Goal: Transaction & Acquisition: Purchase product/service

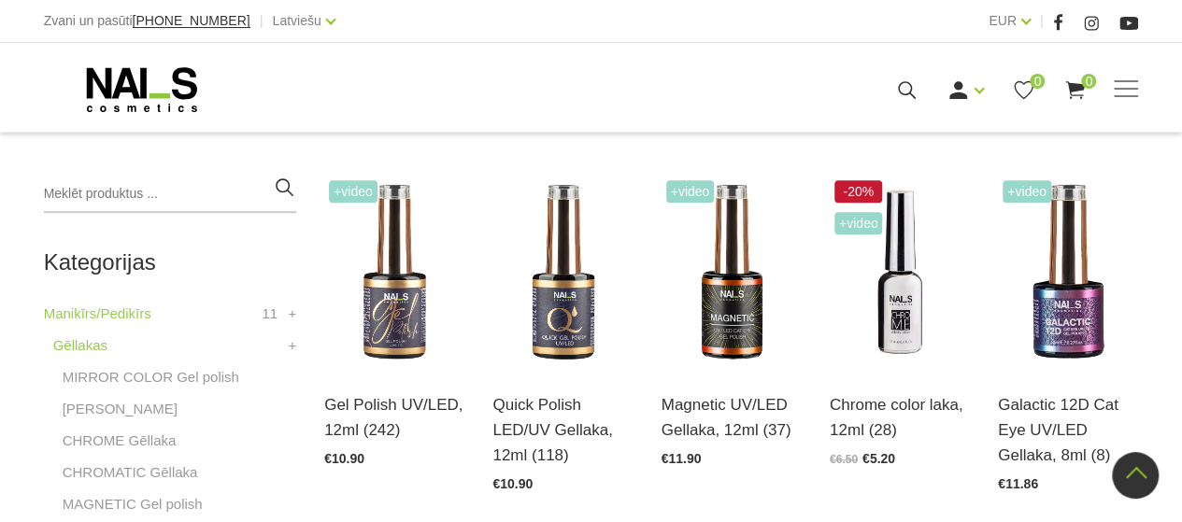
scroll to position [374, 0]
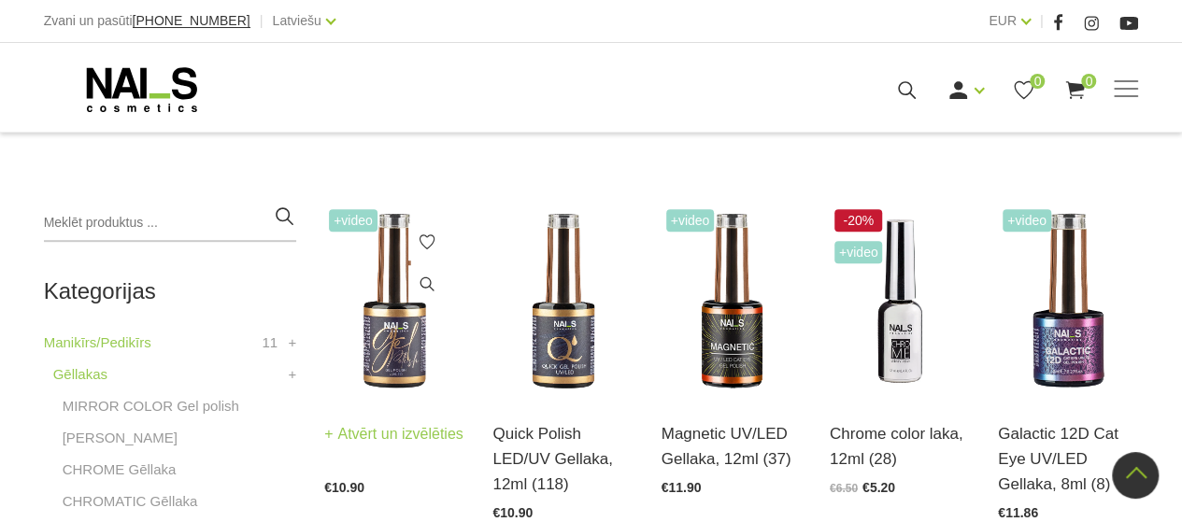
click at [380, 350] on img at bounding box center [394, 301] width 140 height 193
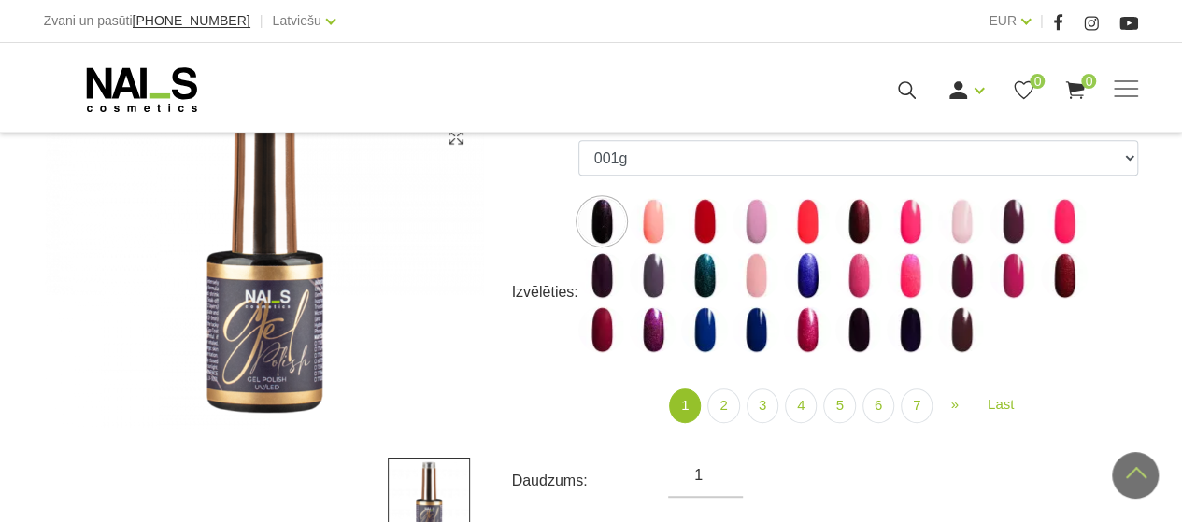
scroll to position [280, 0]
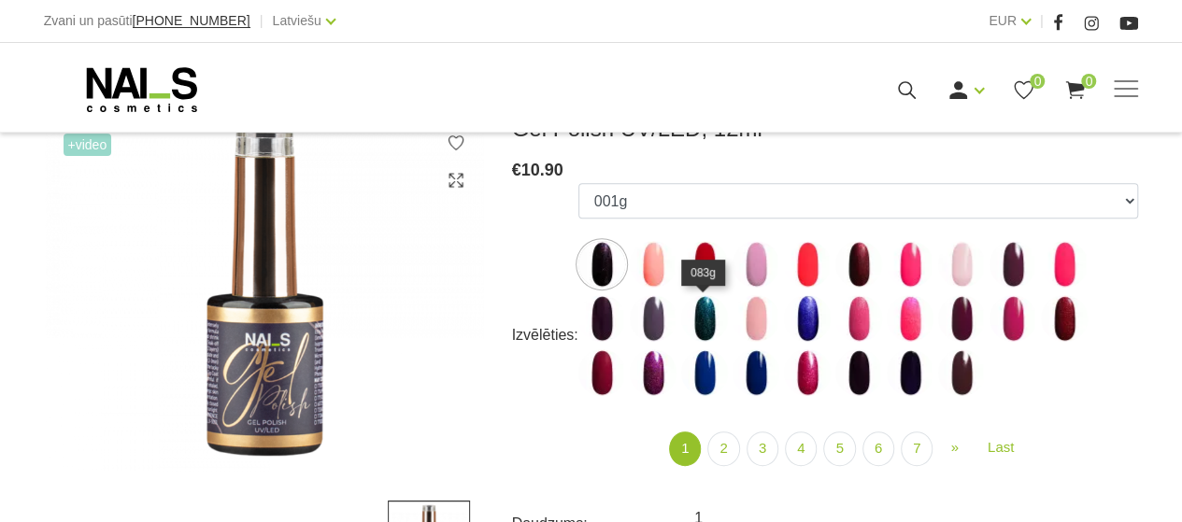
click at [703, 319] on img at bounding box center [704, 318] width 47 height 47
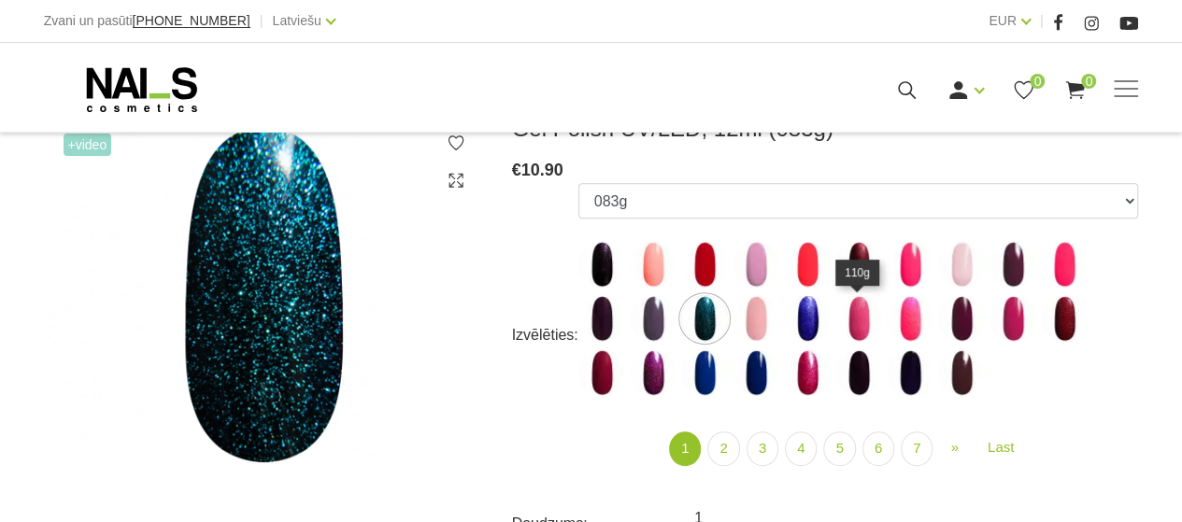
click at [858, 317] on img at bounding box center [859, 318] width 47 height 47
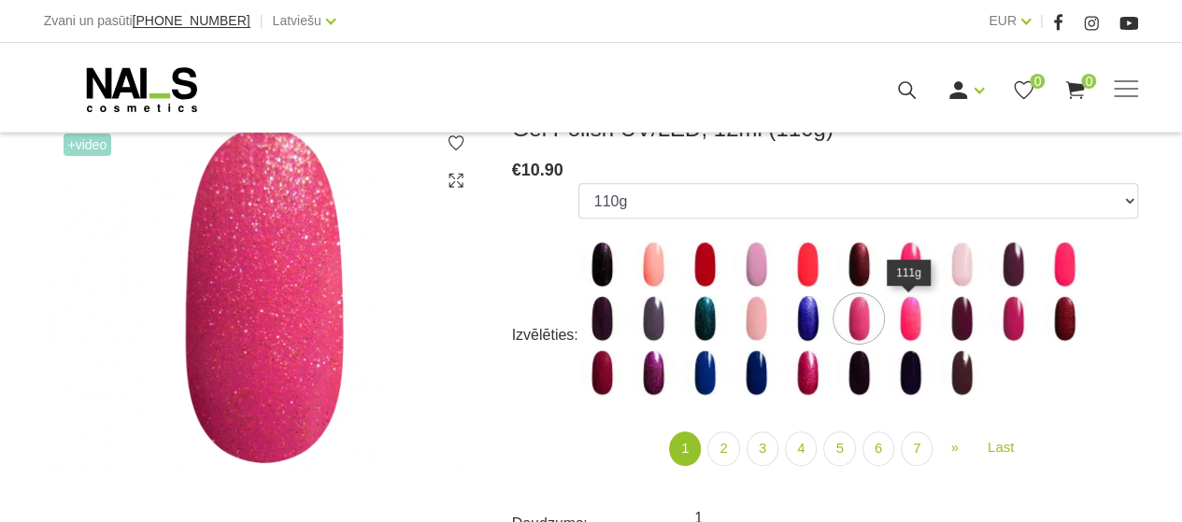
click at [904, 321] on img at bounding box center [910, 318] width 47 height 47
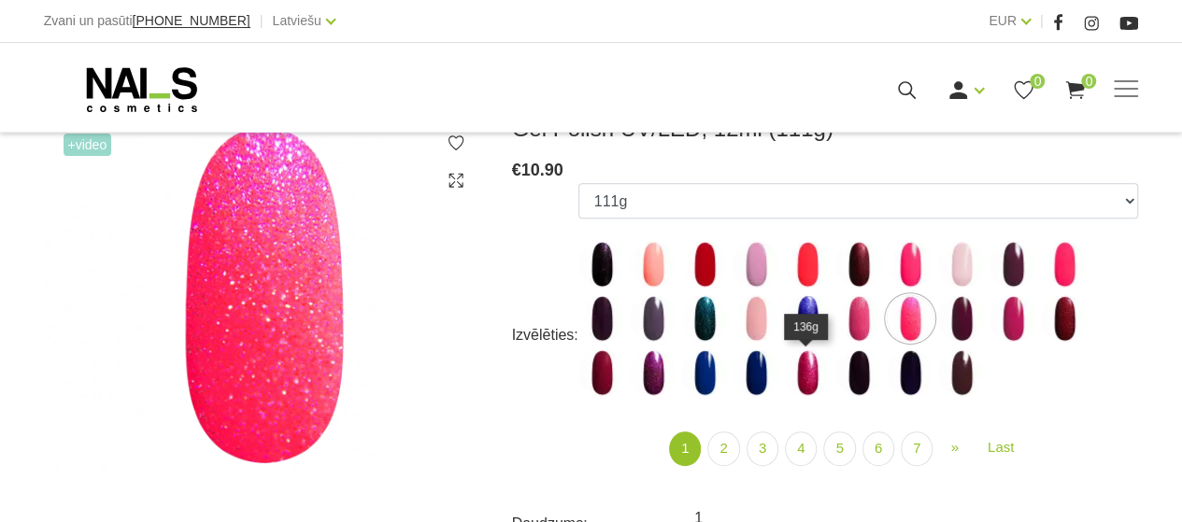
click at [808, 373] on img at bounding box center [807, 373] width 47 height 47
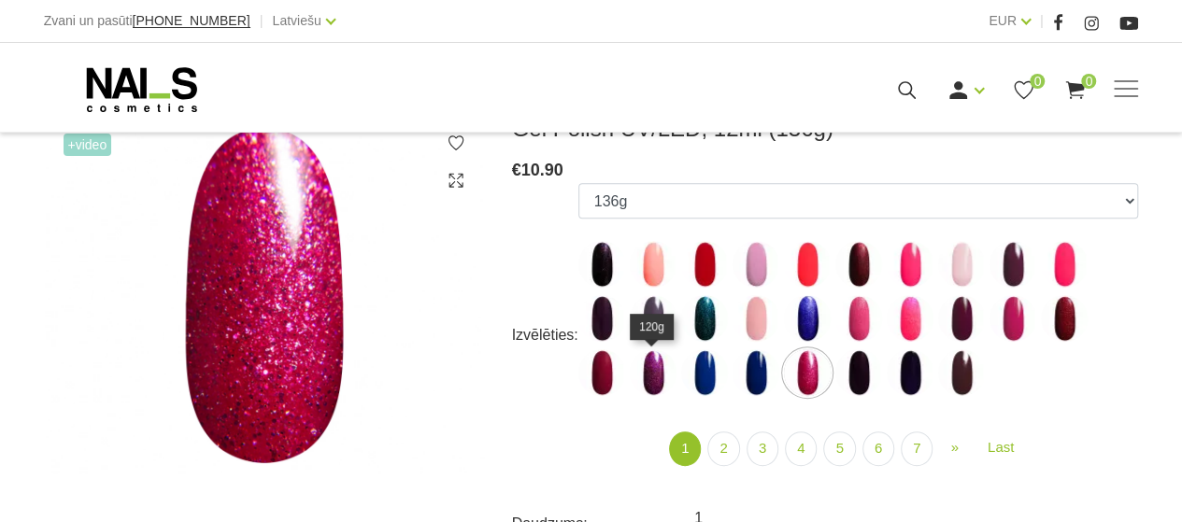
click at [650, 380] on img at bounding box center [653, 373] width 47 height 47
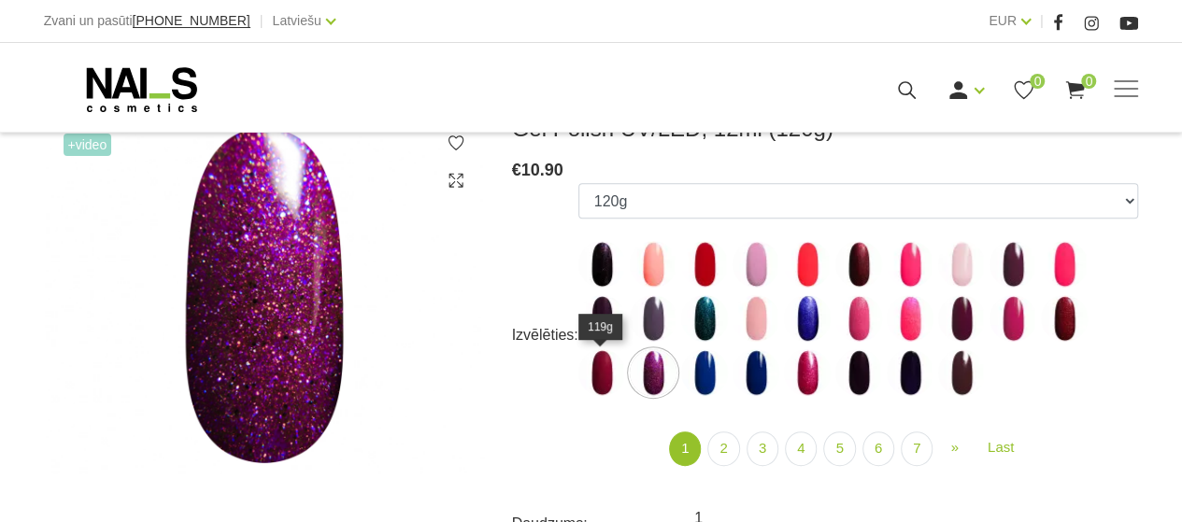
click at [602, 379] on img at bounding box center [602, 373] width 47 height 47
select select "4026"
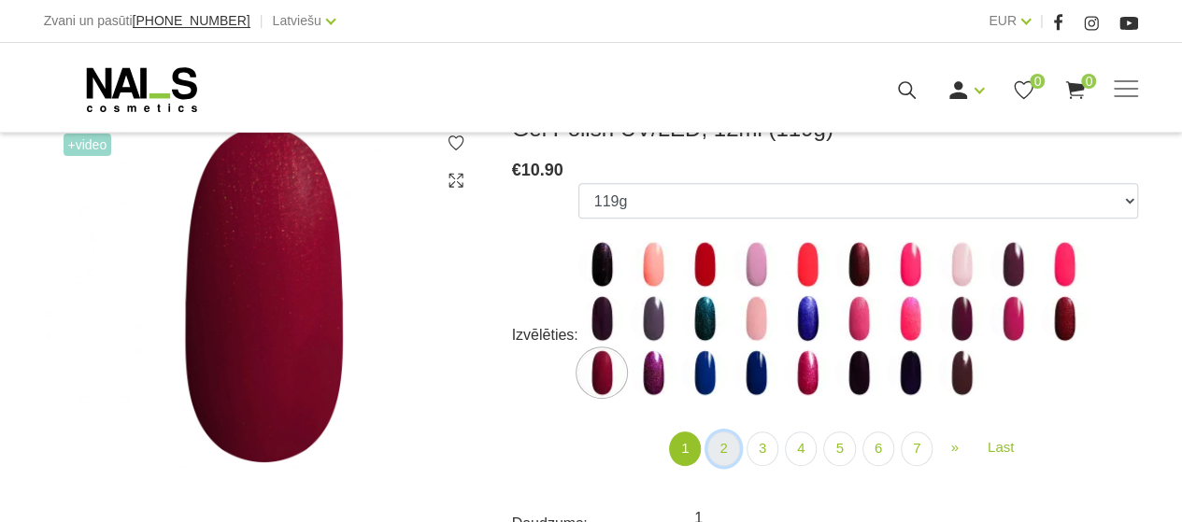
click at [726, 451] on link "2" at bounding box center [724, 449] width 32 height 35
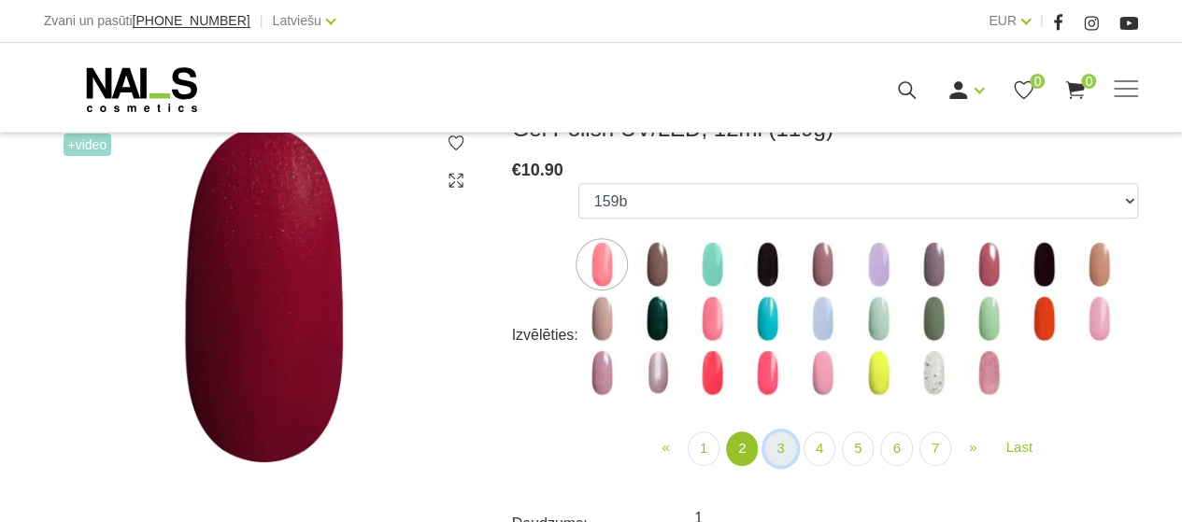
click at [784, 446] on link "3" at bounding box center [781, 449] width 32 height 35
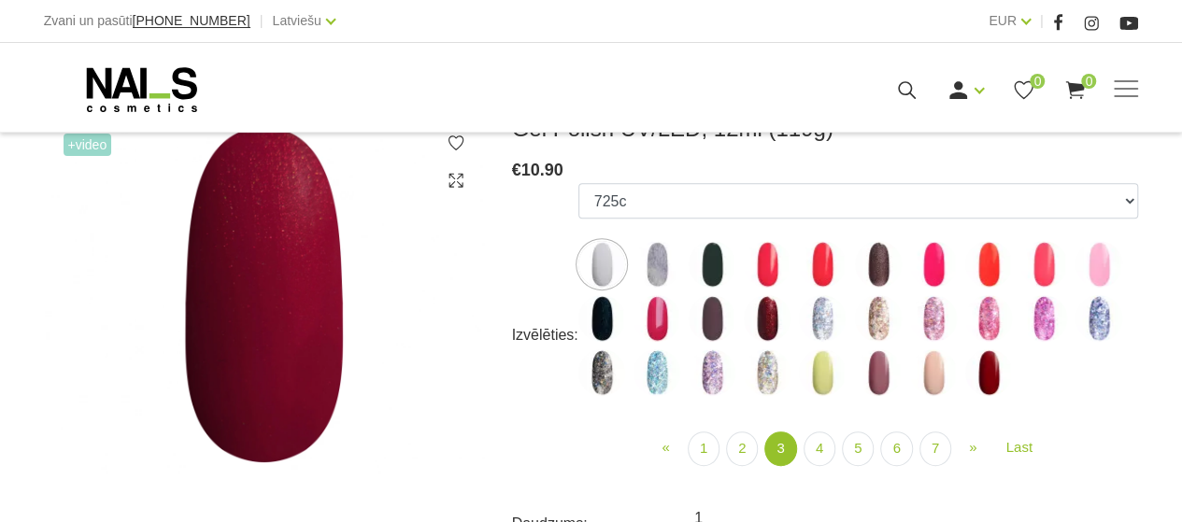
click at [764, 325] on img at bounding box center [767, 318] width 47 height 47
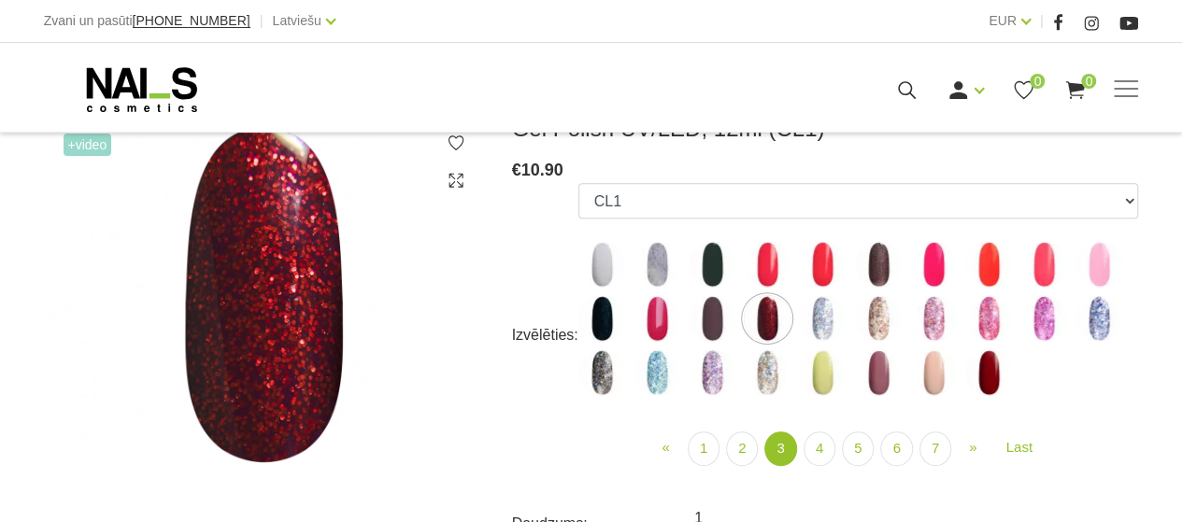
click at [987, 378] on img at bounding box center [988, 373] width 47 height 47
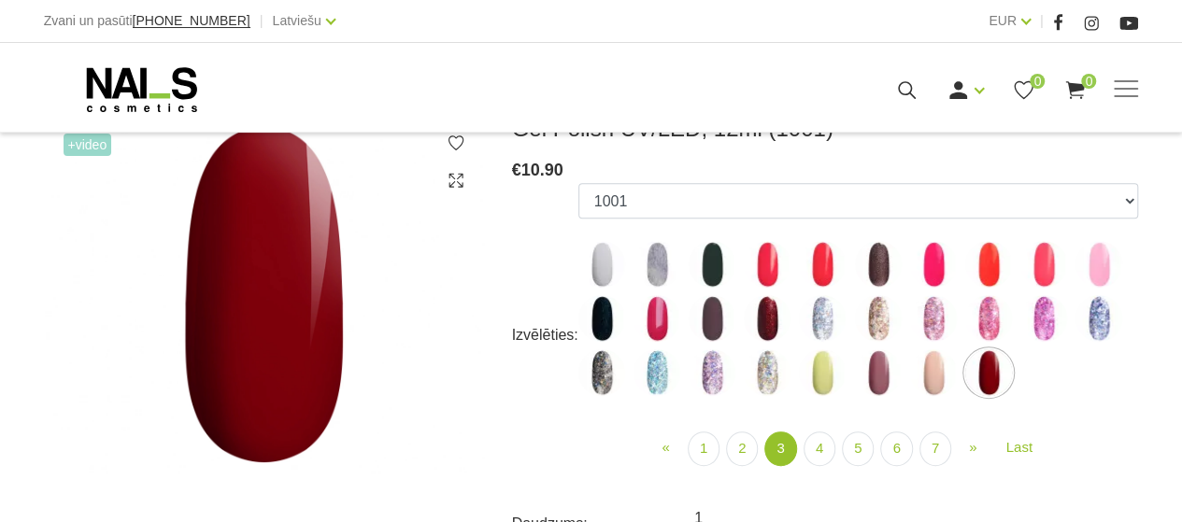
click at [987, 264] on img at bounding box center [988, 264] width 47 height 47
select select "4135"
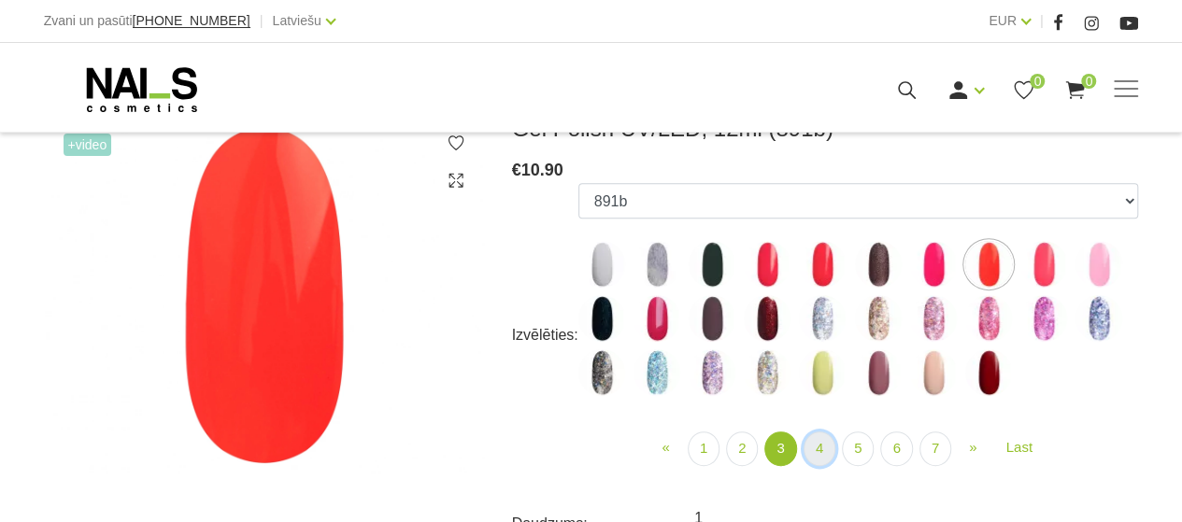
click at [819, 444] on link "4" at bounding box center [820, 449] width 32 height 35
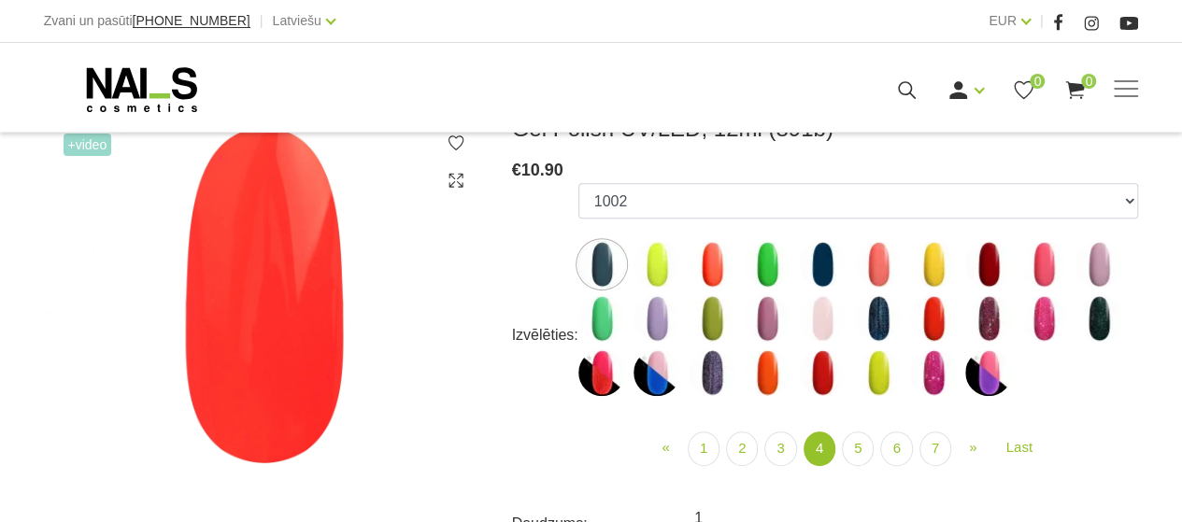
click at [596, 376] on img at bounding box center [602, 373] width 47 height 47
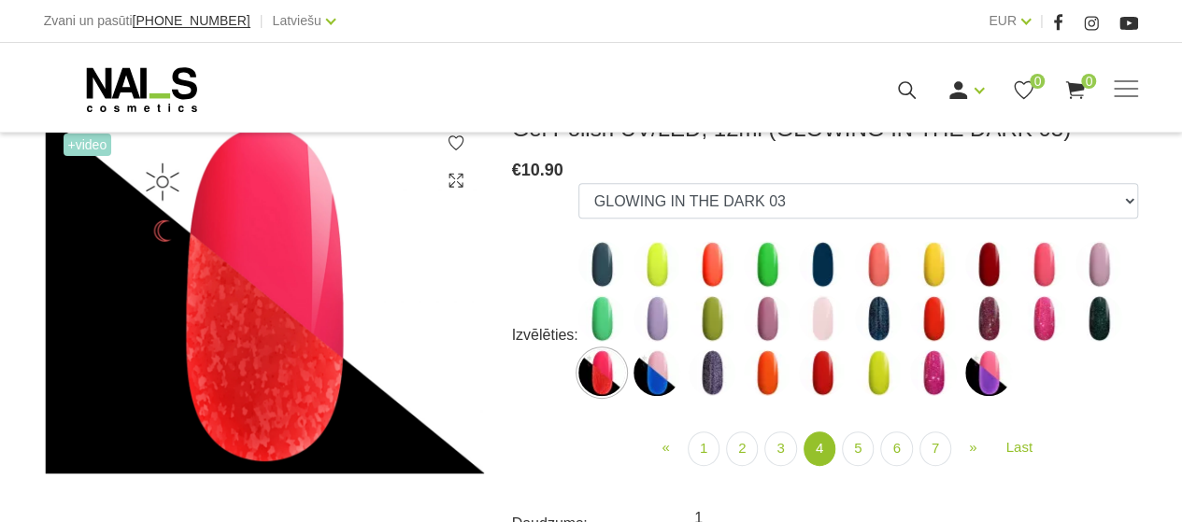
click at [987, 321] on img at bounding box center [988, 318] width 47 height 47
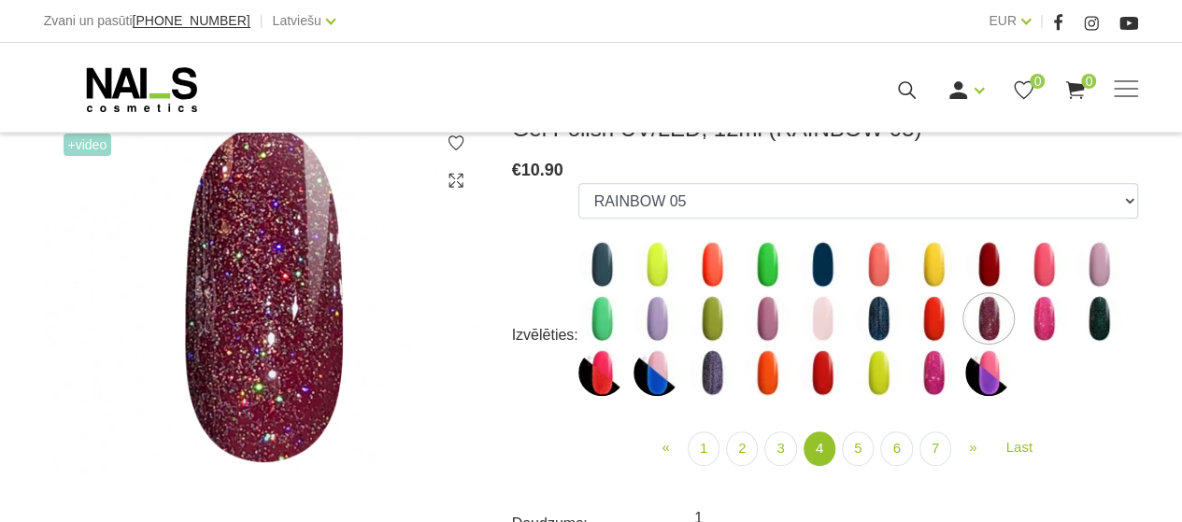
click at [1044, 324] on img at bounding box center [1044, 318] width 47 height 47
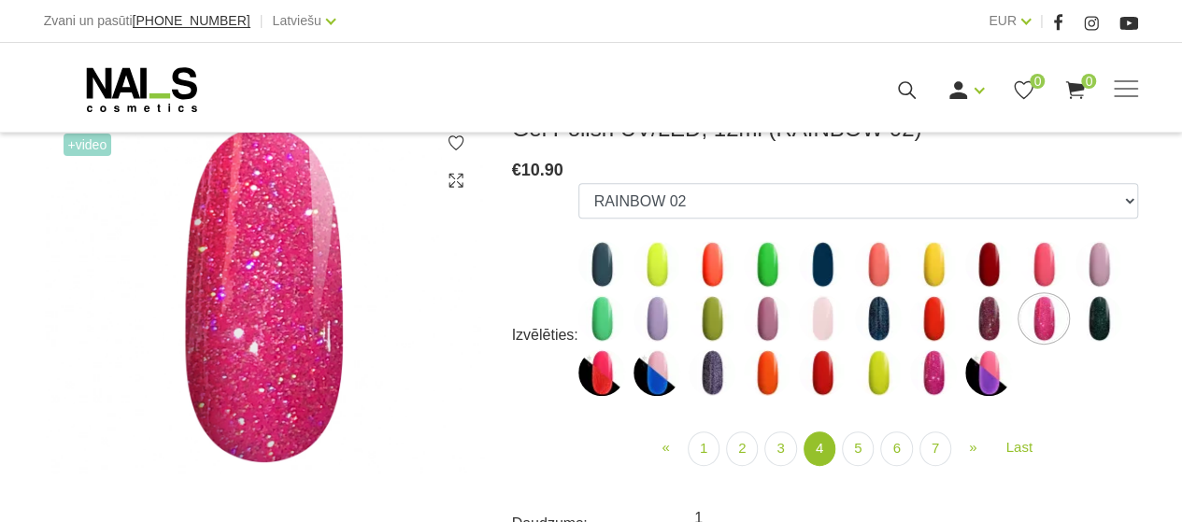
click at [927, 375] on img at bounding box center [933, 373] width 47 height 47
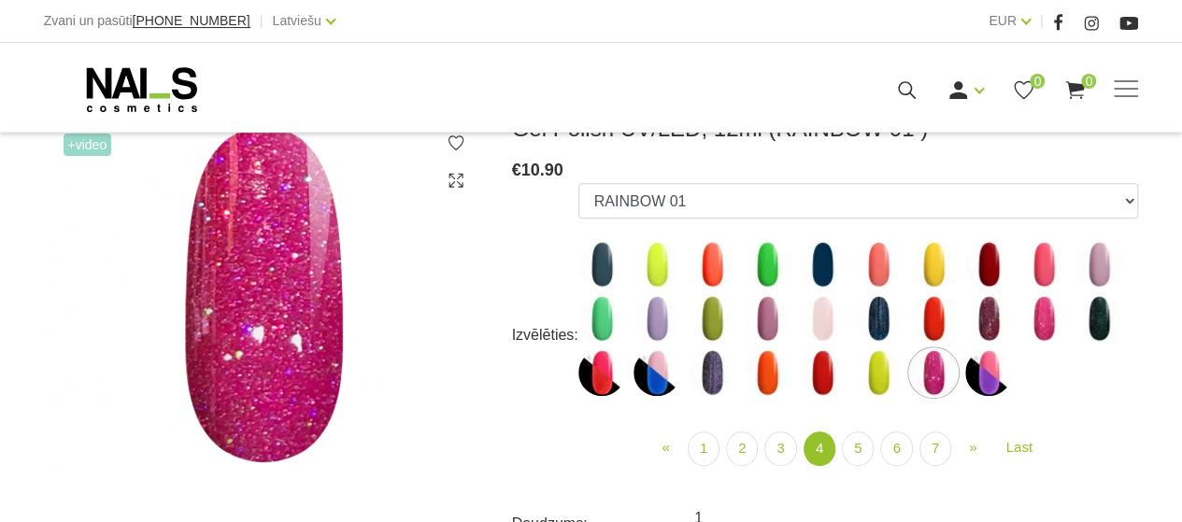
click at [708, 382] on img at bounding box center [712, 373] width 47 height 47
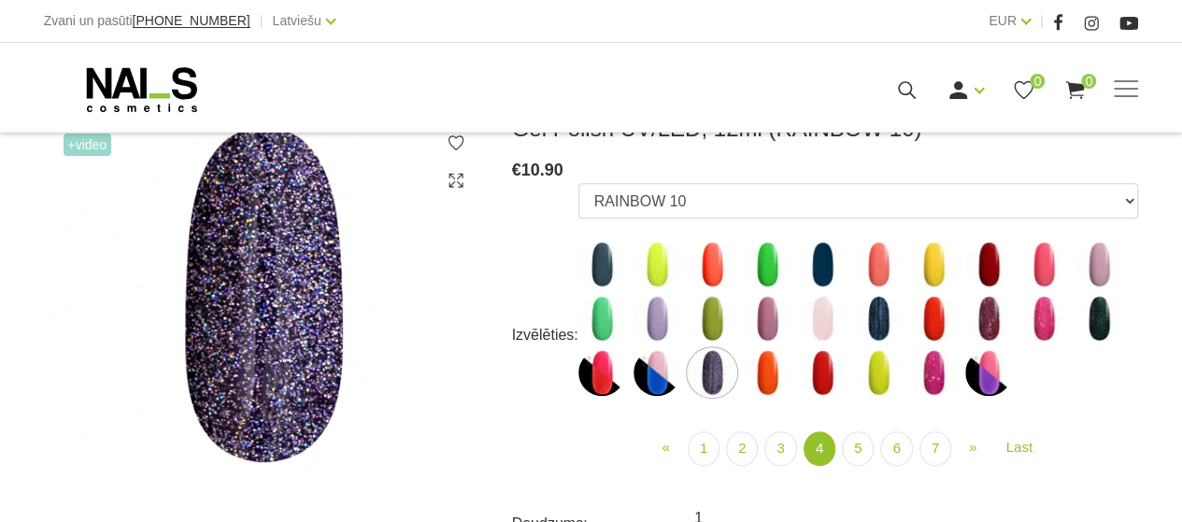
click at [601, 379] on img at bounding box center [602, 373] width 47 height 47
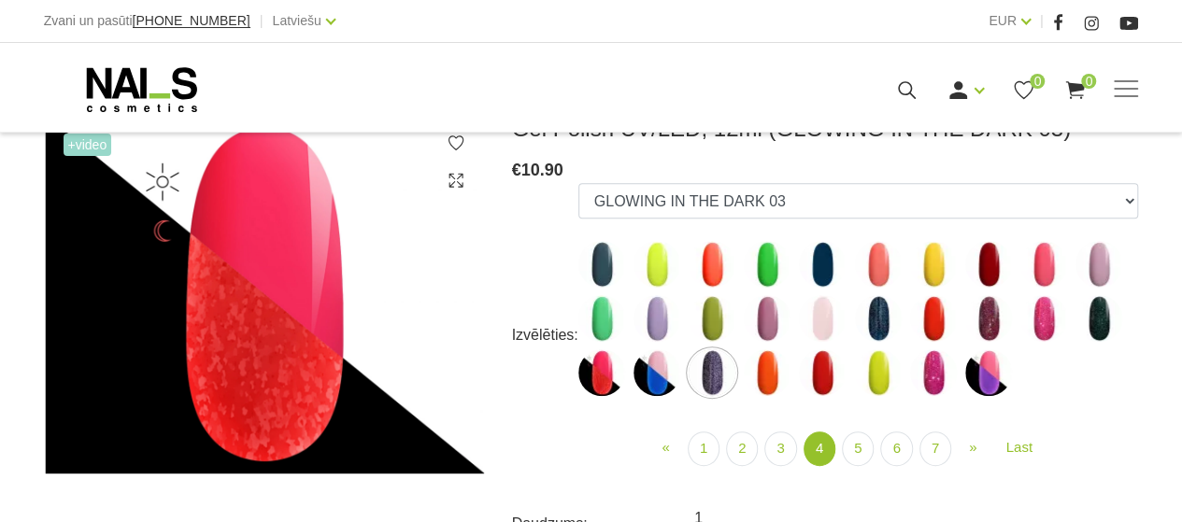
click at [654, 375] on img at bounding box center [657, 373] width 47 height 47
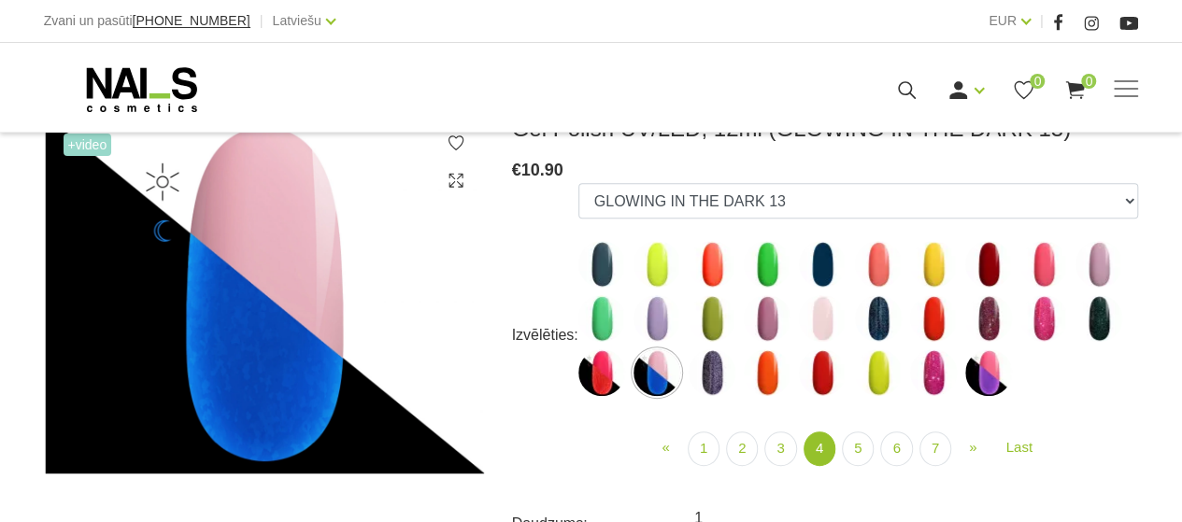
click at [987, 321] on img at bounding box center [988, 318] width 47 height 47
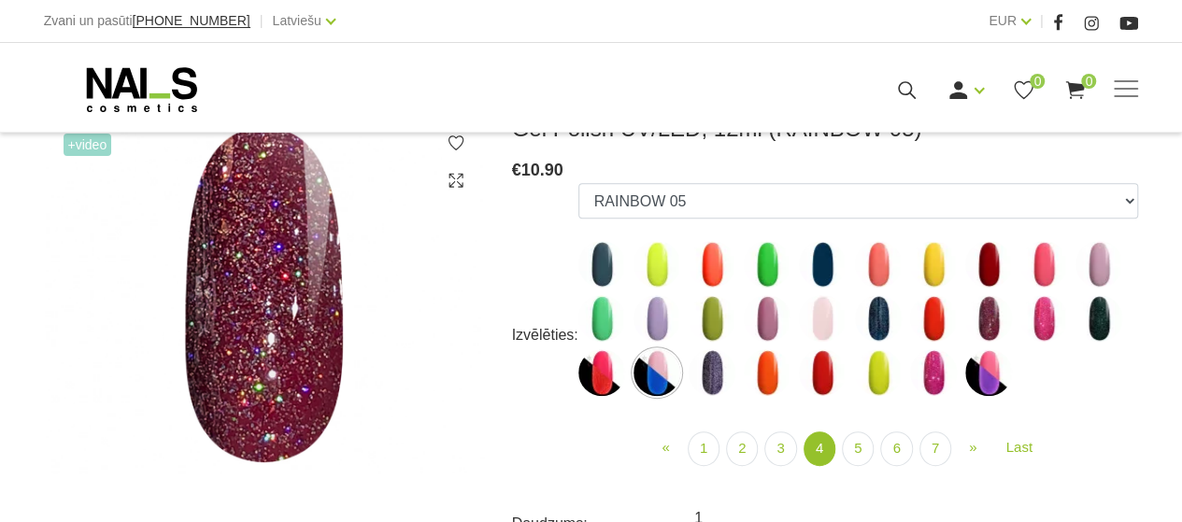
click at [1043, 321] on img at bounding box center [1044, 318] width 47 height 47
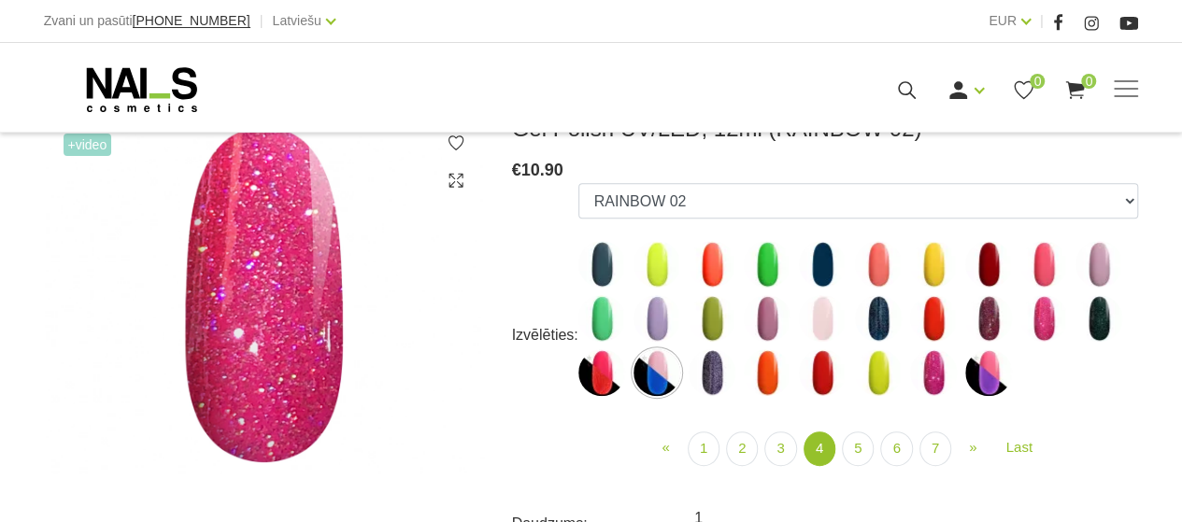
click at [1095, 322] on img at bounding box center [1099, 318] width 47 height 47
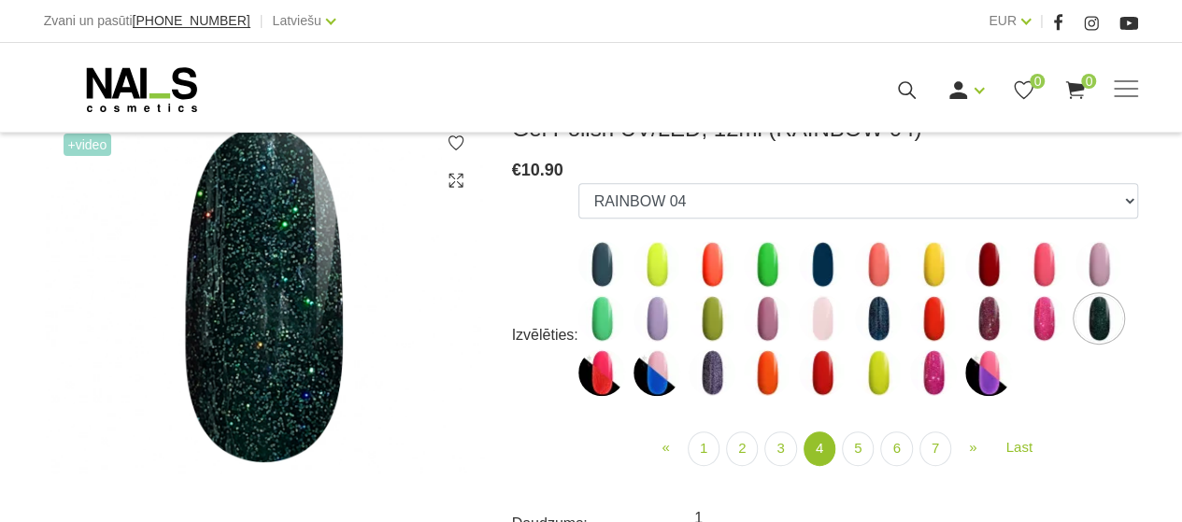
click at [713, 377] on img at bounding box center [712, 373] width 47 height 47
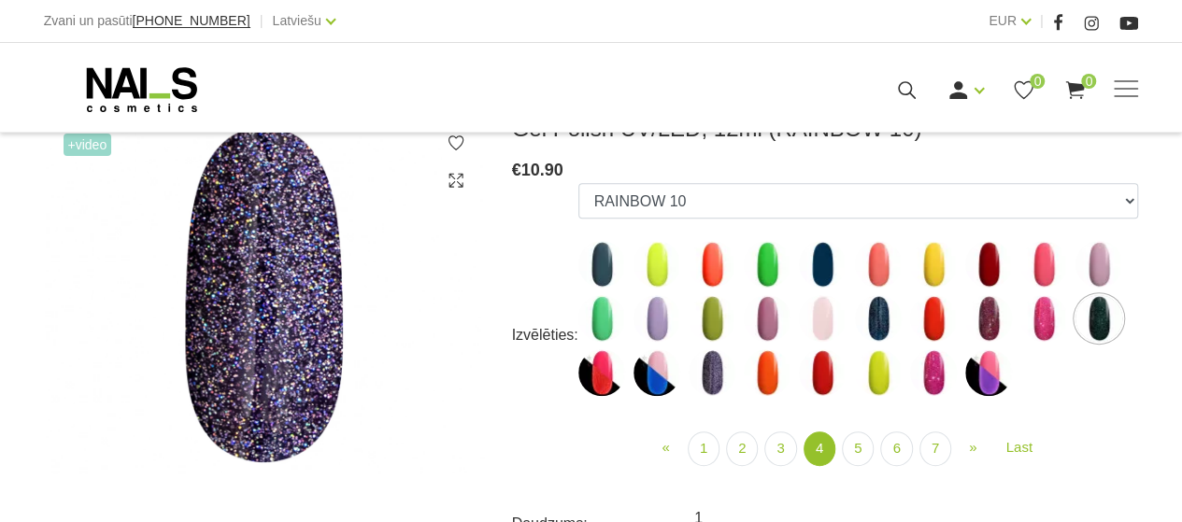
click at [939, 377] on img at bounding box center [933, 373] width 47 height 47
select select "4467"
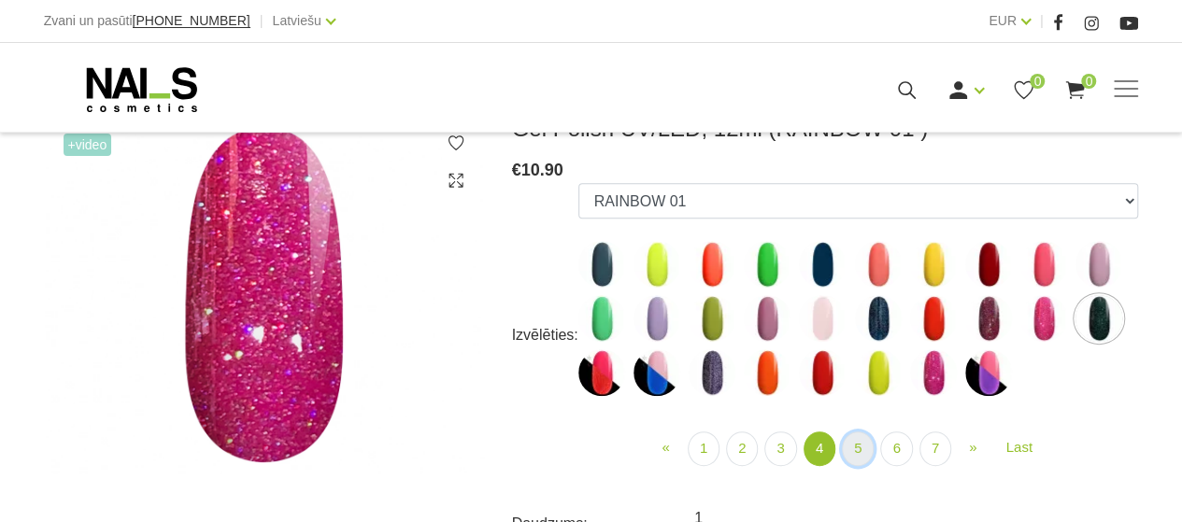
click at [862, 445] on link "5" at bounding box center [858, 449] width 32 height 35
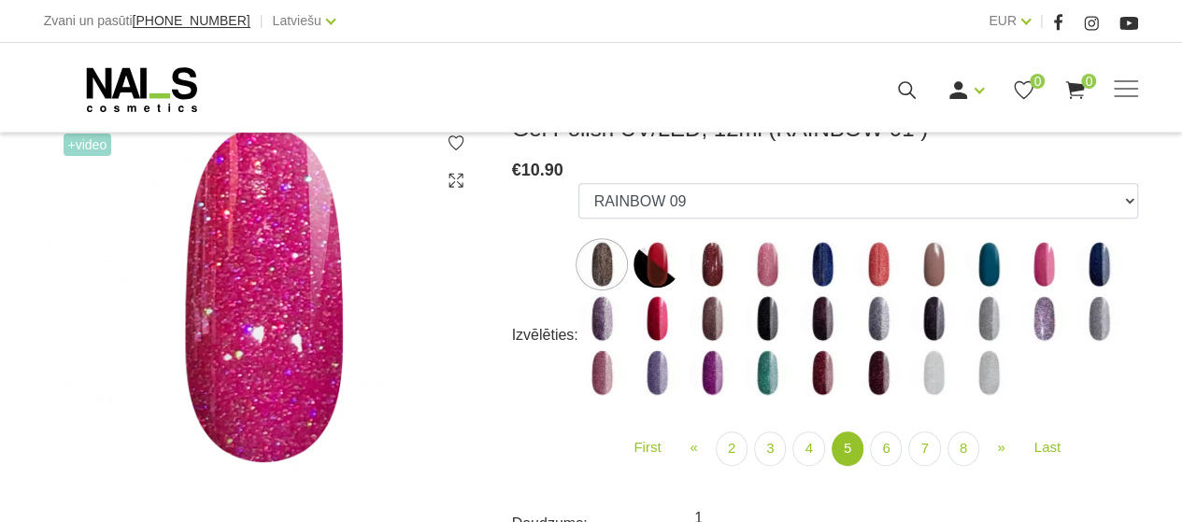
click at [604, 259] on img at bounding box center [602, 264] width 47 height 47
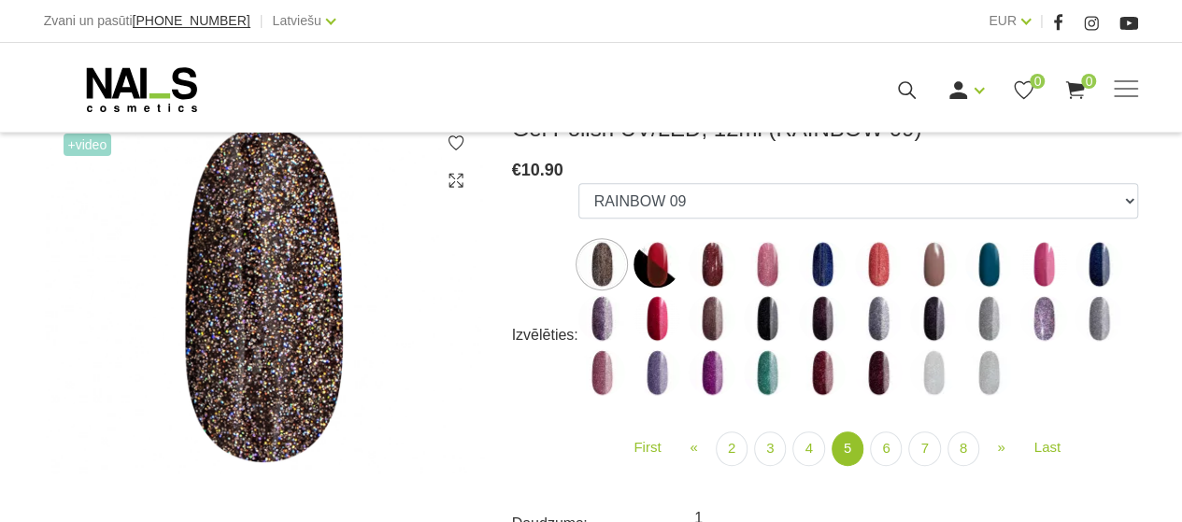
click at [711, 264] on img at bounding box center [712, 264] width 47 height 47
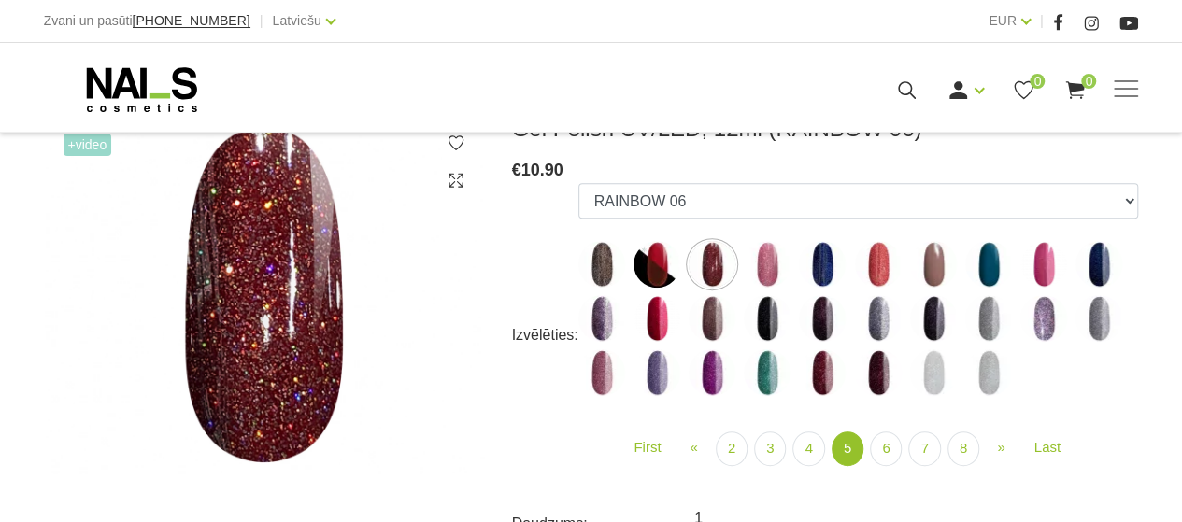
click at [766, 270] on img at bounding box center [767, 264] width 47 height 47
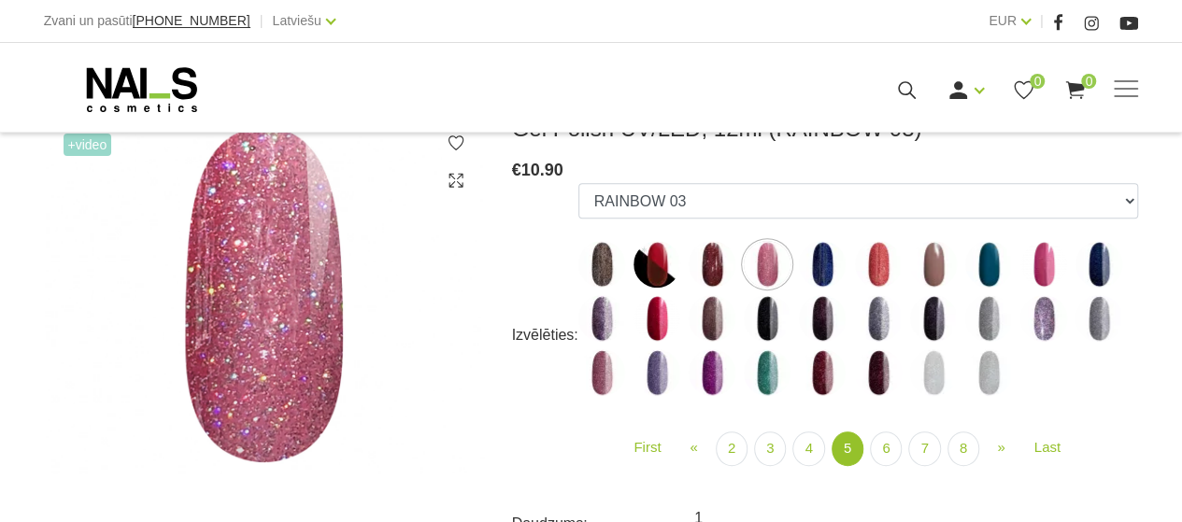
click at [824, 267] on img at bounding box center [822, 264] width 47 height 47
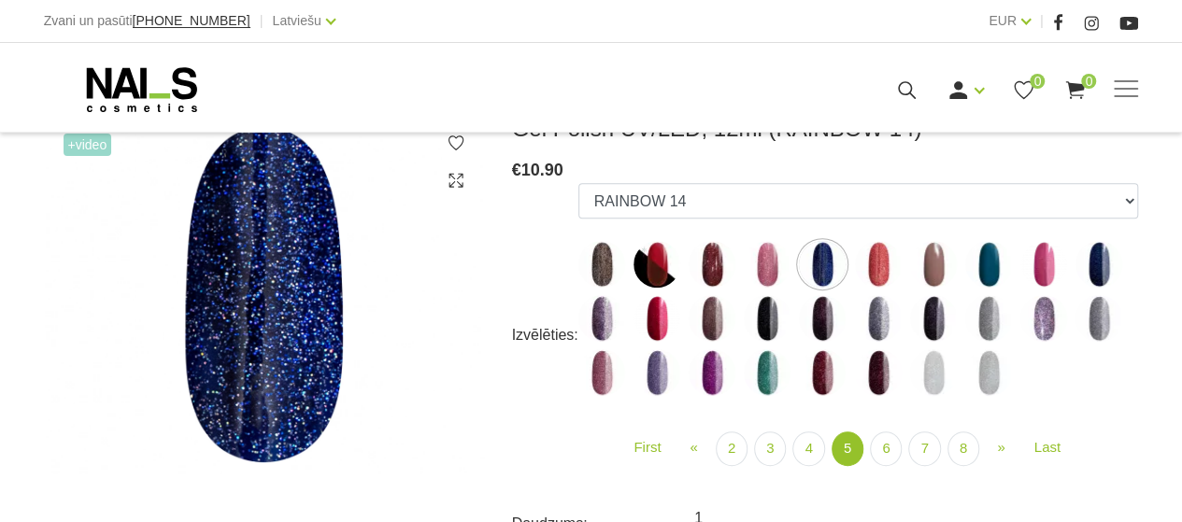
click at [875, 268] on img at bounding box center [878, 264] width 47 height 47
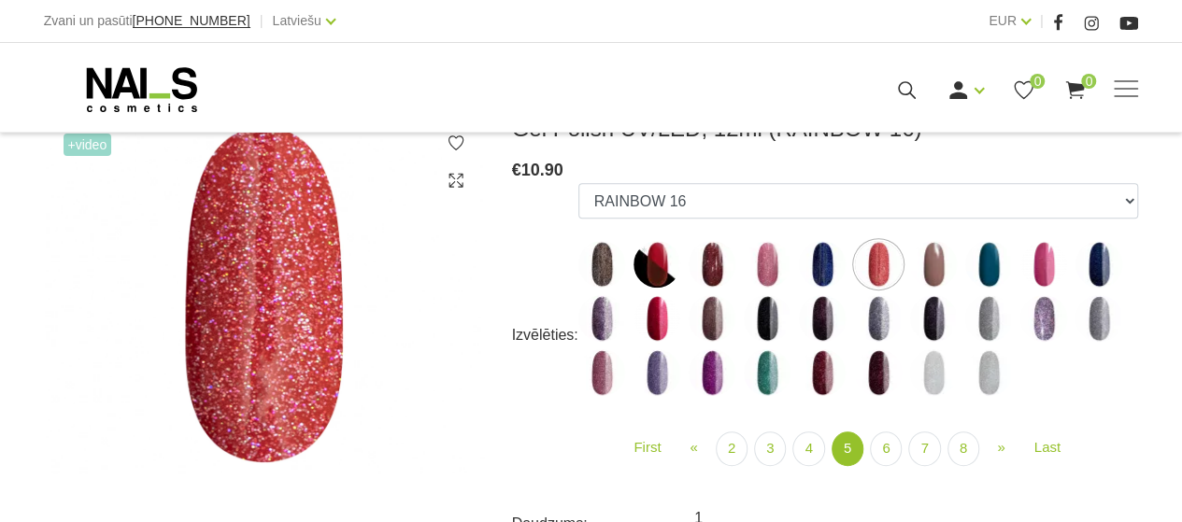
click at [821, 376] on img at bounding box center [822, 373] width 47 height 47
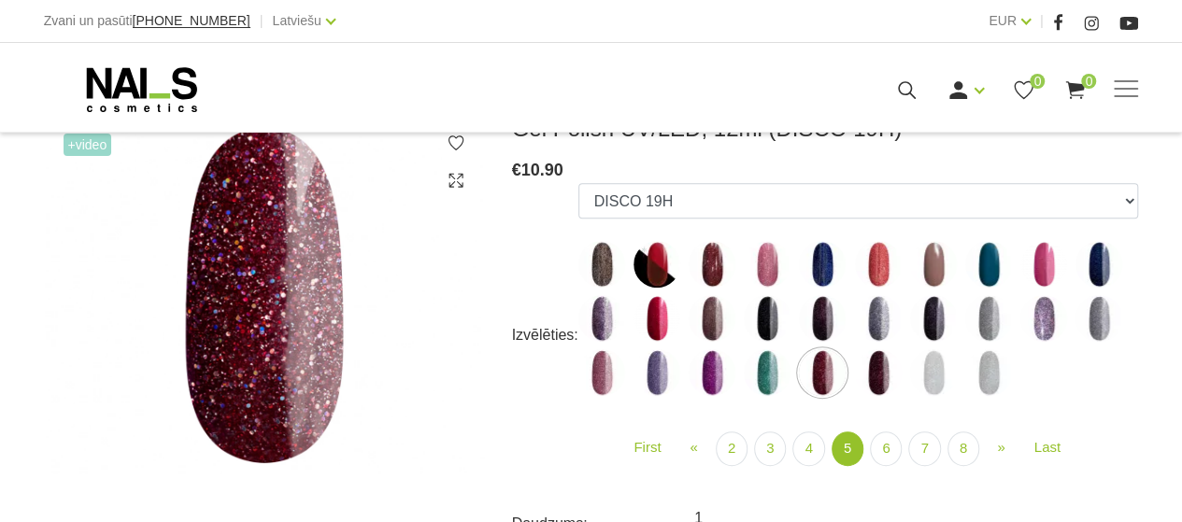
click at [875, 323] on img at bounding box center [878, 318] width 47 height 47
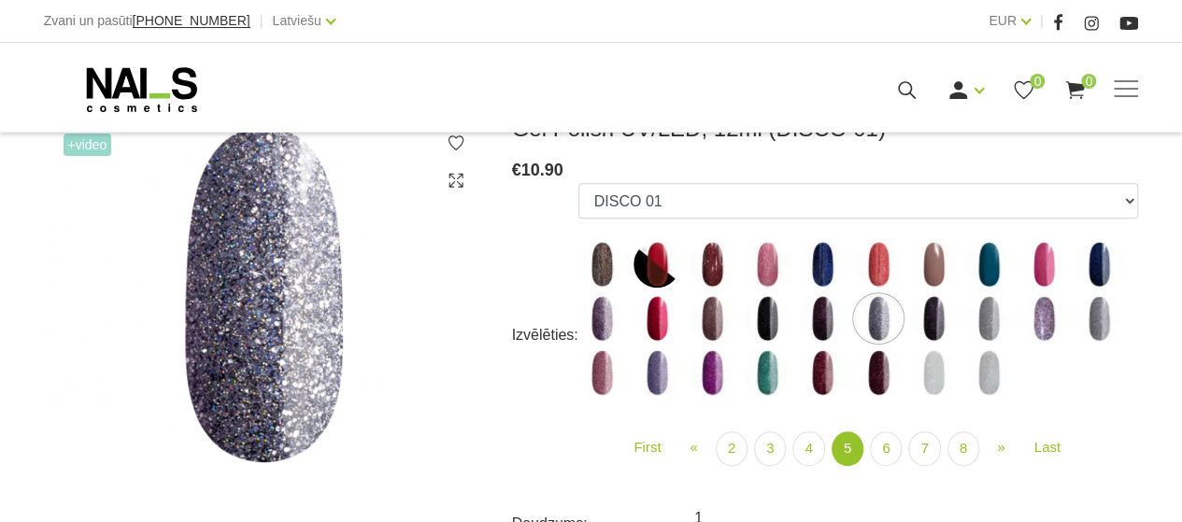
click at [1046, 324] on img at bounding box center [1044, 318] width 47 height 47
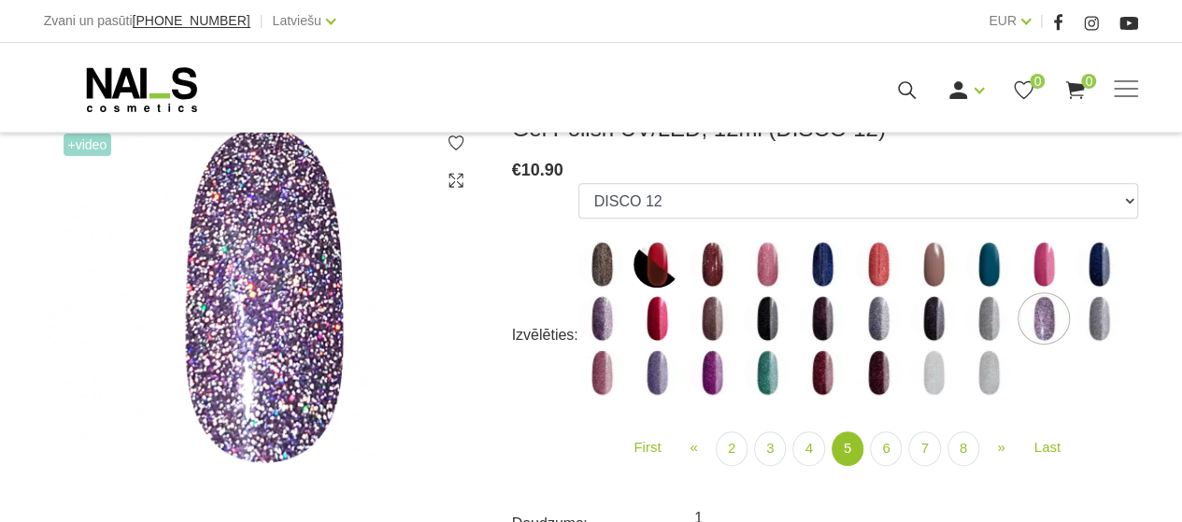
click at [1094, 321] on img at bounding box center [1099, 318] width 47 height 47
select select "5137"
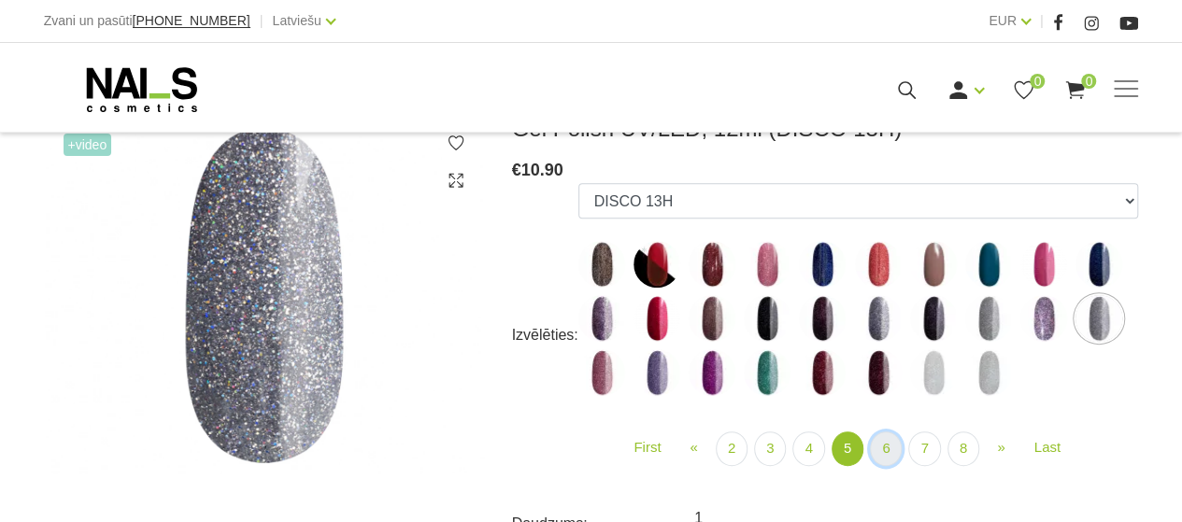
click at [882, 448] on link "6" at bounding box center [886, 449] width 32 height 35
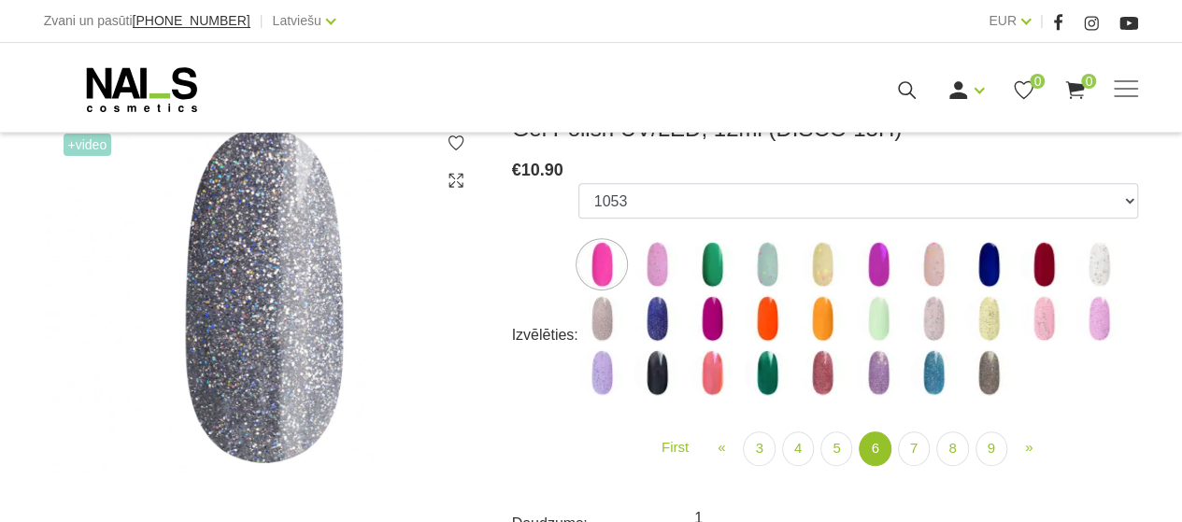
click at [1039, 267] on img at bounding box center [1044, 264] width 47 height 47
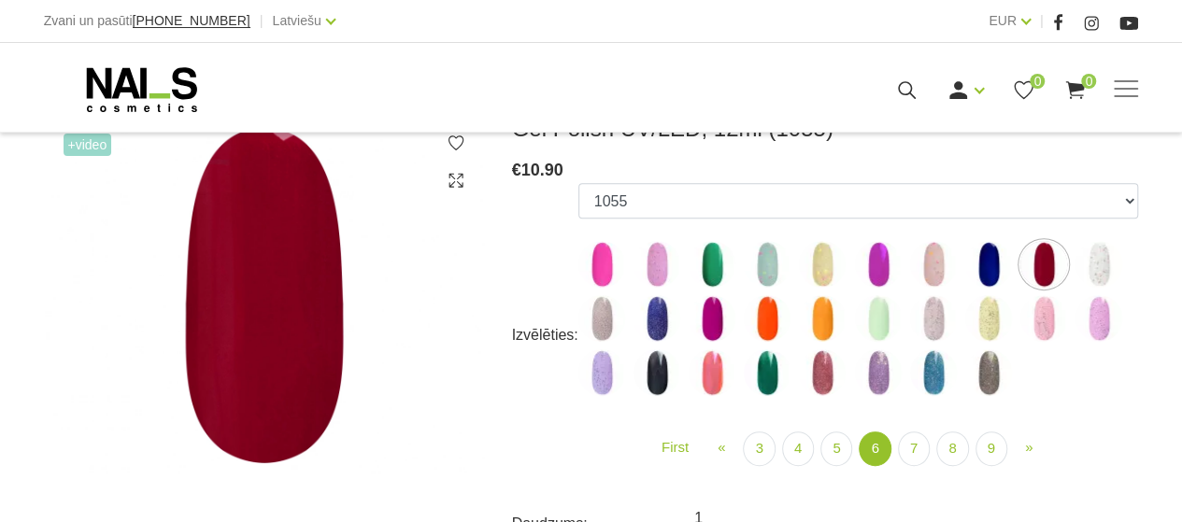
click at [819, 378] on img at bounding box center [822, 373] width 47 height 47
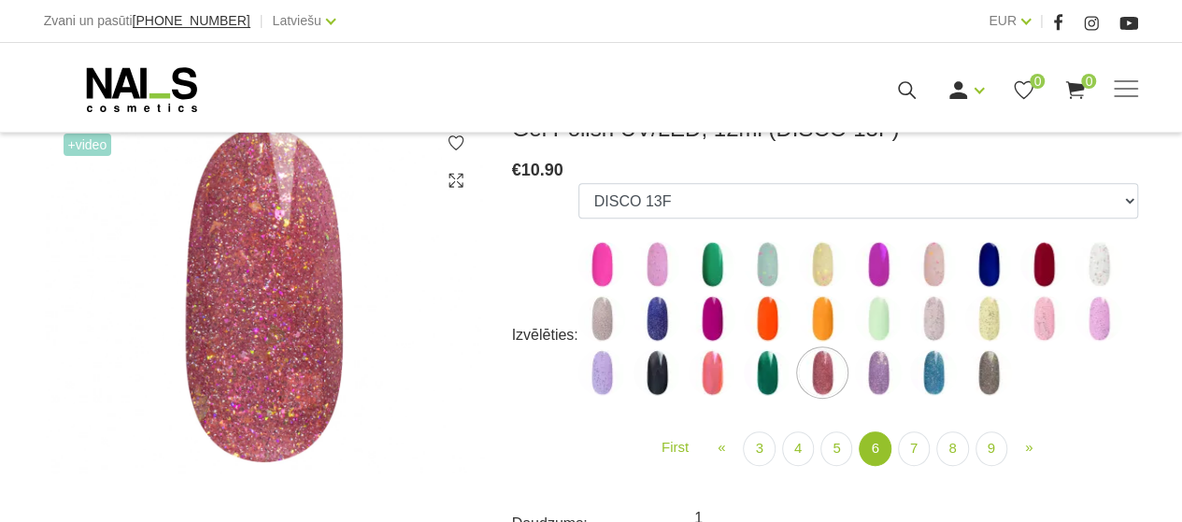
click at [713, 376] on img at bounding box center [712, 373] width 47 height 47
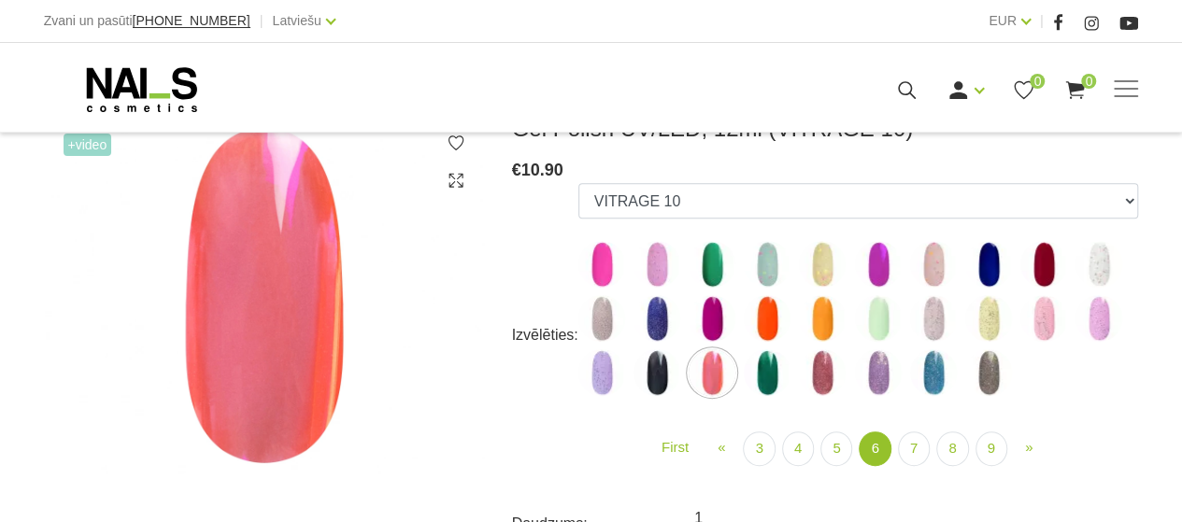
click at [768, 321] on img at bounding box center [767, 318] width 47 height 47
select select "5303"
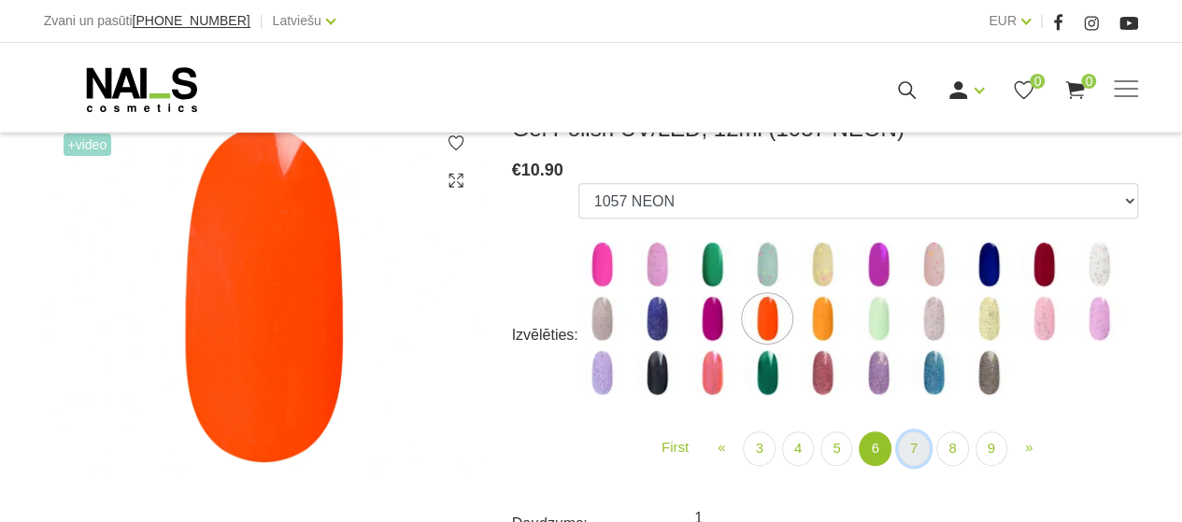
click at [910, 455] on link "7" at bounding box center [914, 449] width 32 height 35
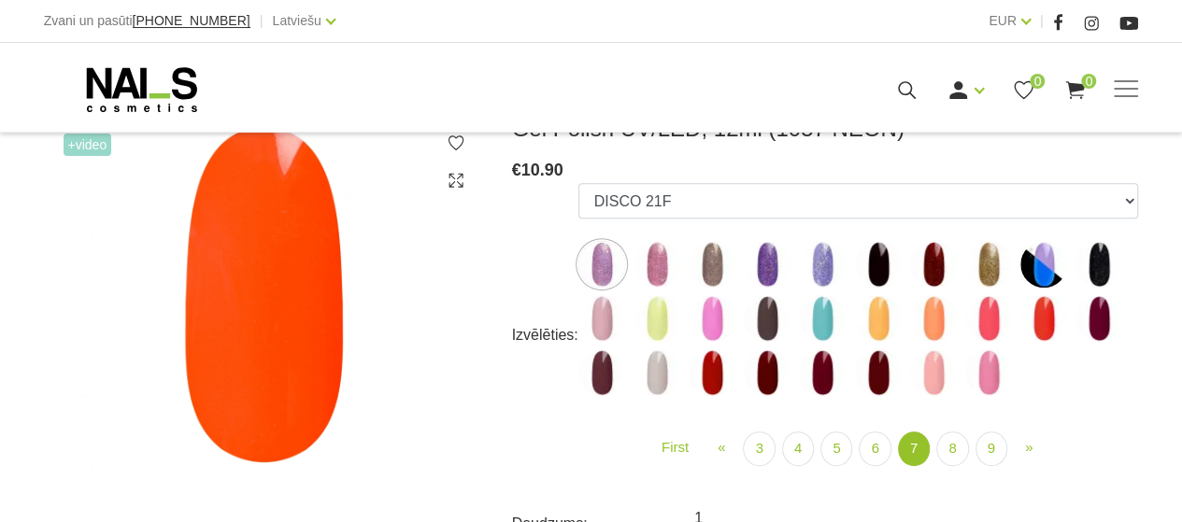
click at [767, 264] on img at bounding box center [767, 264] width 47 height 47
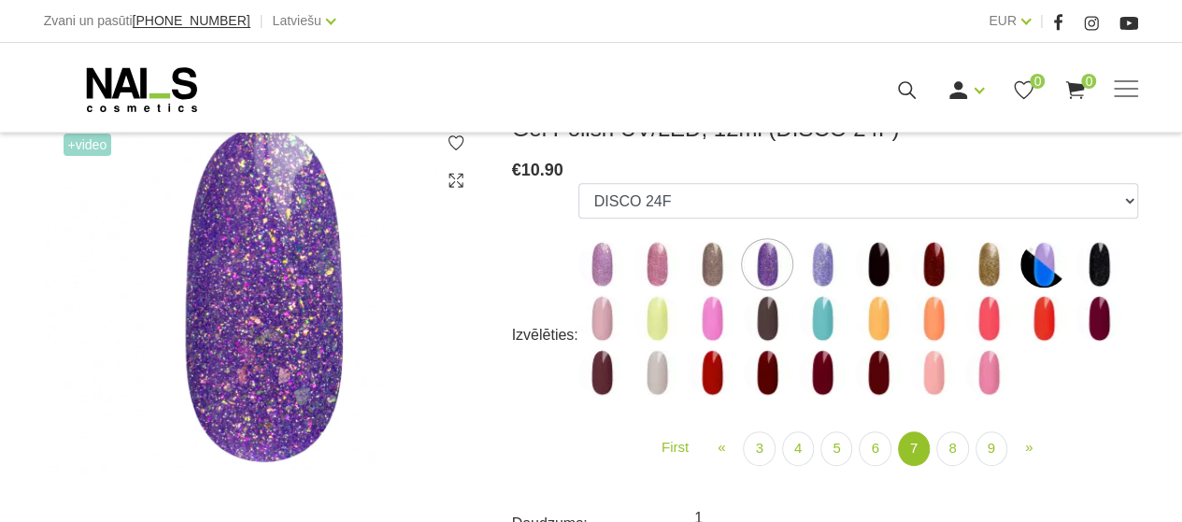
click at [713, 270] on img at bounding box center [712, 264] width 47 height 47
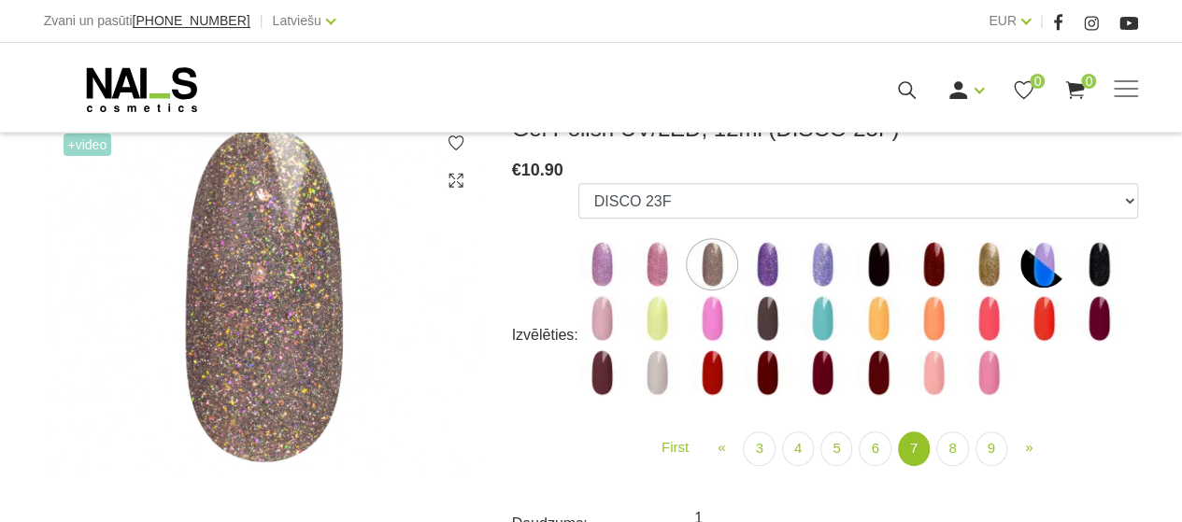
click at [654, 270] on img at bounding box center [657, 264] width 47 height 47
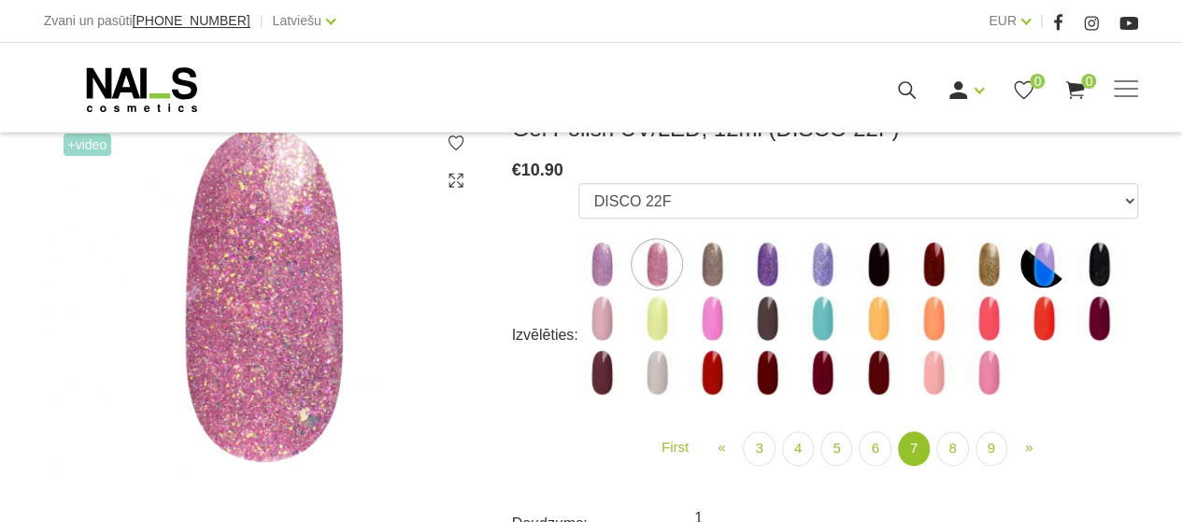
click at [1045, 325] on img at bounding box center [1044, 318] width 47 height 47
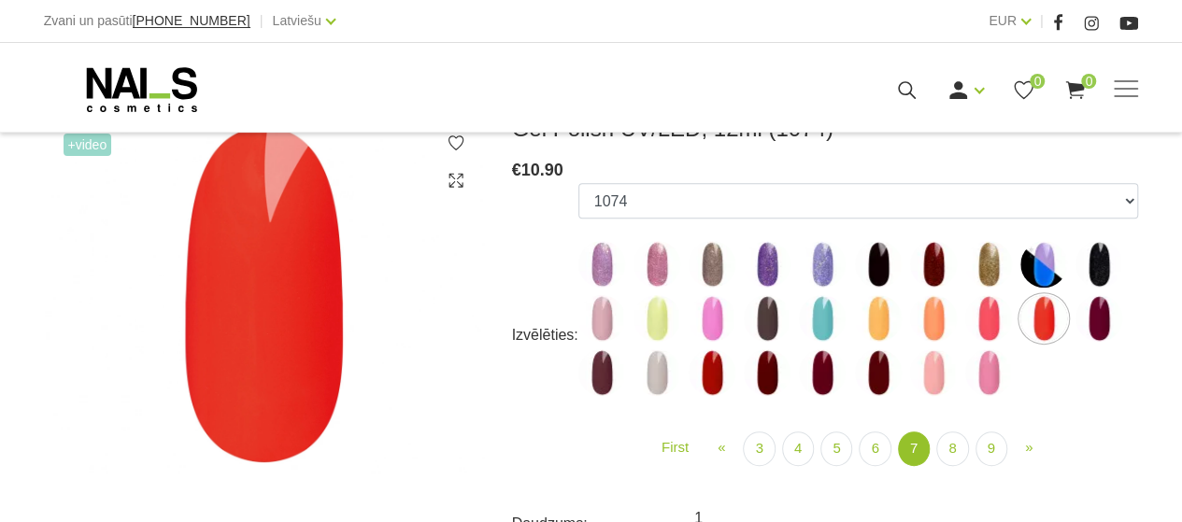
click at [981, 328] on img at bounding box center [988, 318] width 47 height 47
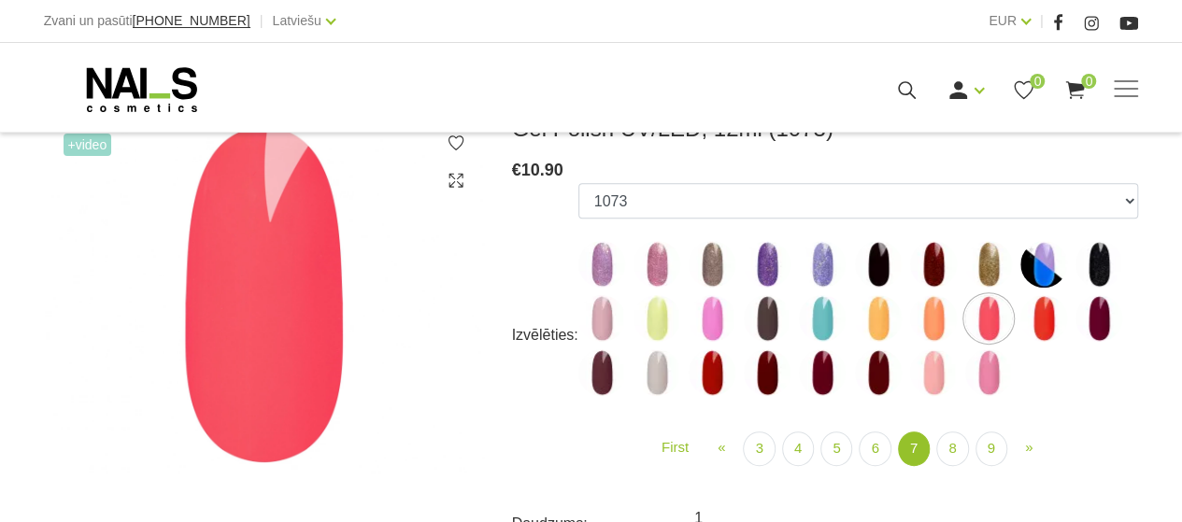
click at [928, 322] on img at bounding box center [933, 318] width 47 height 47
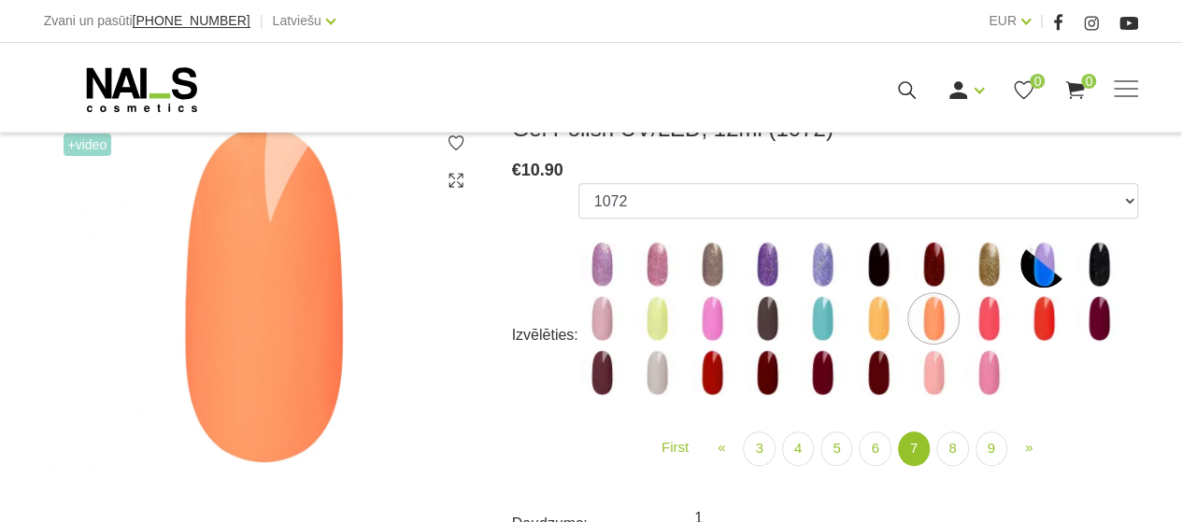
click at [879, 319] on img at bounding box center [878, 318] width 47 height 47
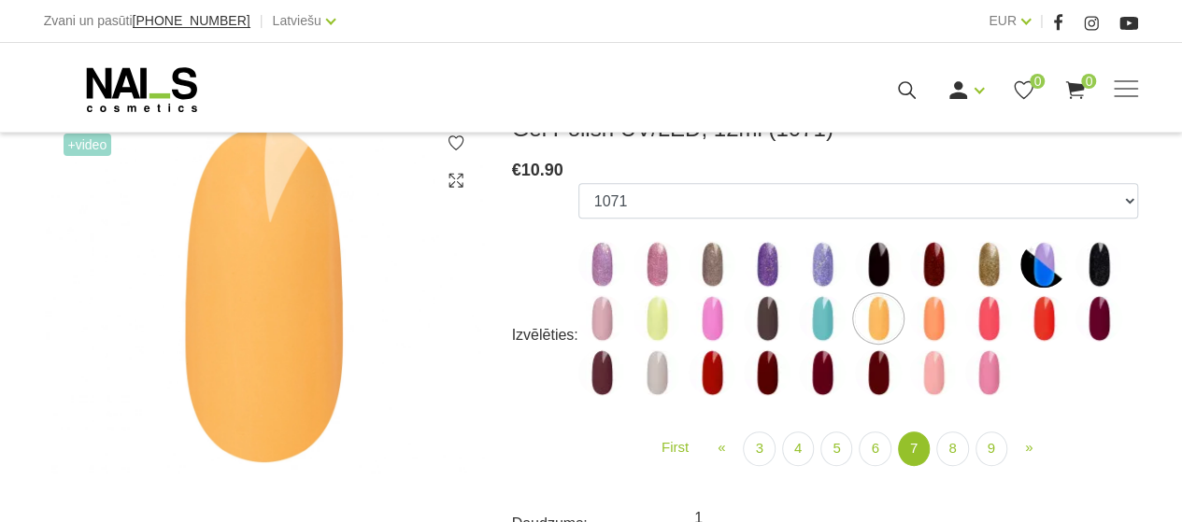
click at [821, 321] on img at bounding box center [822, 318] width 47 height 47
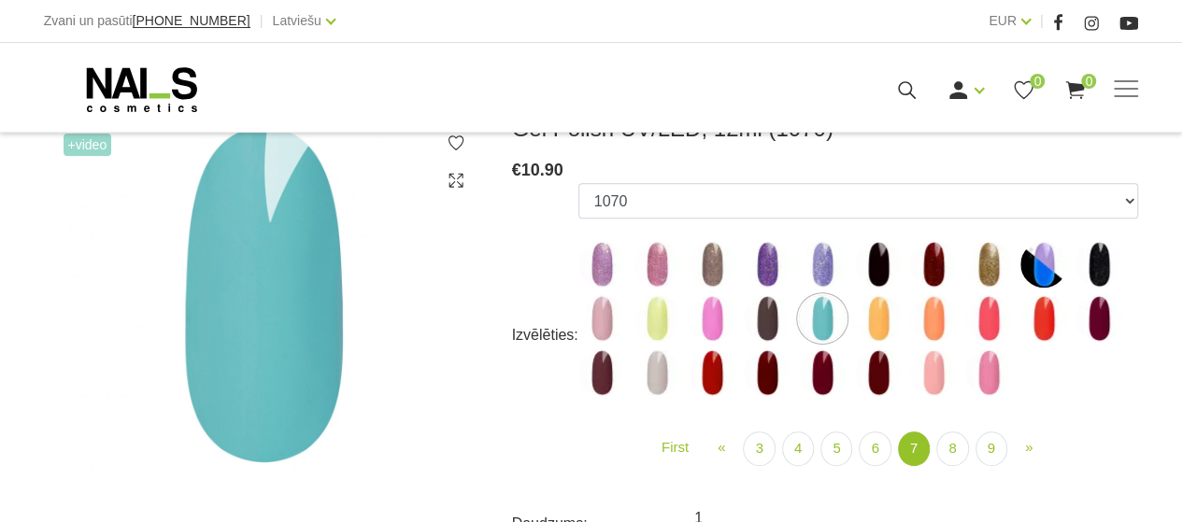
click at [767, 322] on img at bounding box center [767, 318] width 47 height 47
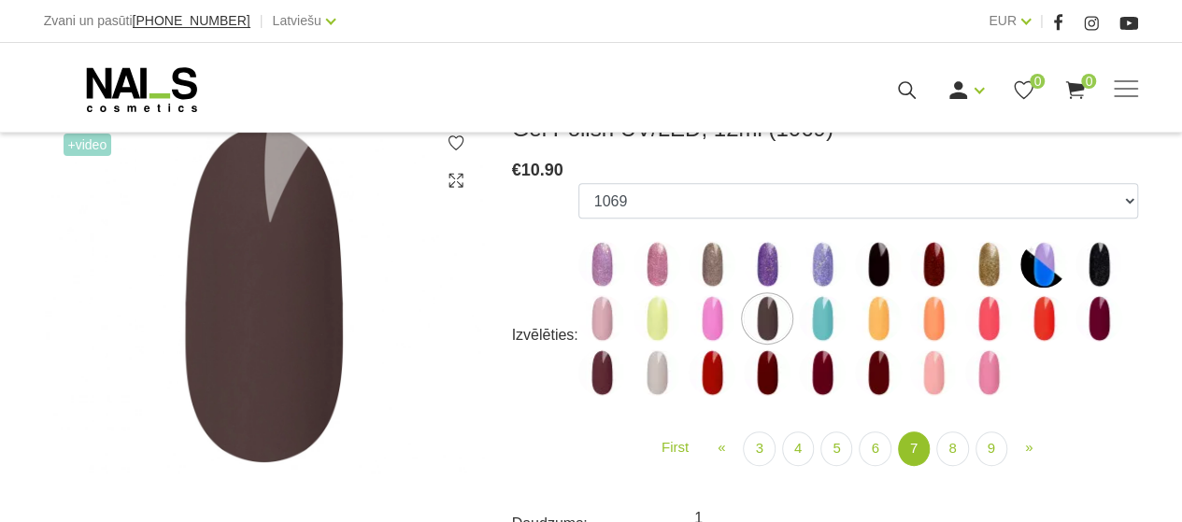
click at [714, 319] on img at bounding box center [712, 318] width 47 height 47
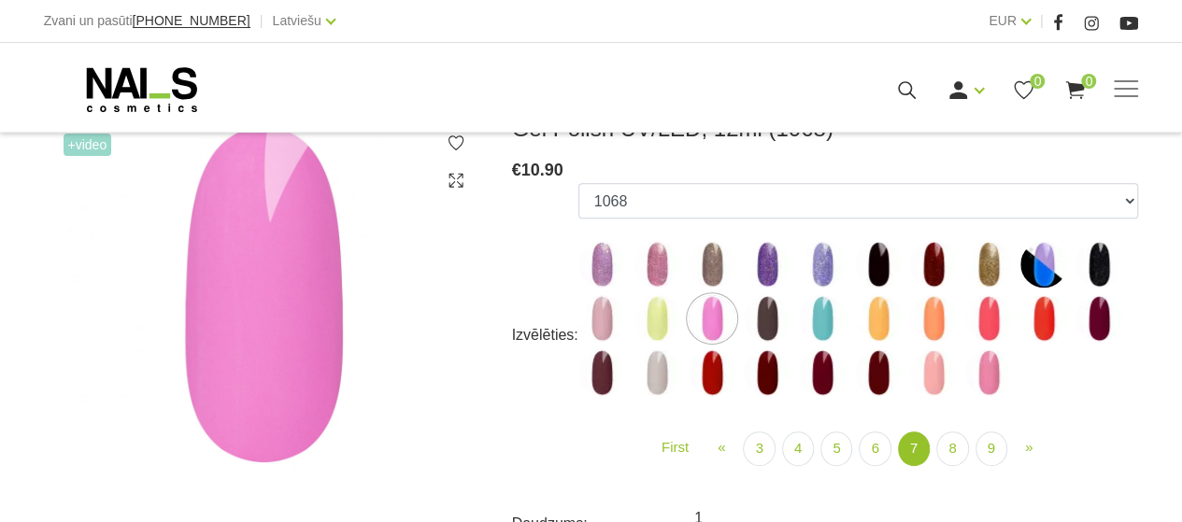
click at [650, 306] on img at bounding box center [657, 318] width 47 height 47
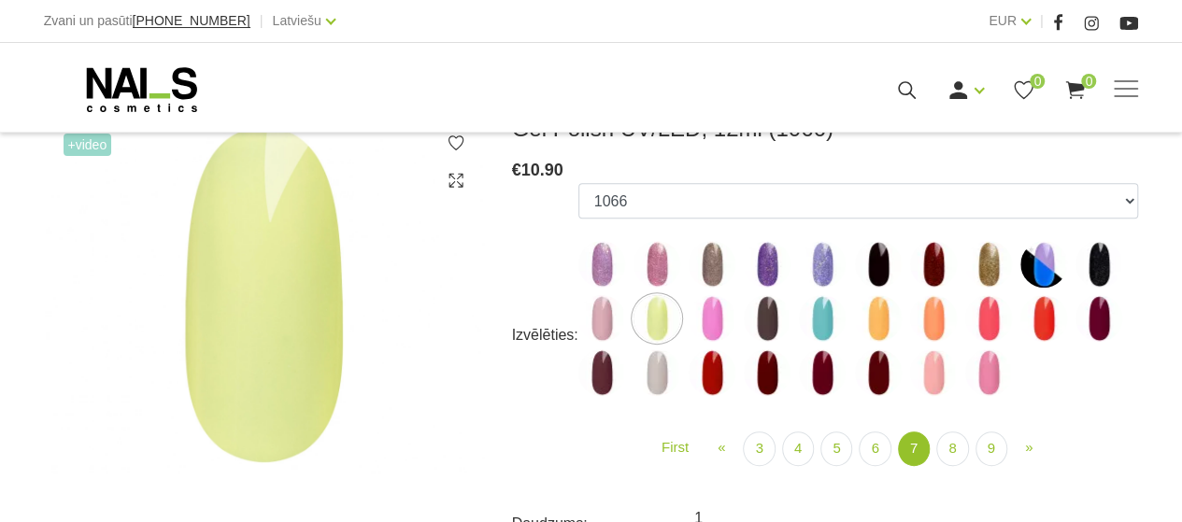
click at [597, 312] on img at bounding box center [602, 318] width 47 height 47
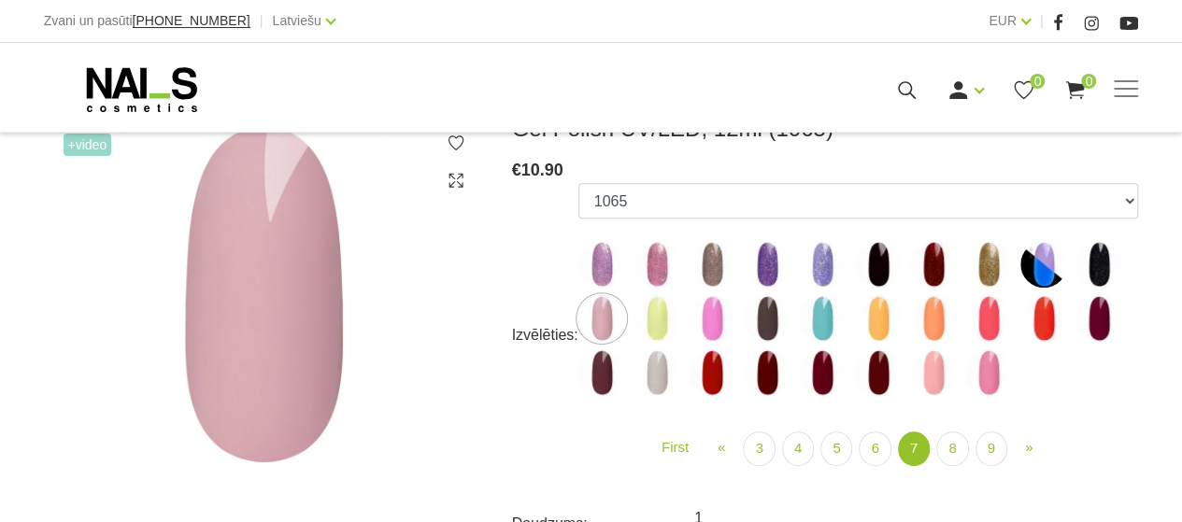
click at [1098, 272] on img at bounding box center [1099, 264] width 47 height 47
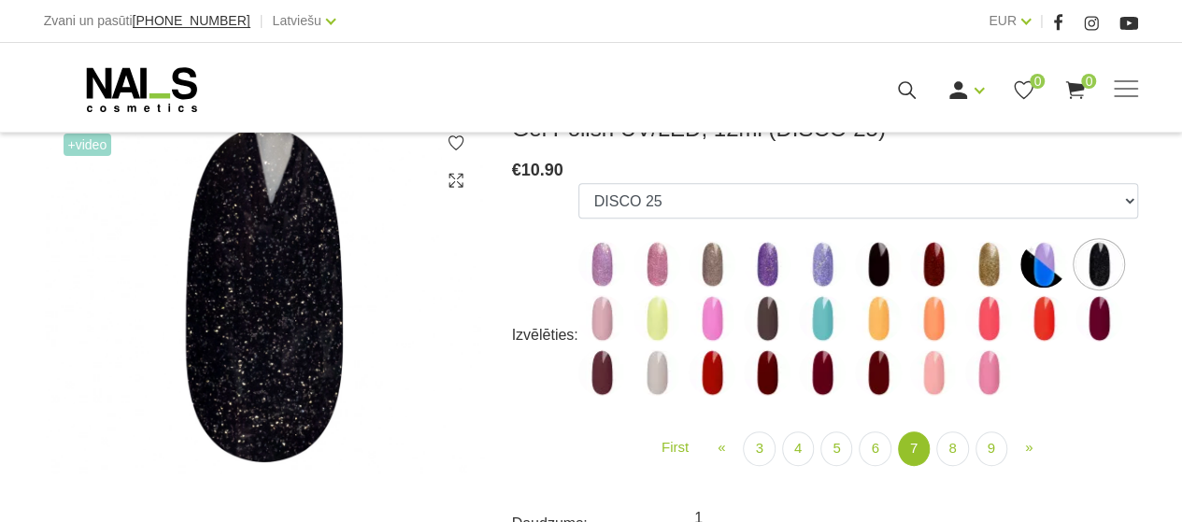
click at [985, 273] on img at bounding box center [988, 264] width 47 height 47
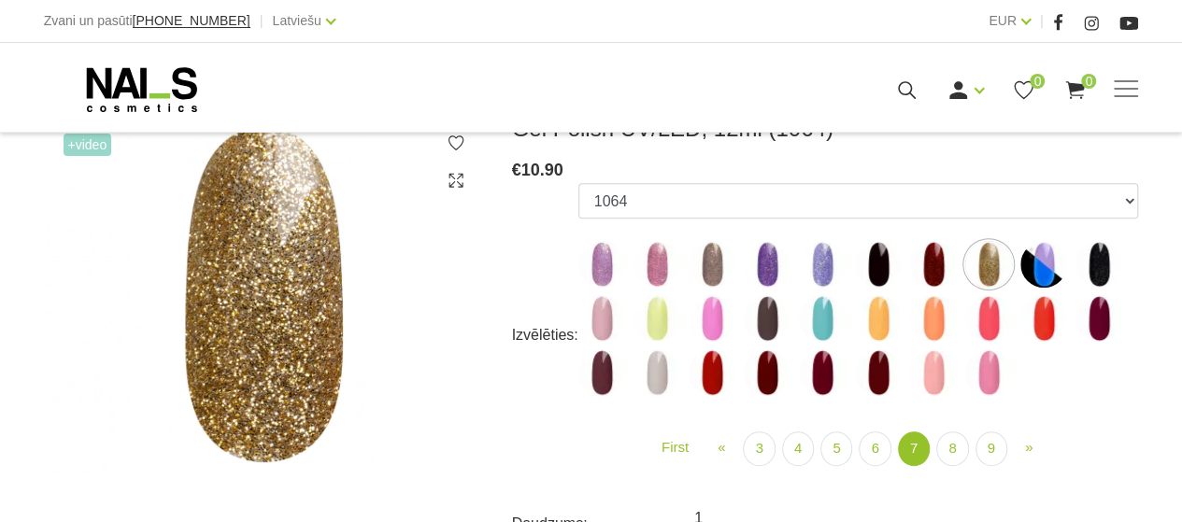
click at [933, 271] on img at bounding box center [933, 264] width 47 height 47
select select "5586"
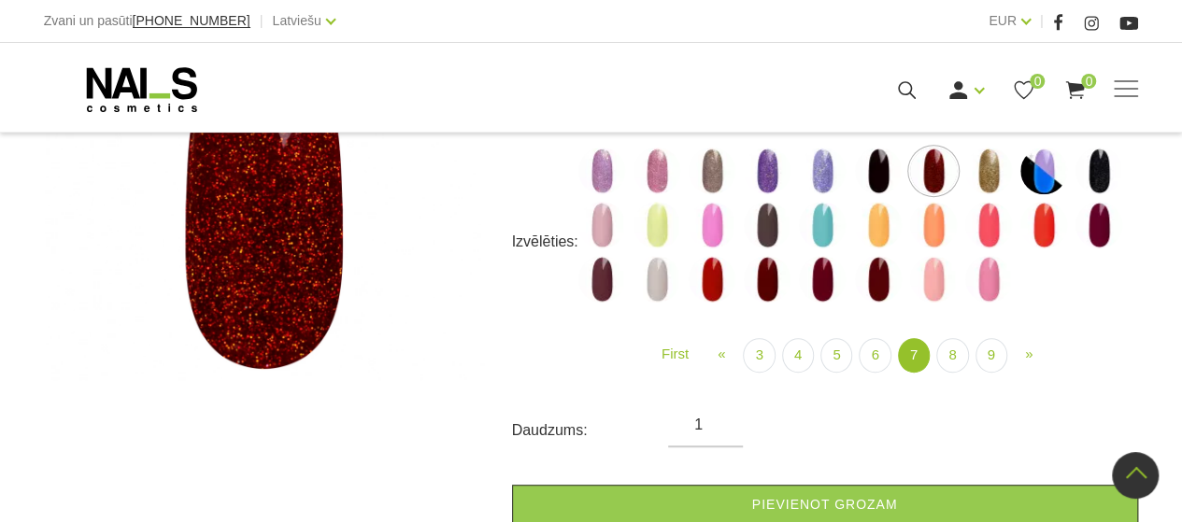
scroll to position [467, 0]
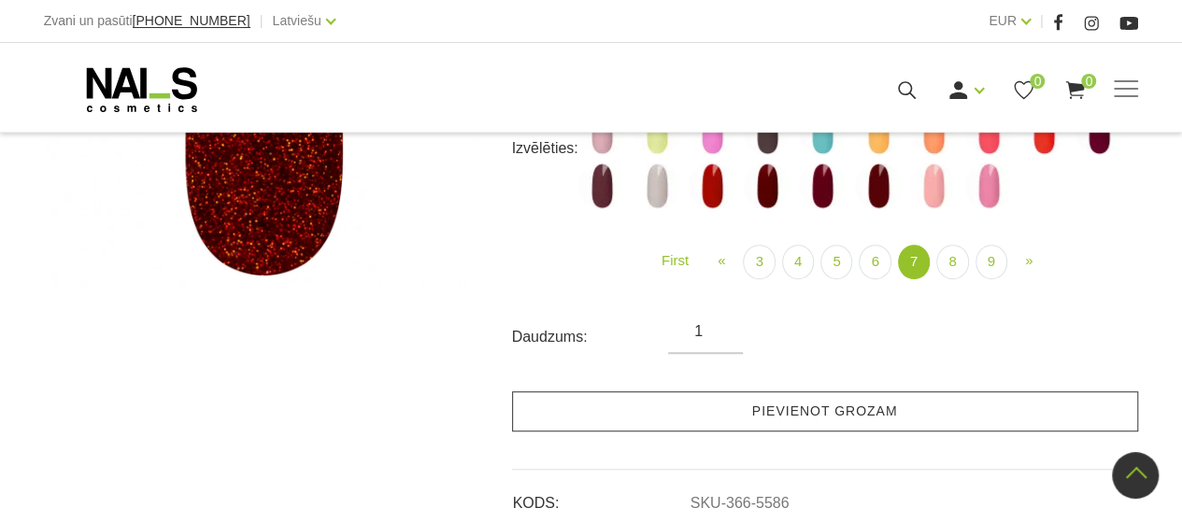
click at [807, 412] on link "Pievienot grozam" at bounding box center [825, 412] width 626 height 40
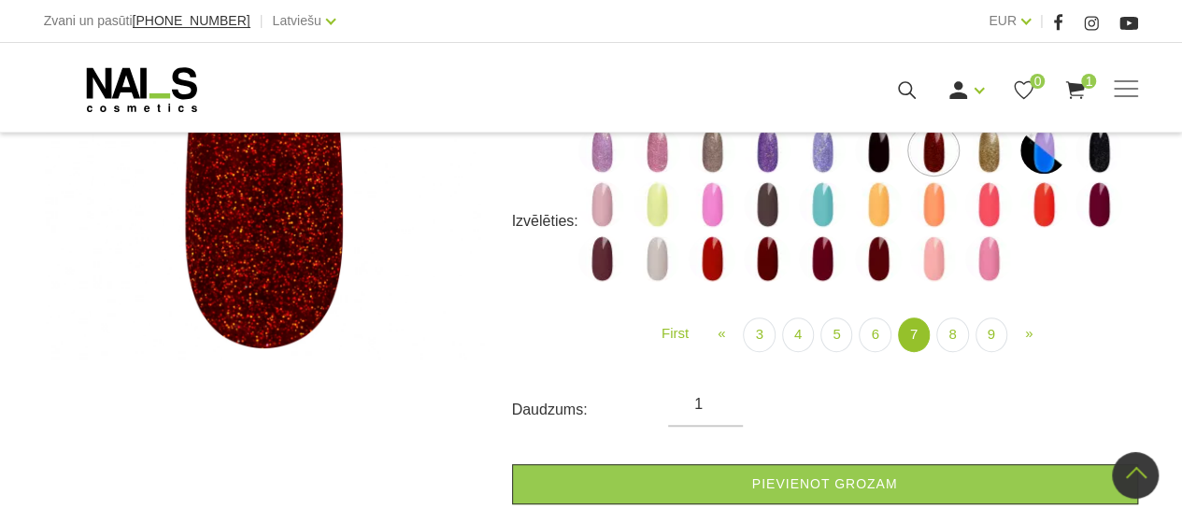
scroll to position [280, 0]
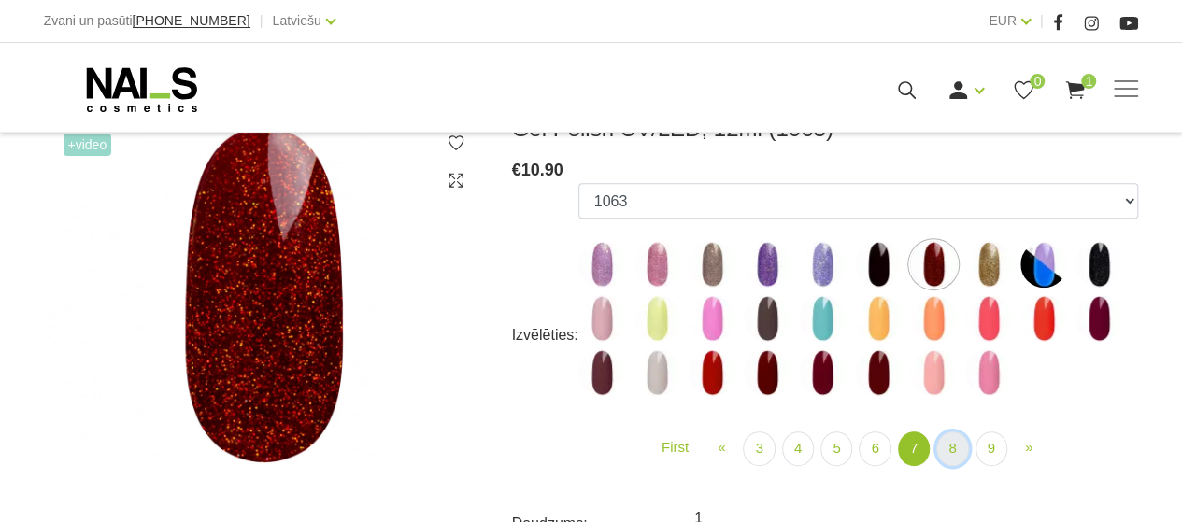
click at [951, 446] on link "8" at bounding box center [952, 449] width 32 height 35
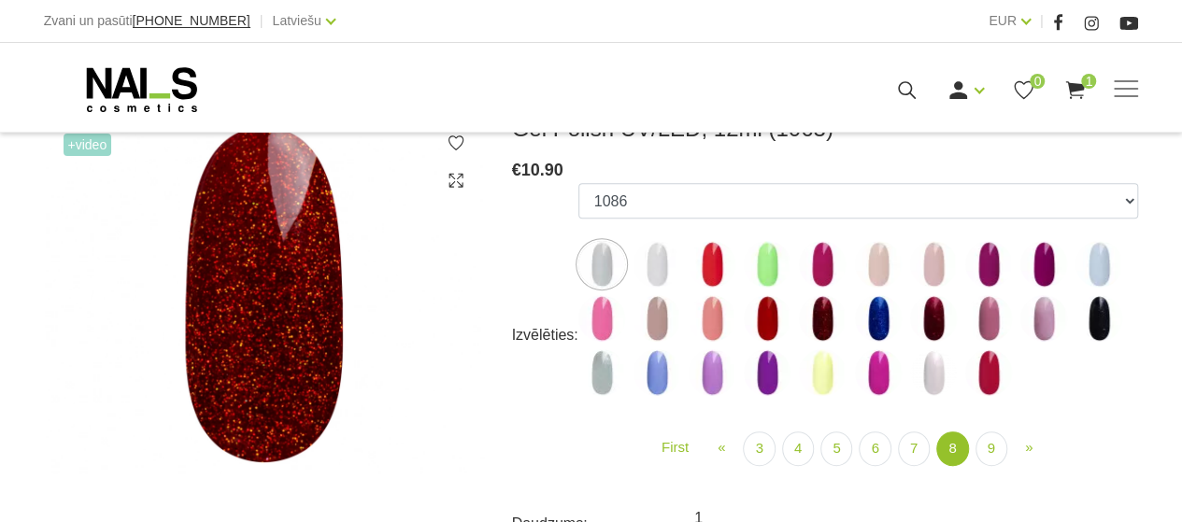
click at [714, 272] on img at bounding box center [712, 264] width 47 height 47
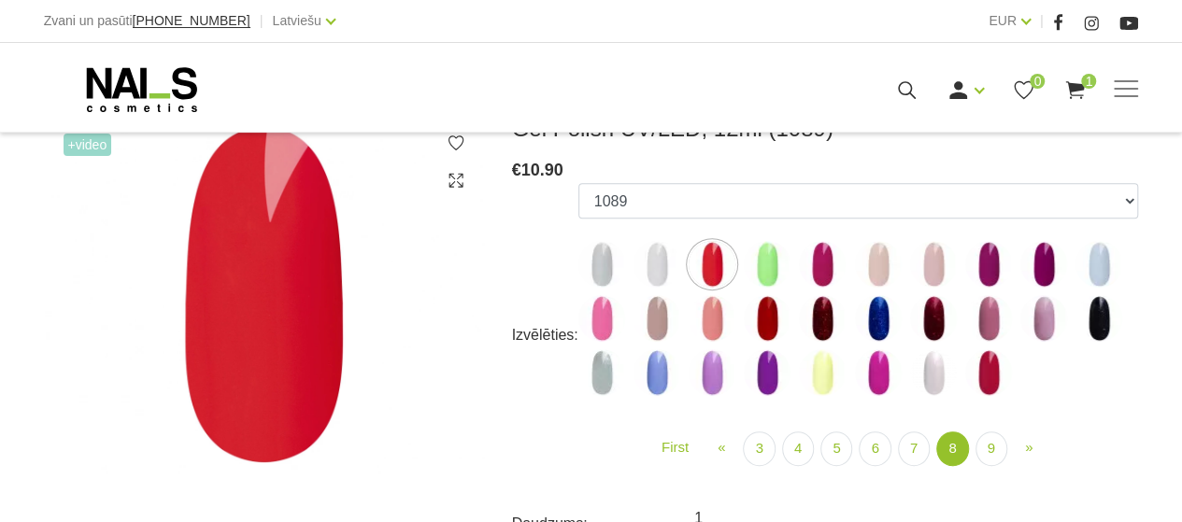
click at [820, 275] on img at bounding box center [822, 264] width 47 height 47
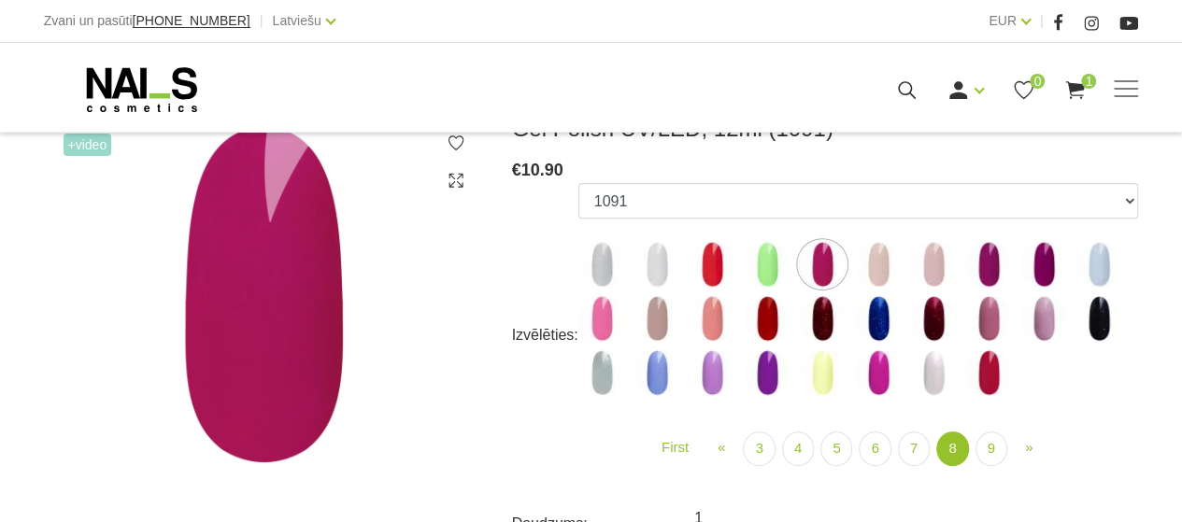
click at [817, 322] on img at bounding box center [822, 318] width 47 height 47
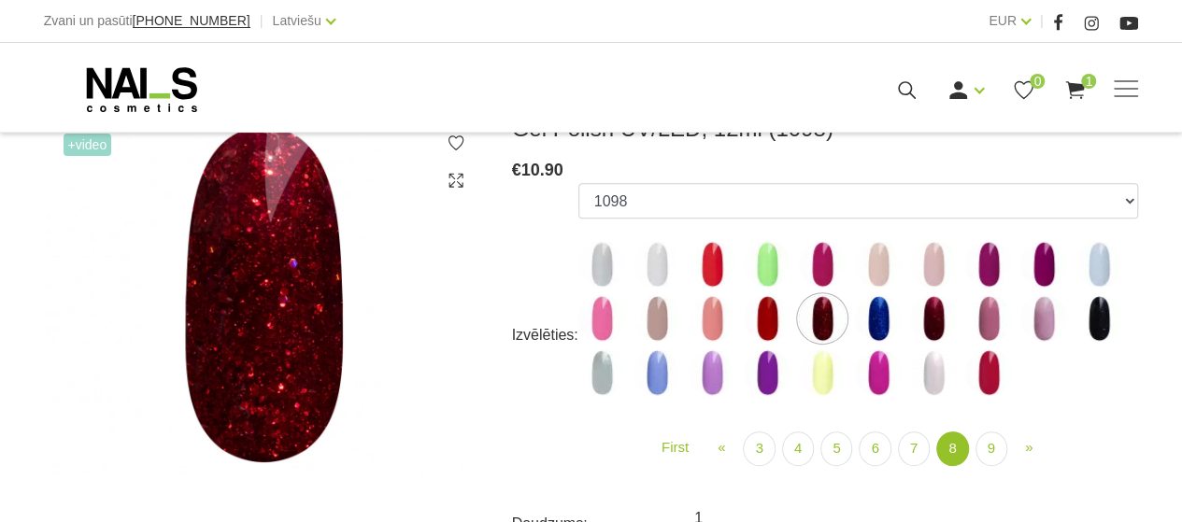
click at [928, 319] on img at bounding box center [933, 318] width 47 height 47
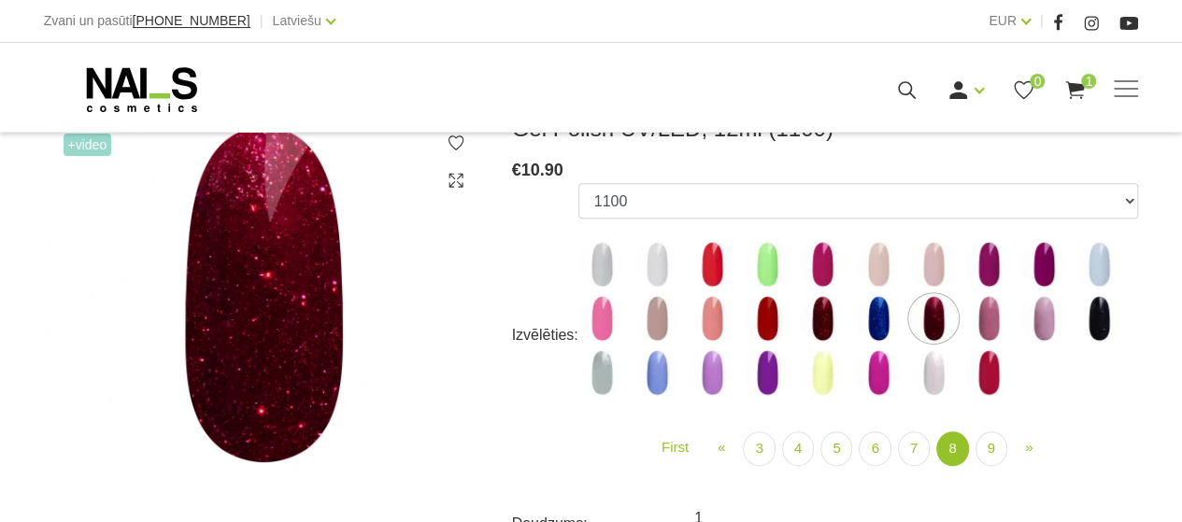
click at [986, 380] on img at bounding box center [988, 373] width 47 height 47
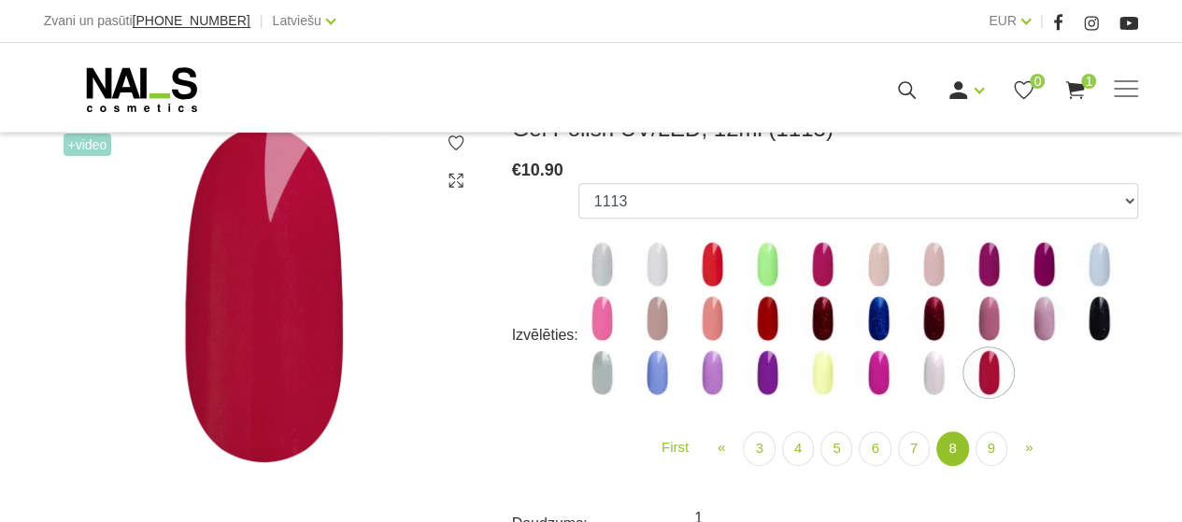
click at [935, 327] on img at bounding box center [933, 318] width 47 height 47
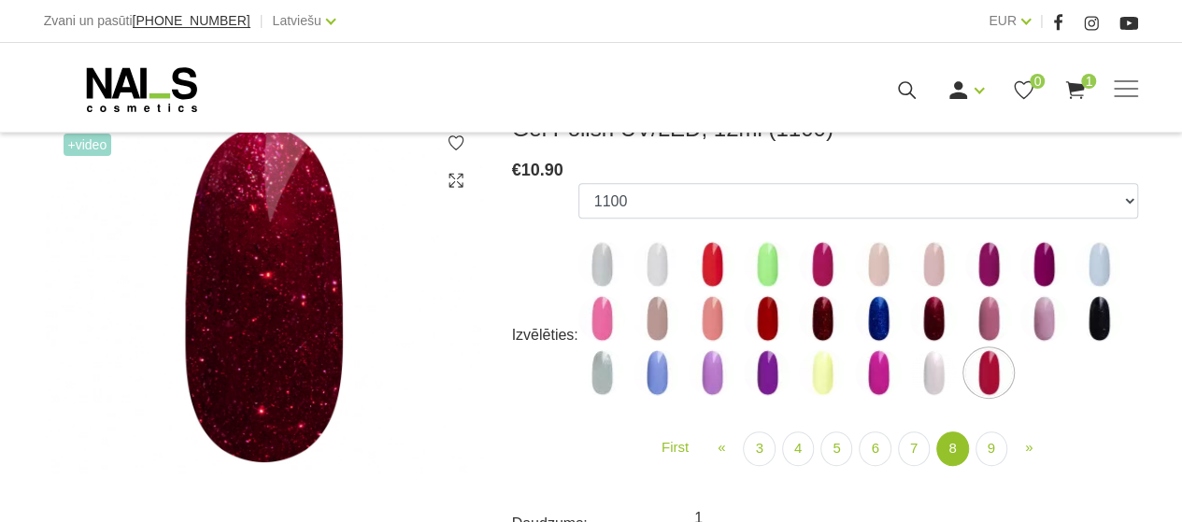
click at [824, 317] on img at bounding box center [822, 318] width 47 height 47
select select "6020"
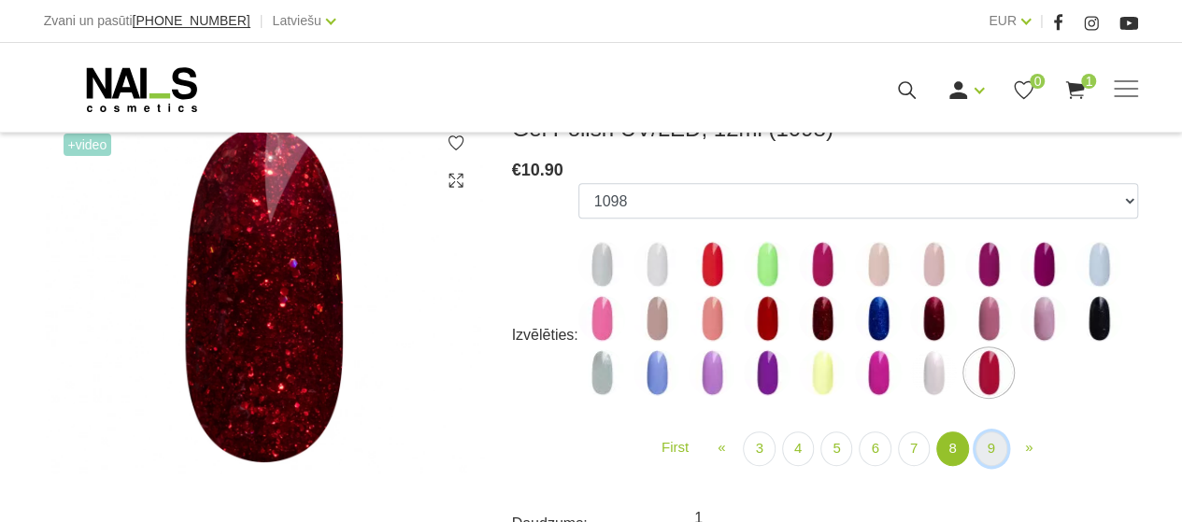
click at [989, 450] on link "9" at bounding box center [992, 449] width 32 height 35
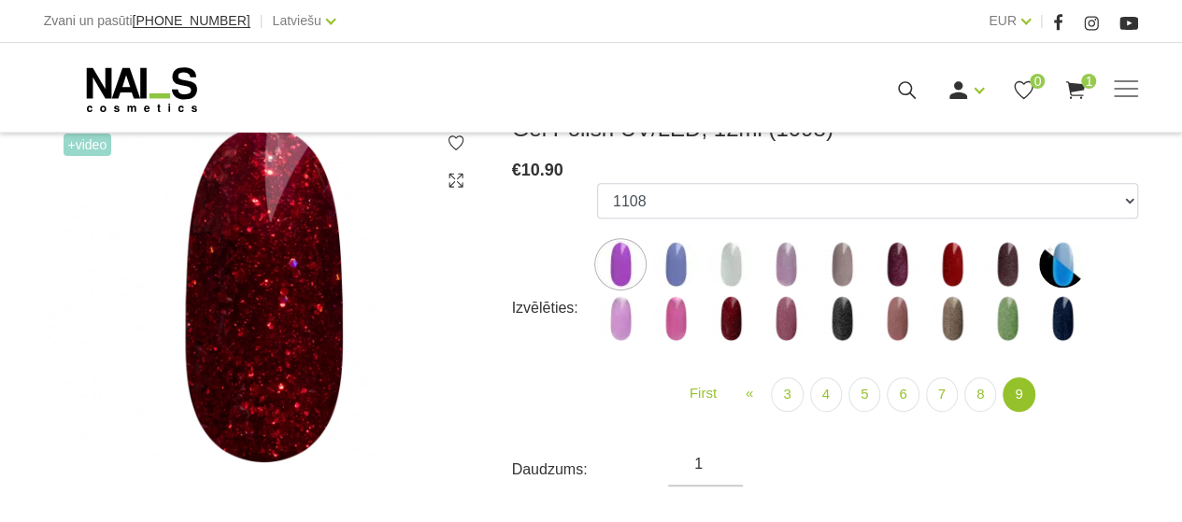
click at [899, 255] on img at bounding box center [897, 264] width 47 height 47
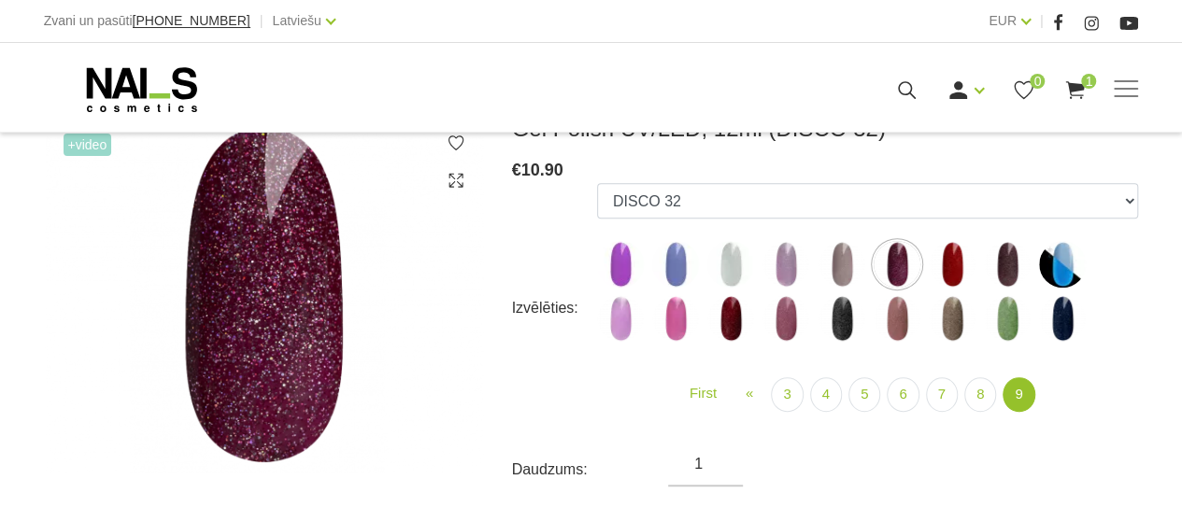
click at [792, 327] on img at bounding box center [786, 318] width 47 height 47
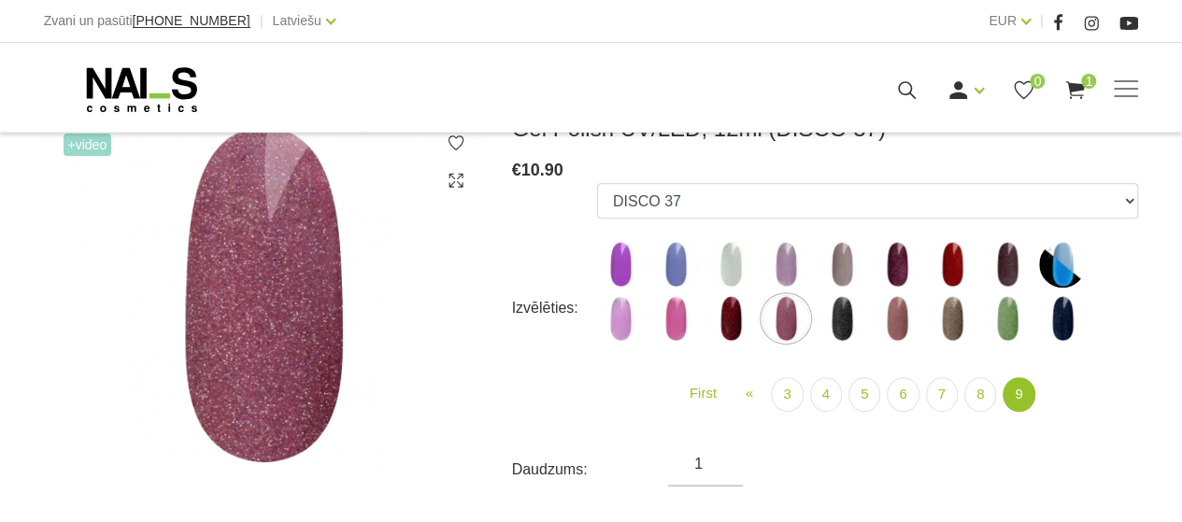
click at [731, 319] on img at bounding box center [731, 318] width 47 height 47
select select "6399"
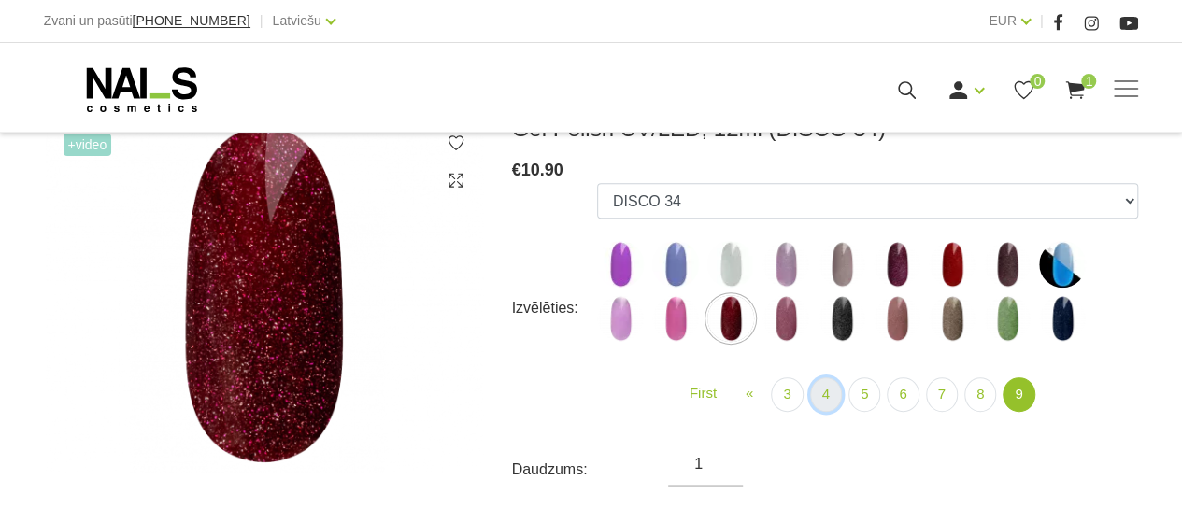
click at [826, 393] on link "4" at bounding box center [826, 395] width 32 height 35
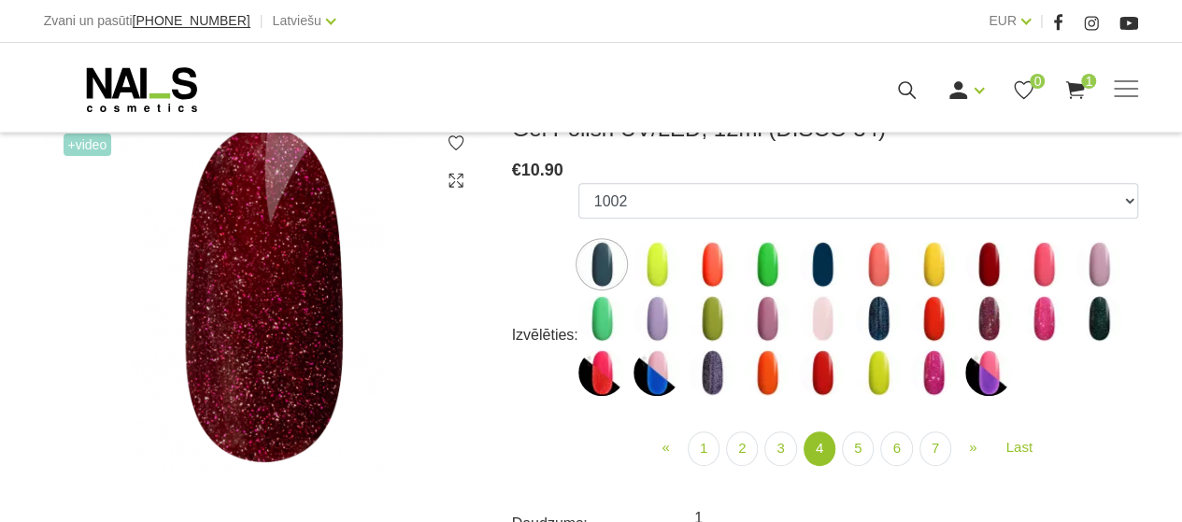
click at [987, 317] on img at bounding box center [988, 318] width 47 height 47
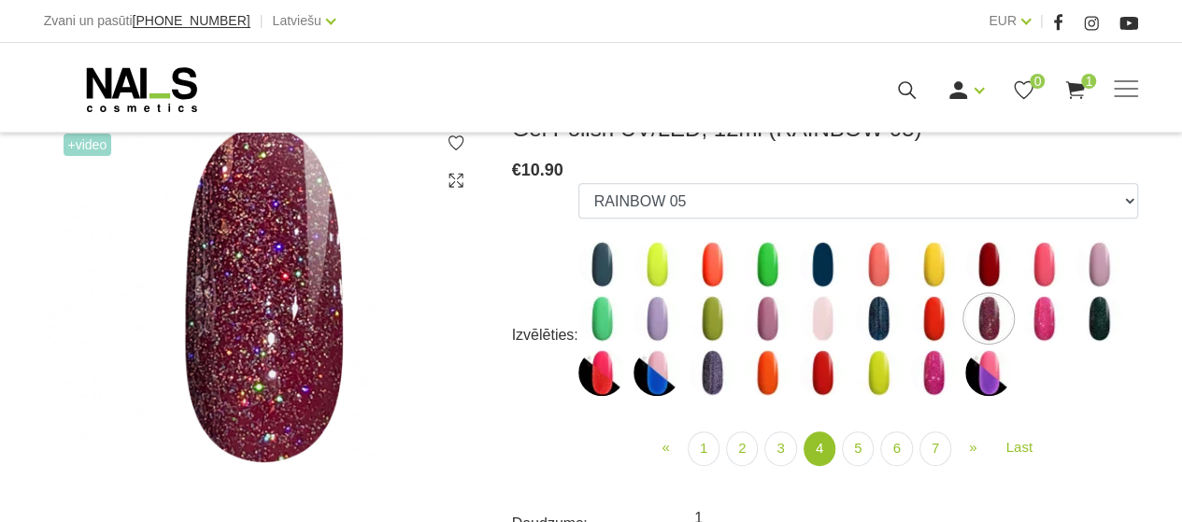
click at [1043, 321] on img at bounding box center [1044, 318] width 47 height 47
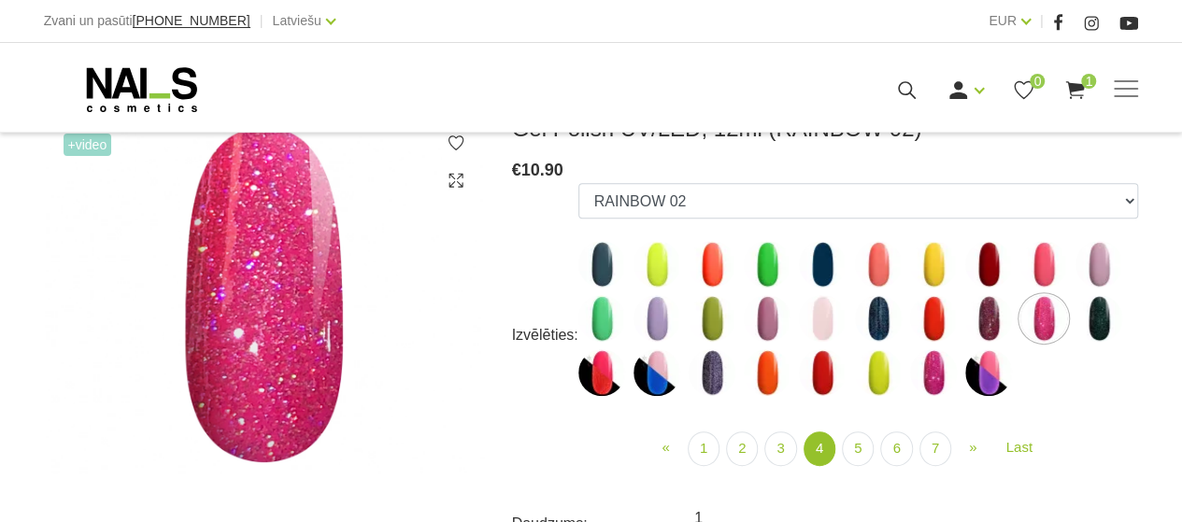
click at [714, 374] on img at bounding box center [712, 373] width 47 height 47
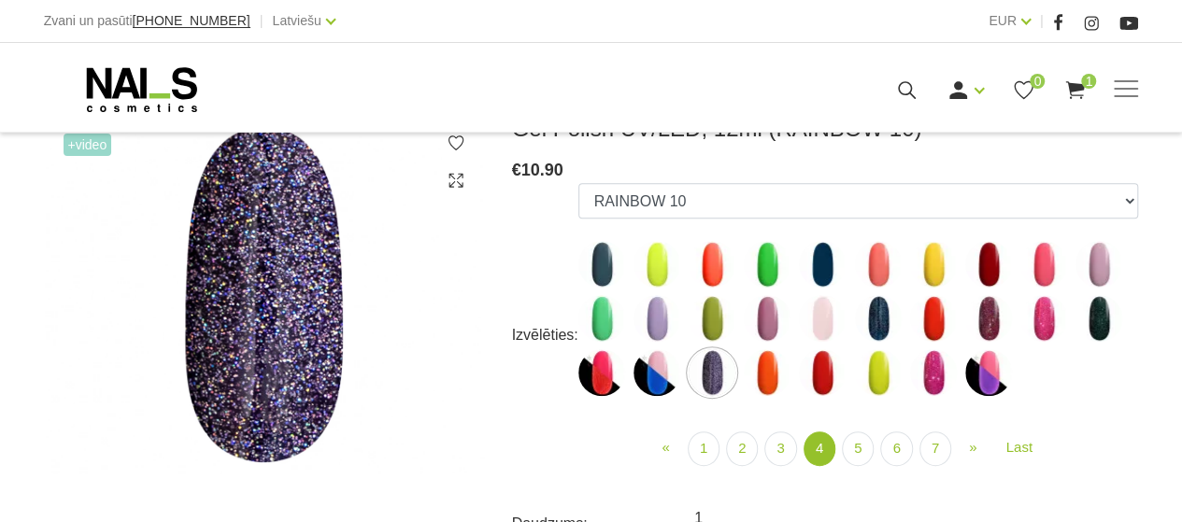
click at [935, 379] on img at bounding box center [933, 373] width 47 height 47
select select "4467"
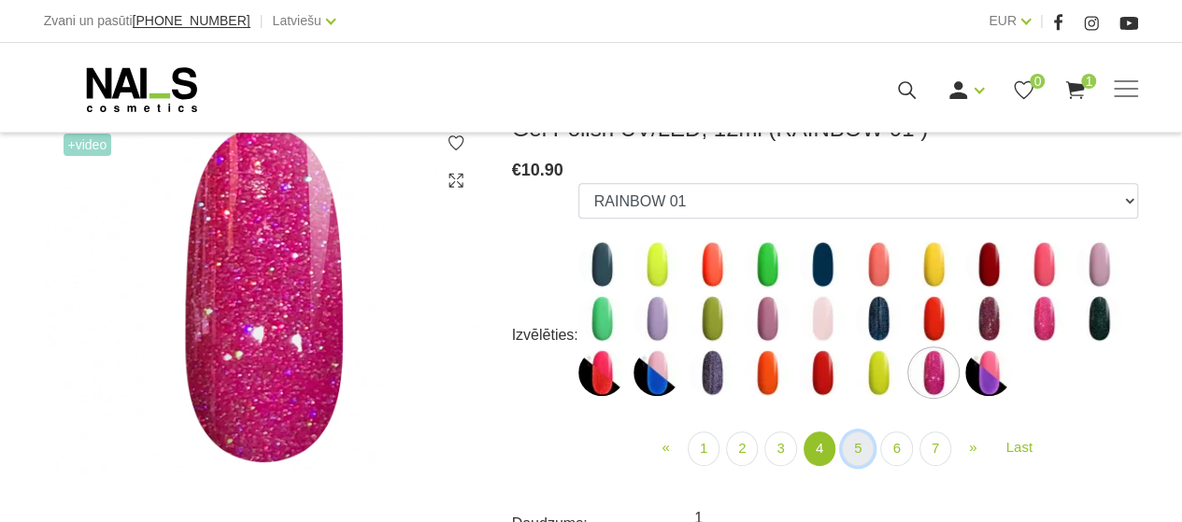
click at [862, 445] on link "5" at bounding box center [858, 449] width 32 height 35
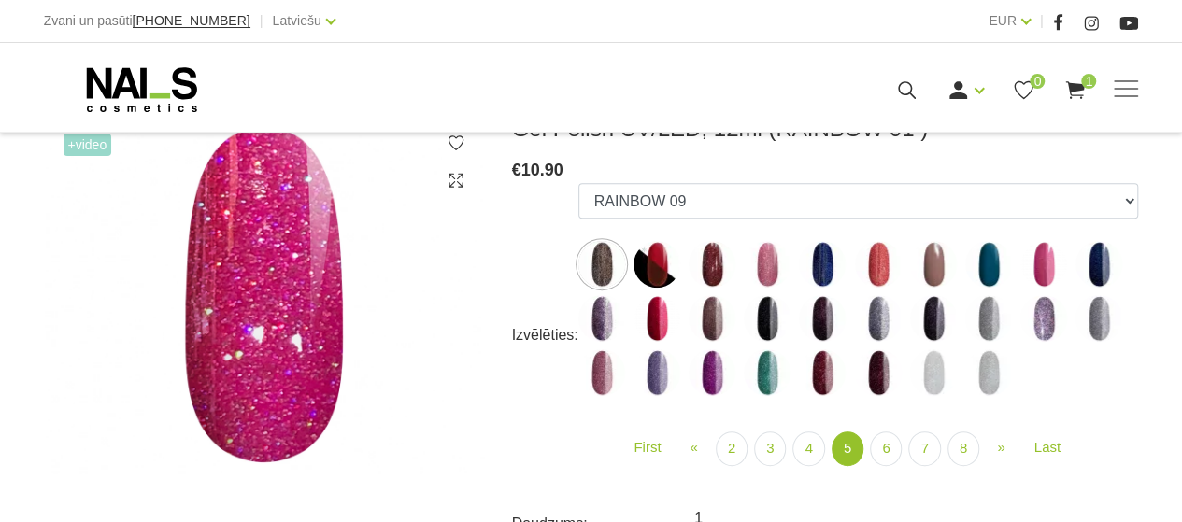
click at [877, 264] on img at bounding box center [878, 264] width 47 height 47
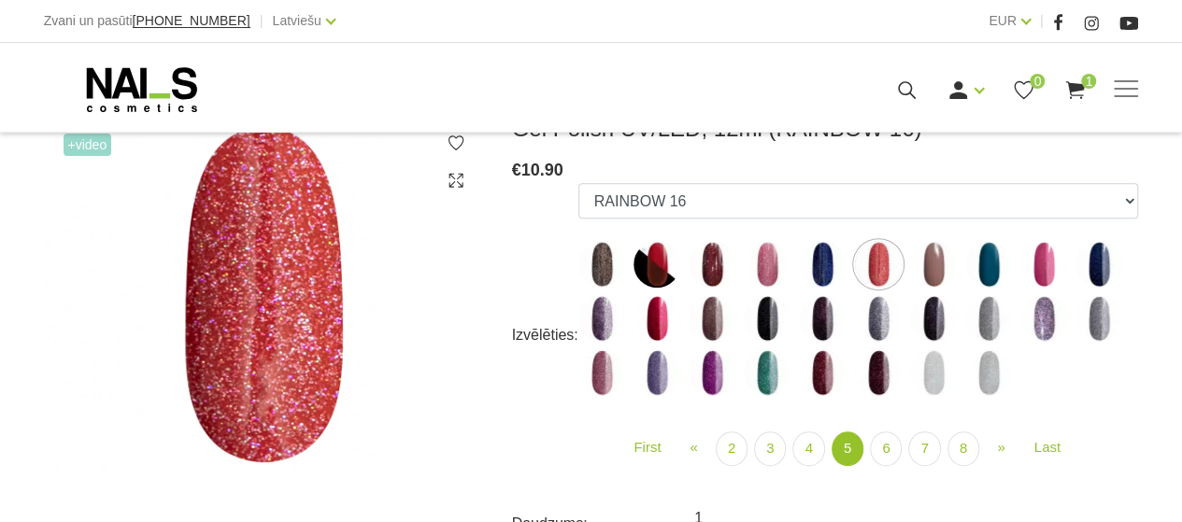
click at [601, 267] on img at bounding box center [602, 264] width 47 height 47
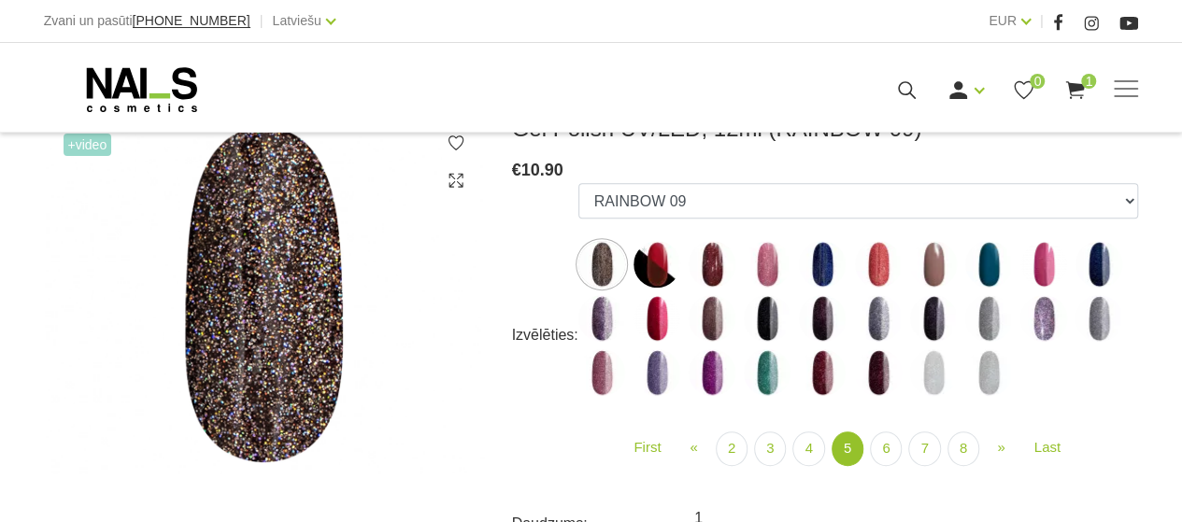
click at [711, 266] on img at bounding box center [712, 264] width 47 height 47
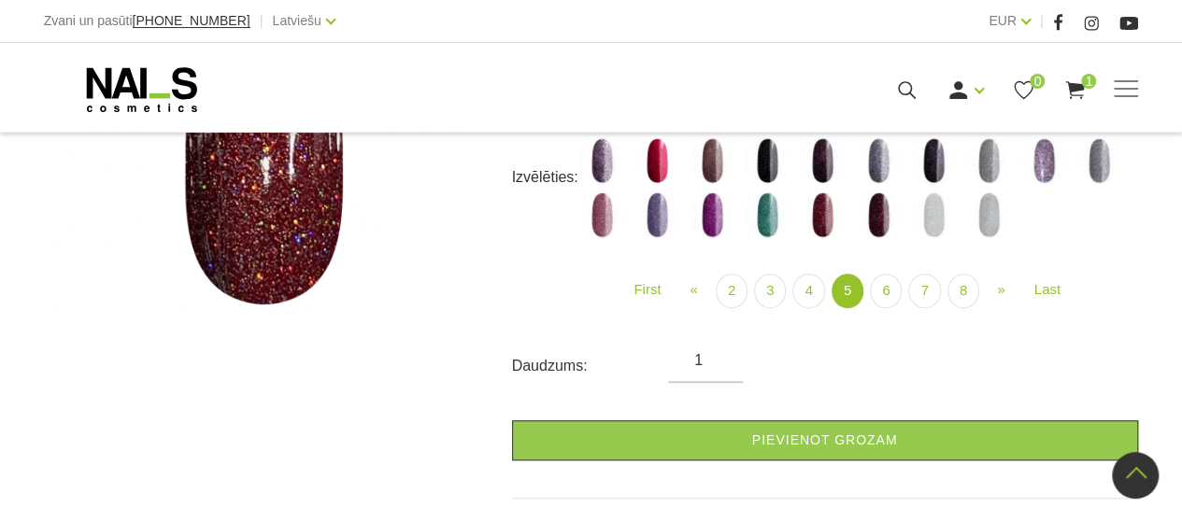
scroll to position [467, 0]
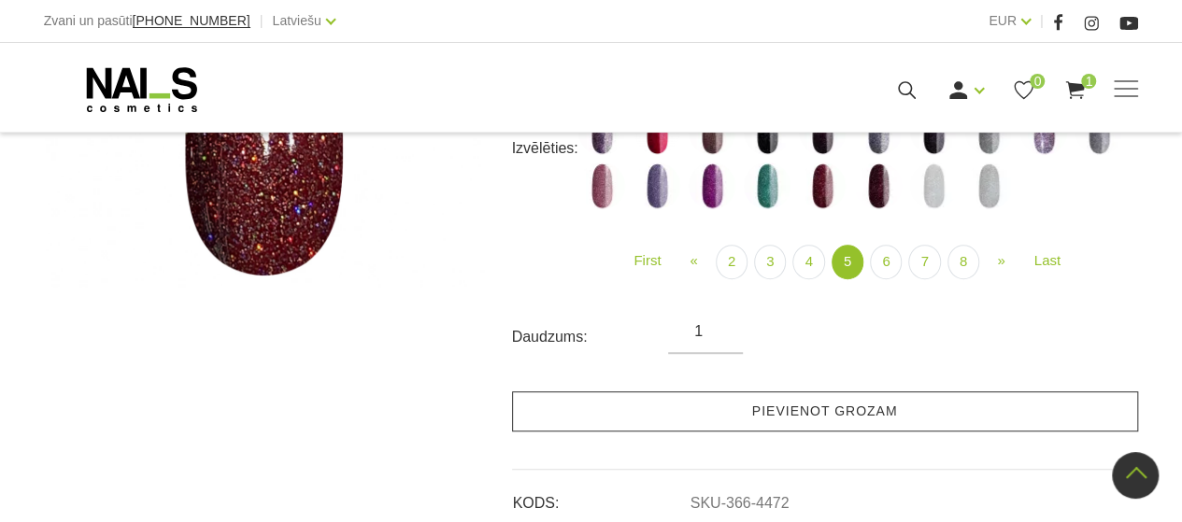
click at [803, 411] on link "Pievienot grozam" at bounding box center [825, 412] width 626 height 40
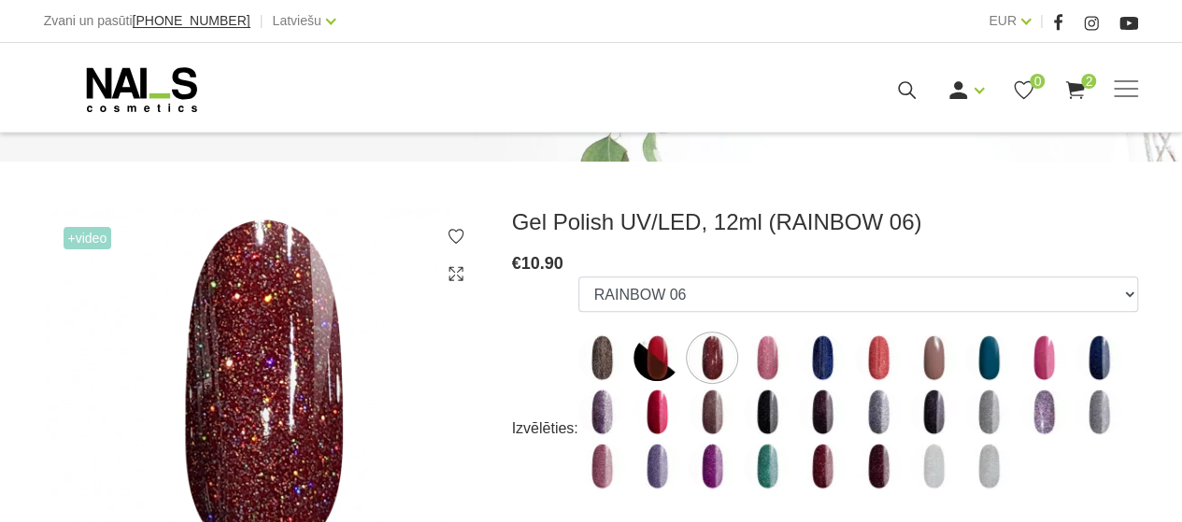
scroll to position [280, 0]
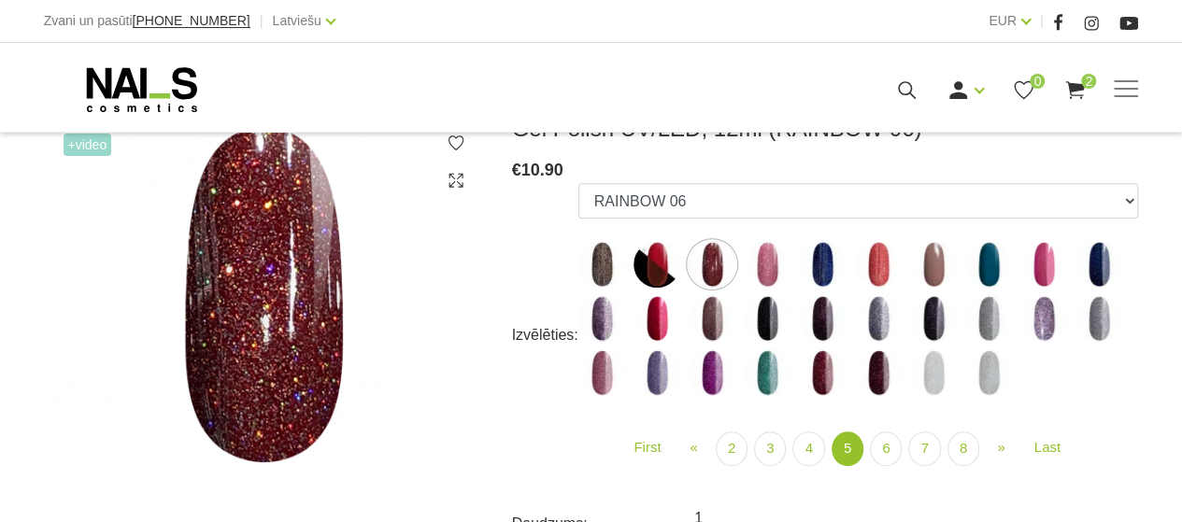
click at [599, 317] on img at bounding box center [602, 318] width 47 height 47
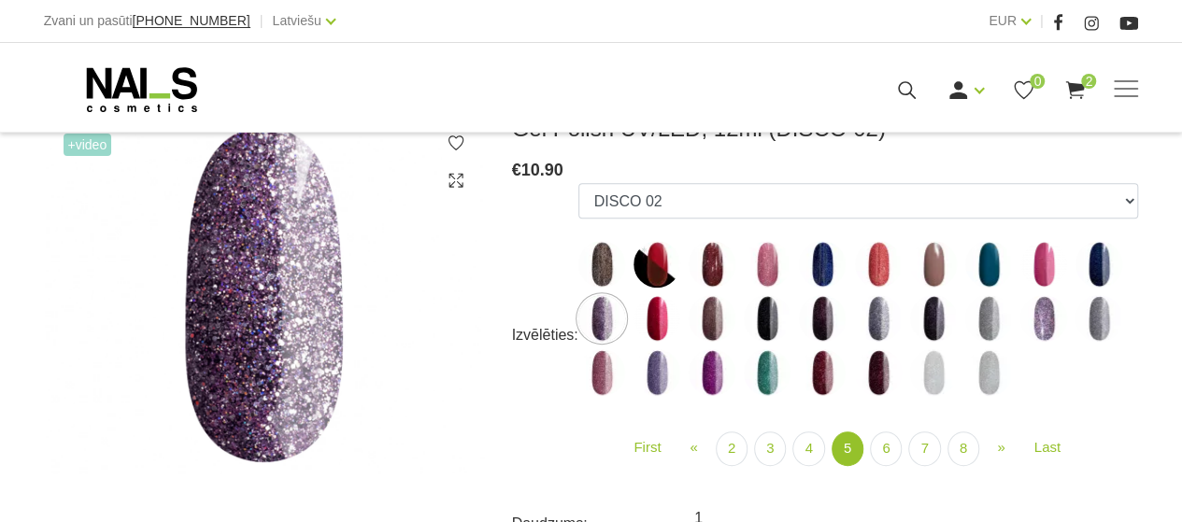
click at [875, 320] on img at bounding box center [878, 318] width 47 height 47
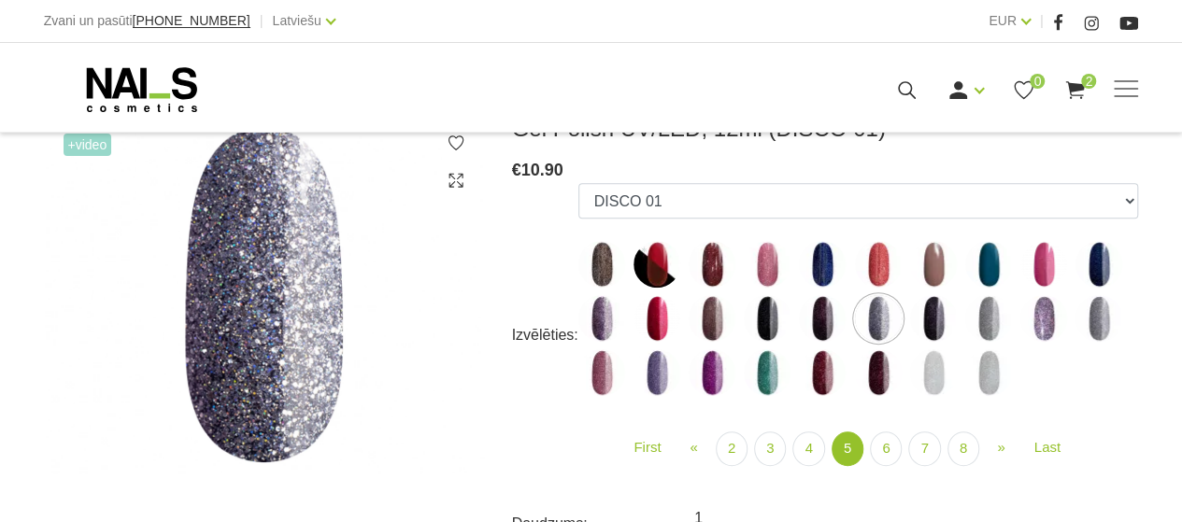
click at [1040, 324] on img at bounding box center [1044, 318] width 47 height 47
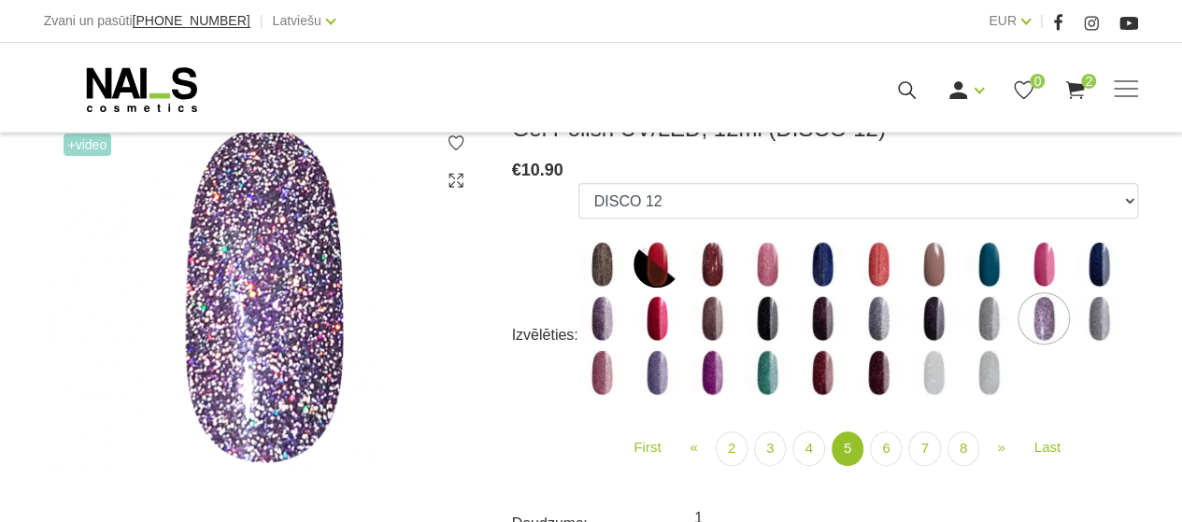
click at [653, 375] on img at bounding box center [657, 373] width 47 height 47
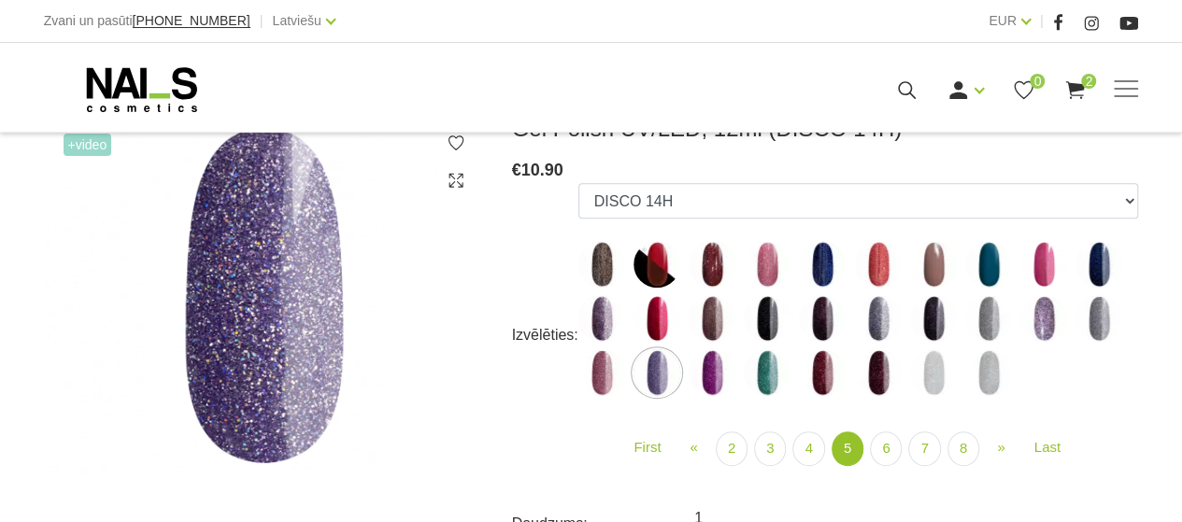
click at [712, 386] on img at bounding box center [712, 373] width 47 height 47
select select "5140"
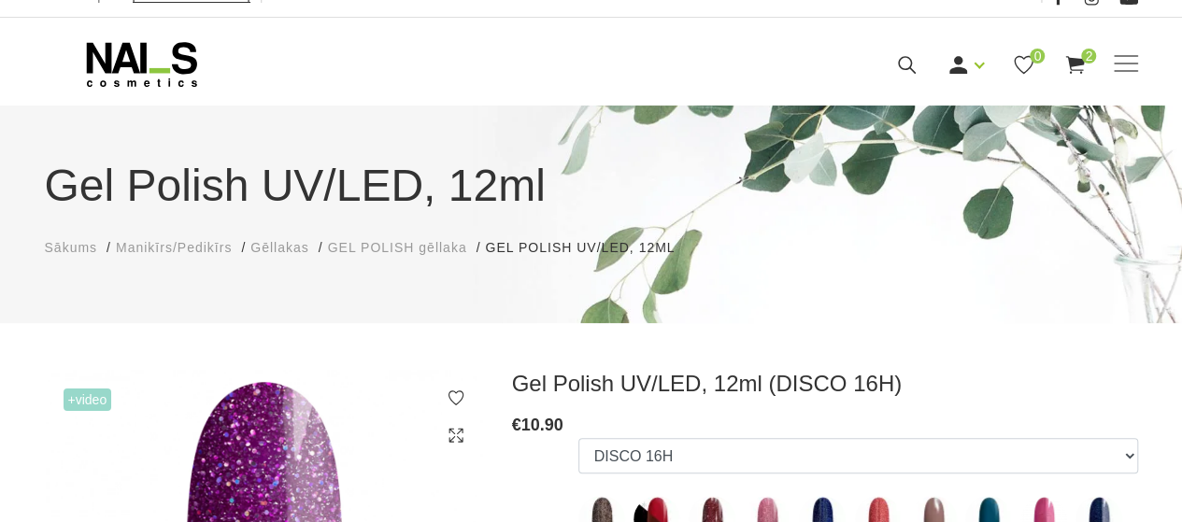
scroll to position [0, 0]
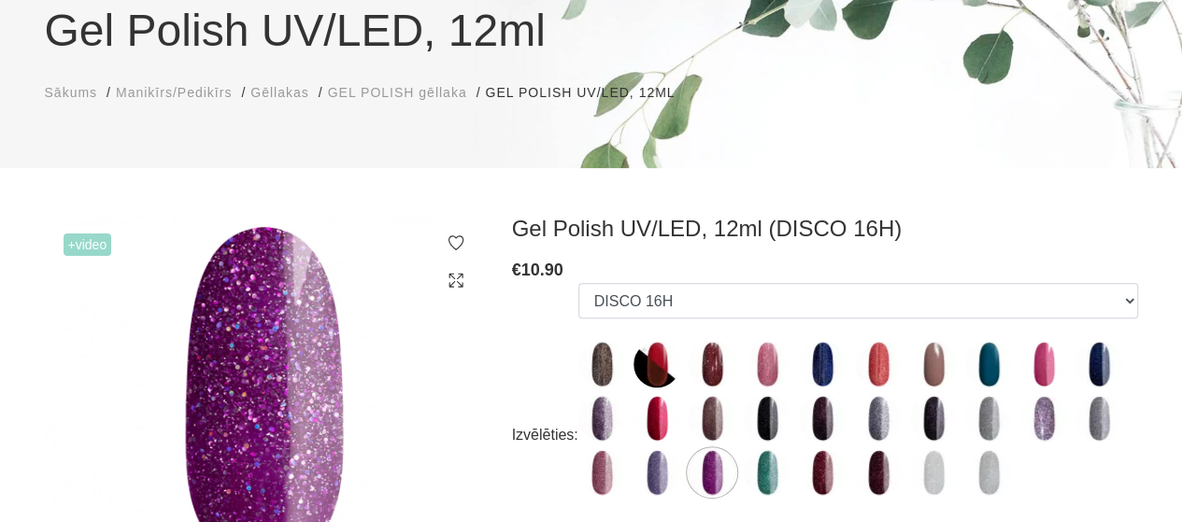
scroll to position [93, 0]
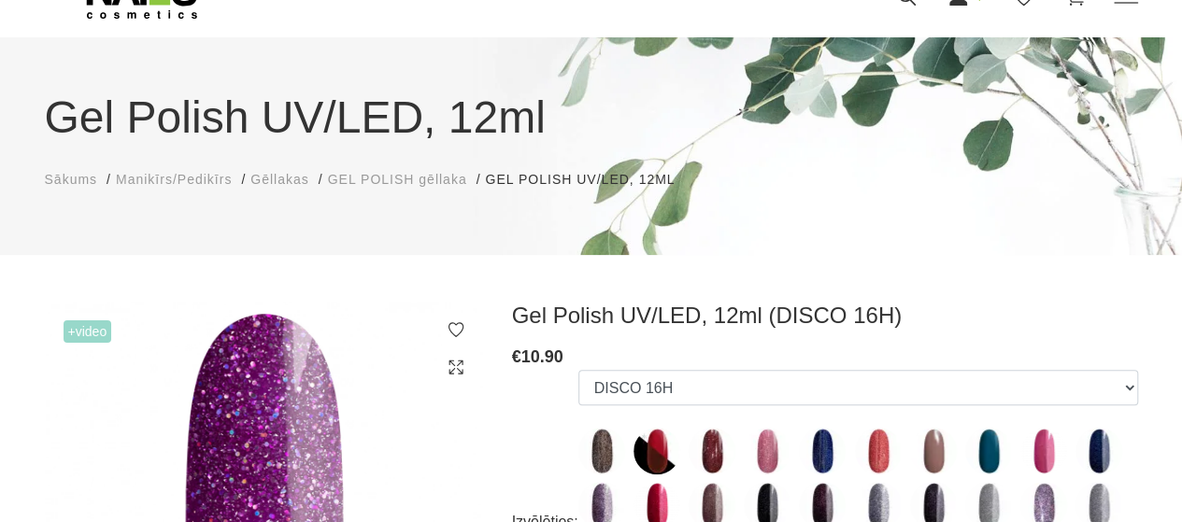
click at [279, 180] on span "Gēllakas" at bounding box center [279, 179] width 58 height 15
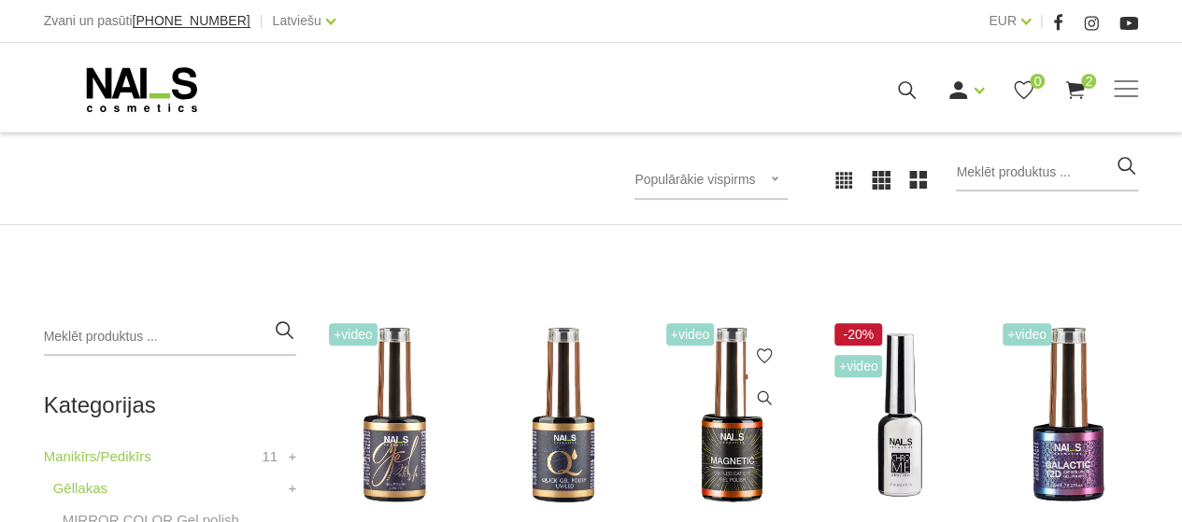
scroll to position [374, 0]
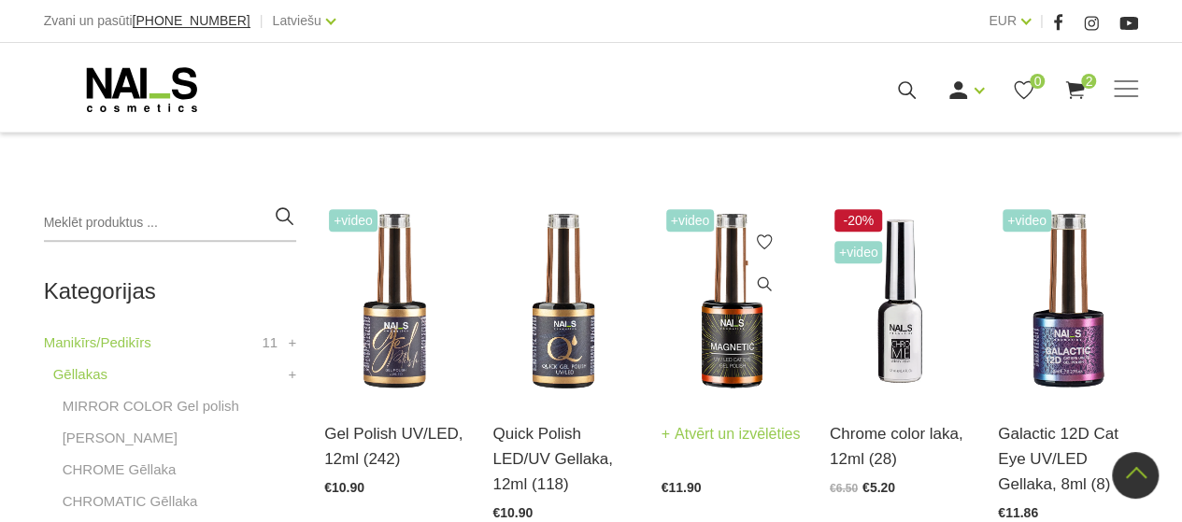
click at [736, 340] on img at bounding box center [732, 301] width 140 height 193
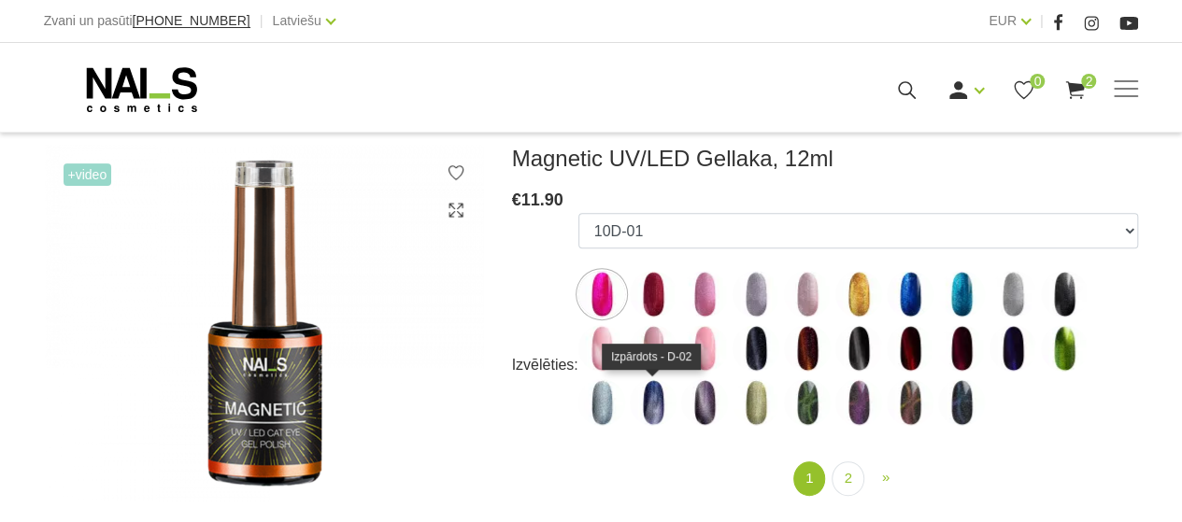
scroll to position [280, 0]
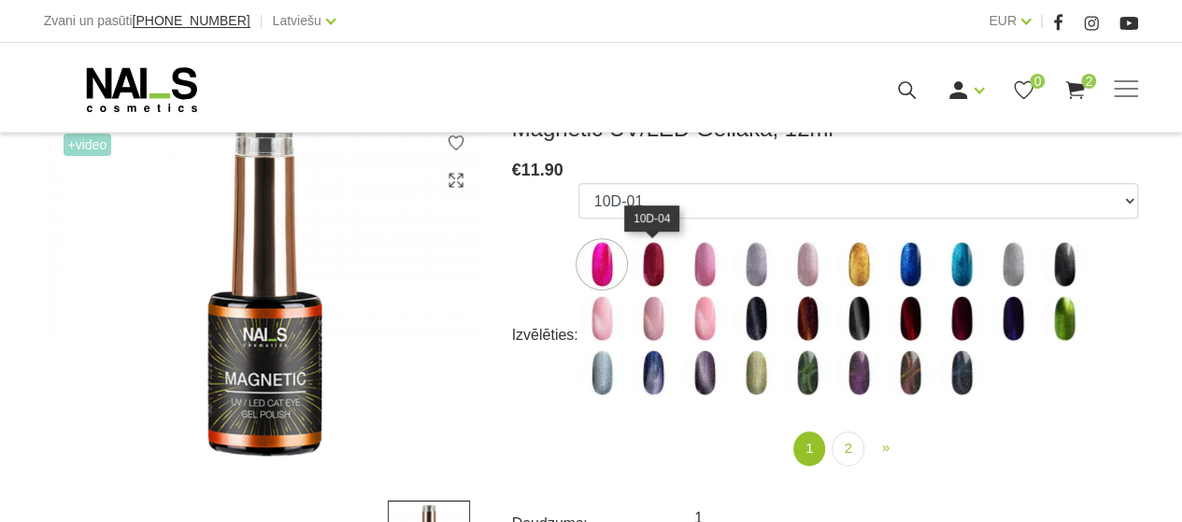
click at [652, 266] on img at bounding box center [653, 264] width 47 height 47
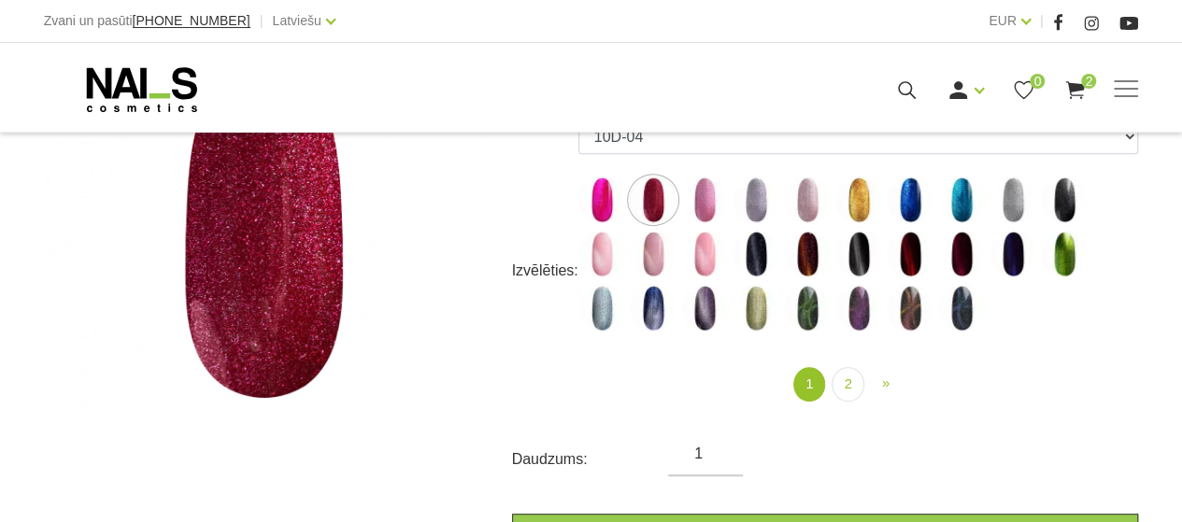
scroll to position [374, 0]
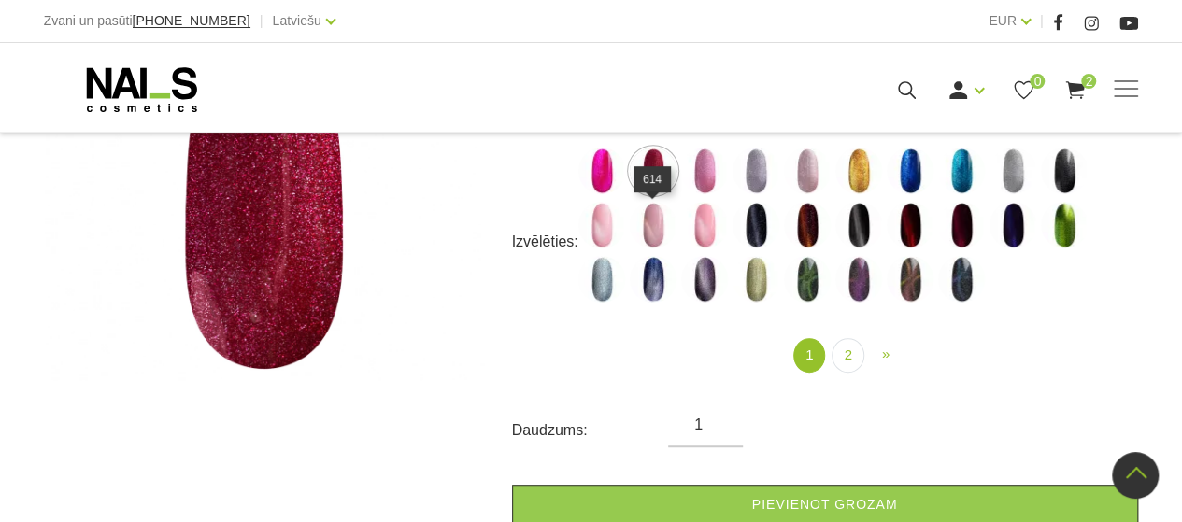
click at [650, 231] on img at bounding box center [653, 225] width 47 height 47
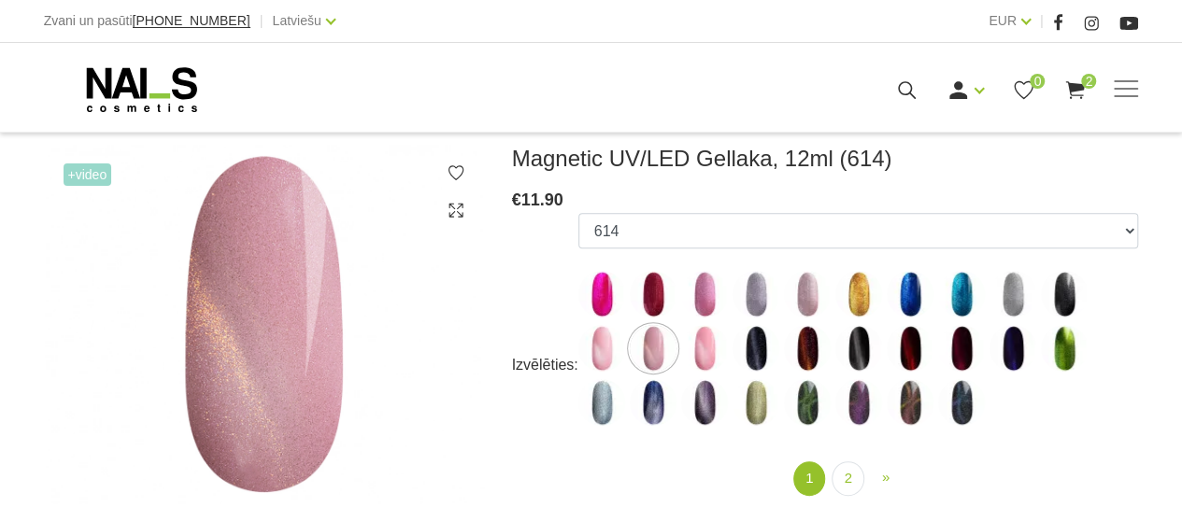
scroll to position [280, 0]
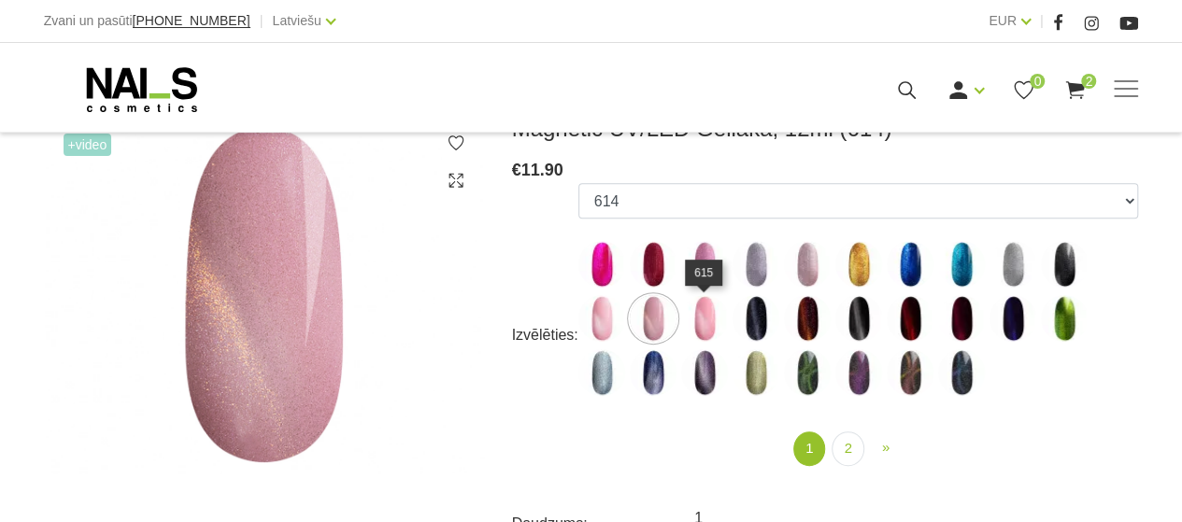
click at [702, 320] on img at bounding box center [704, 318] width 47 height 47
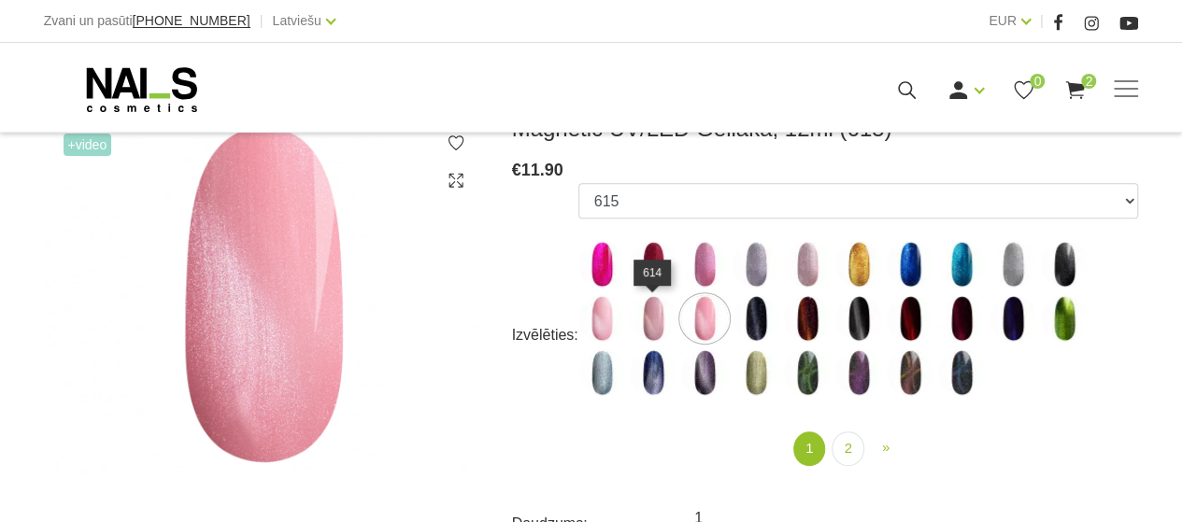
click at [650, 321] on img at bounding box center [653, 318] width 47 height 47
select select "4637"
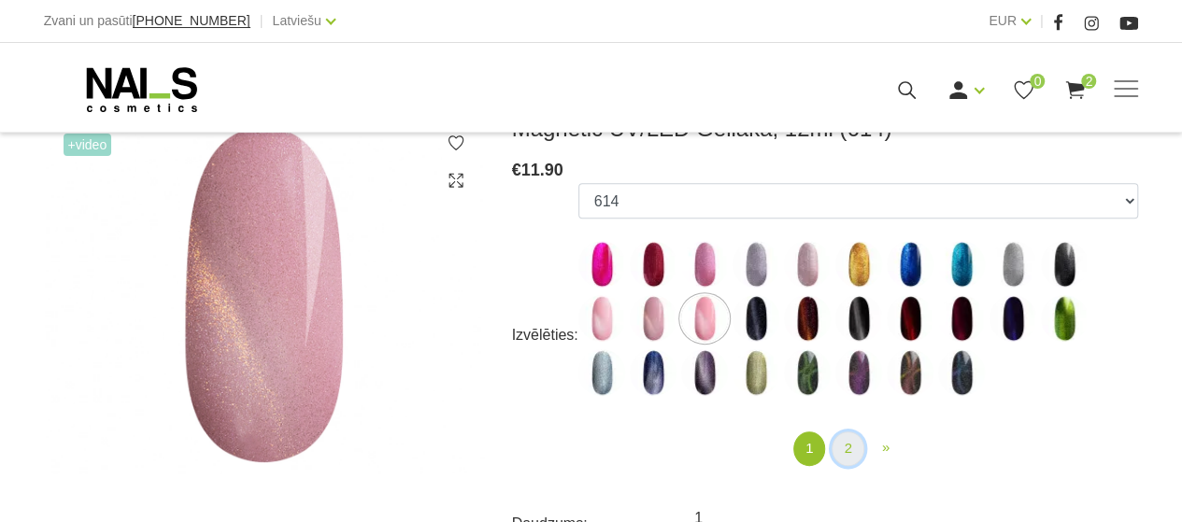
click at [844, 444] on link "2" at bounding box center [848, 449] width 32 height 35
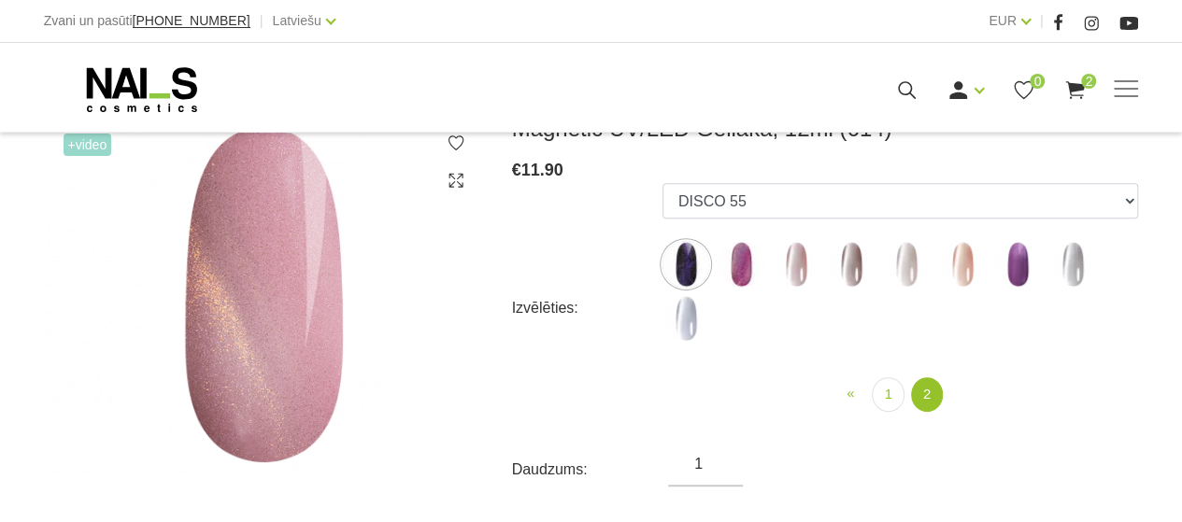
click at [740, 263] on img at bounding box center [741, 264] width 47 height 47
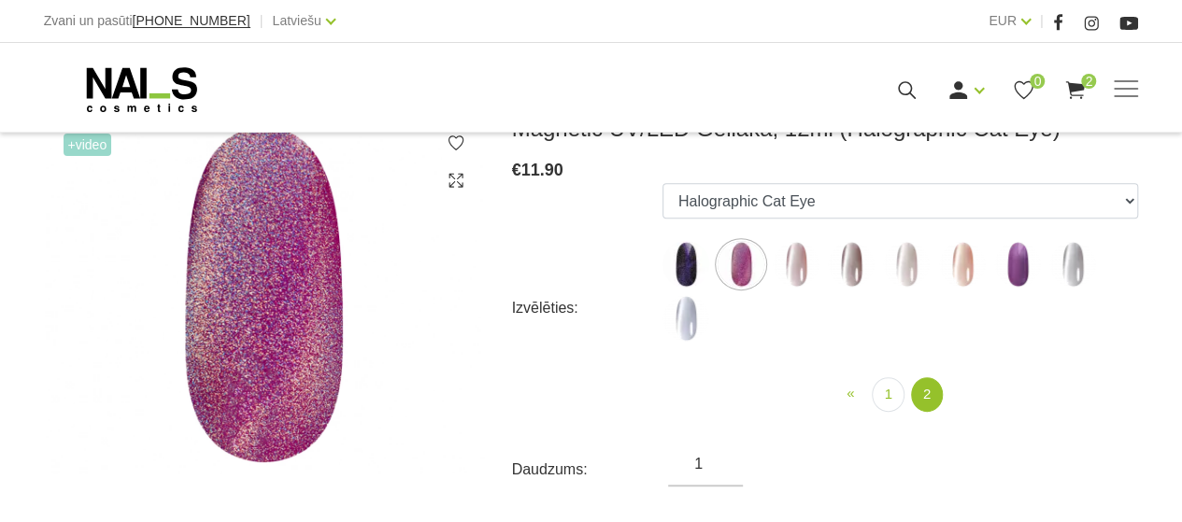
click at [963, 273] on img at bounding box center [962, 264] width 47 height 47
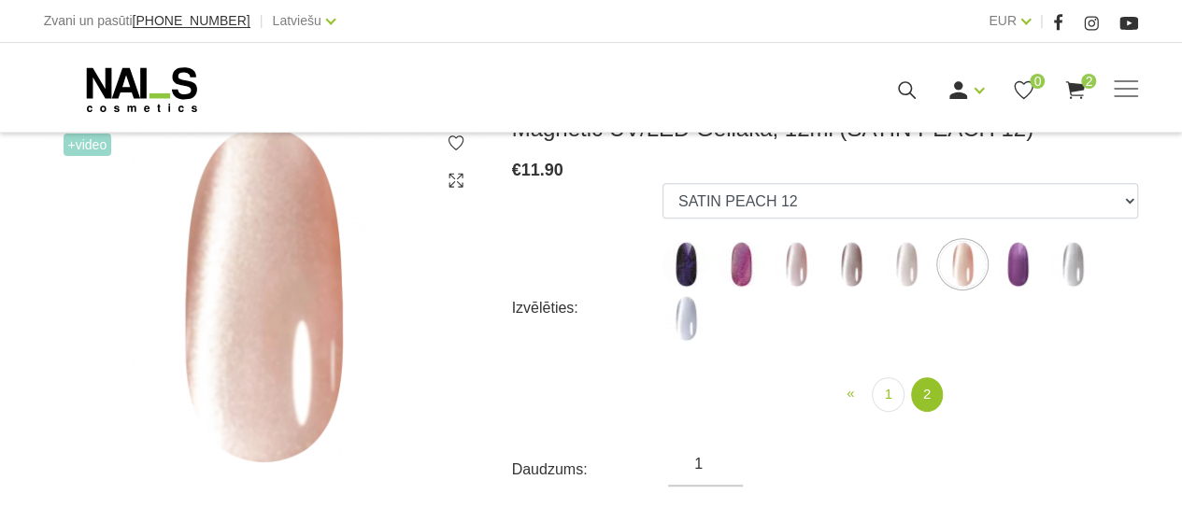
click at [1077, 271] on img at bounding box center [1073, 264] width 47 height 47
select select "6297"
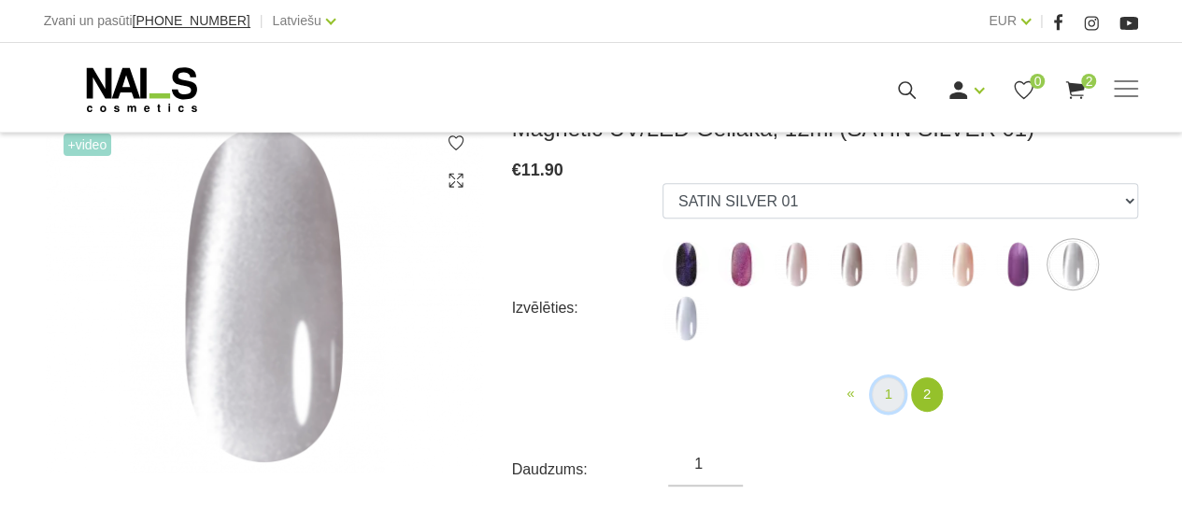
click at [884, 388] on link "1" at bounding box center [888, 395] width 32 height 35
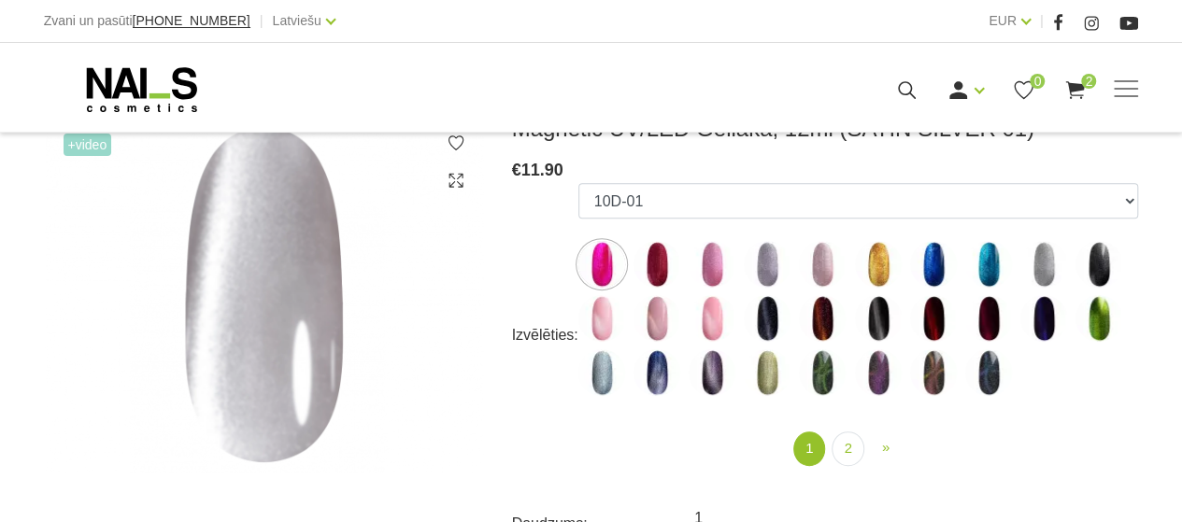
click at [600, 264] on img at bounding box center [602, 264] width 47 height 47
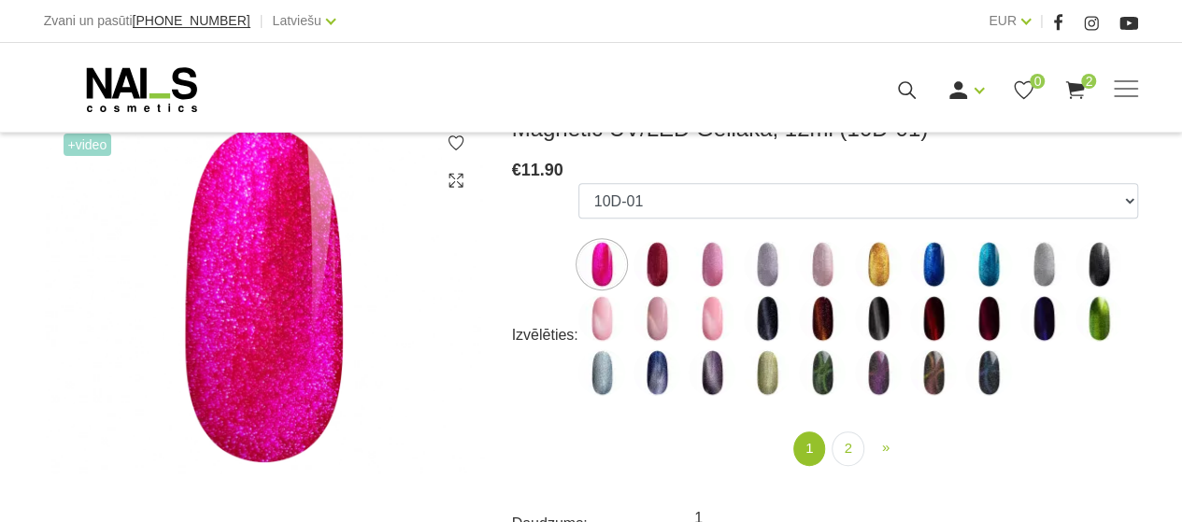
click at [715, 272] on img at bounding box center [712, 264] width 47 height 47
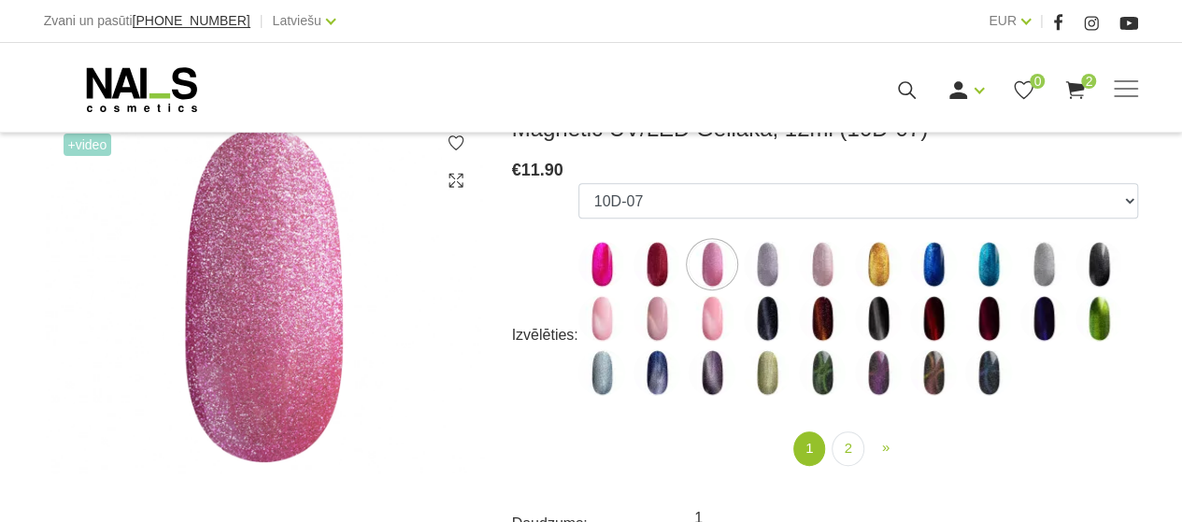
click at [768, 273] on img at bounding box center [767, 264] width 47 height 47
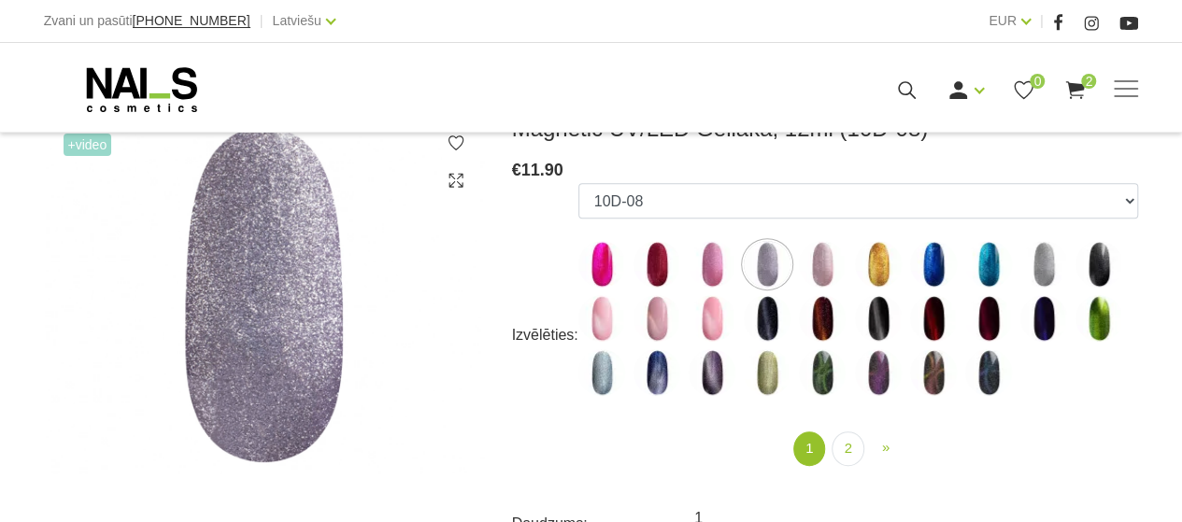
click at [822, 277] on img at bounding box center [822, 264] width 47 height 47
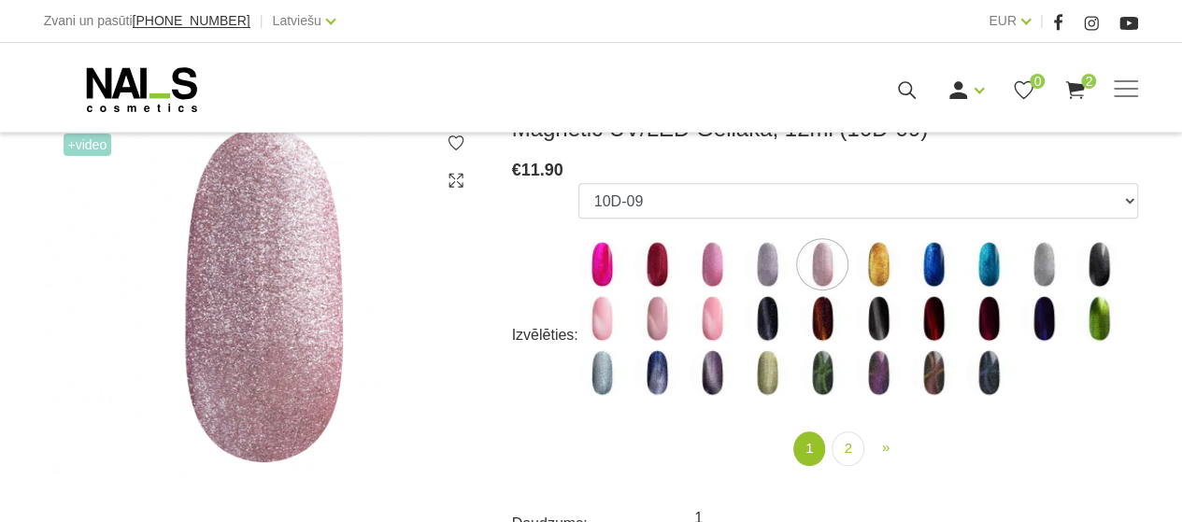
click at [603, 322] on img at bounding box center [602, 318] width 47 height 47
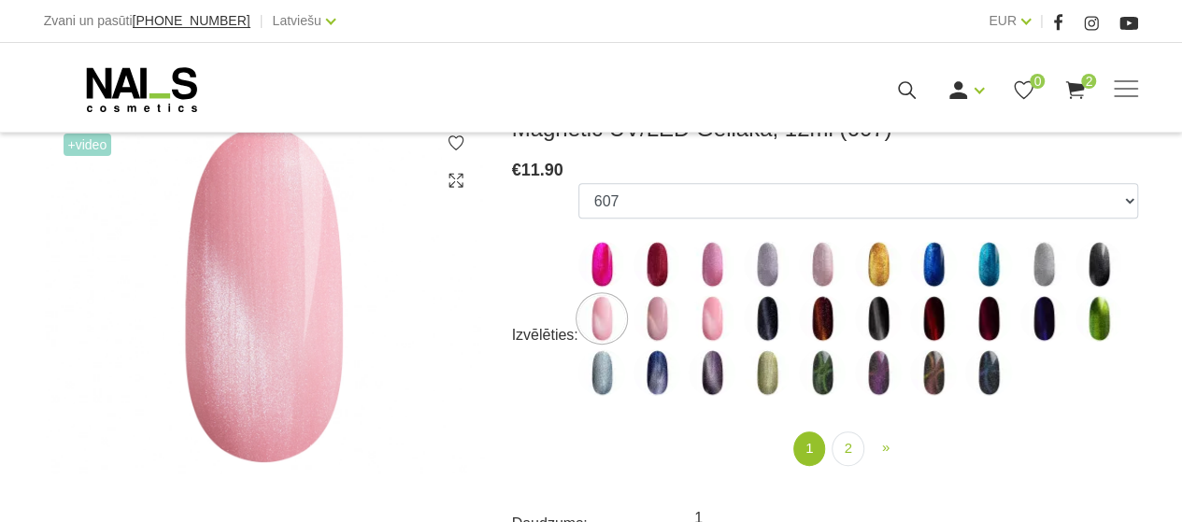
click at [822, 329] on img at bounding box center [822, 318] width 47 height 47
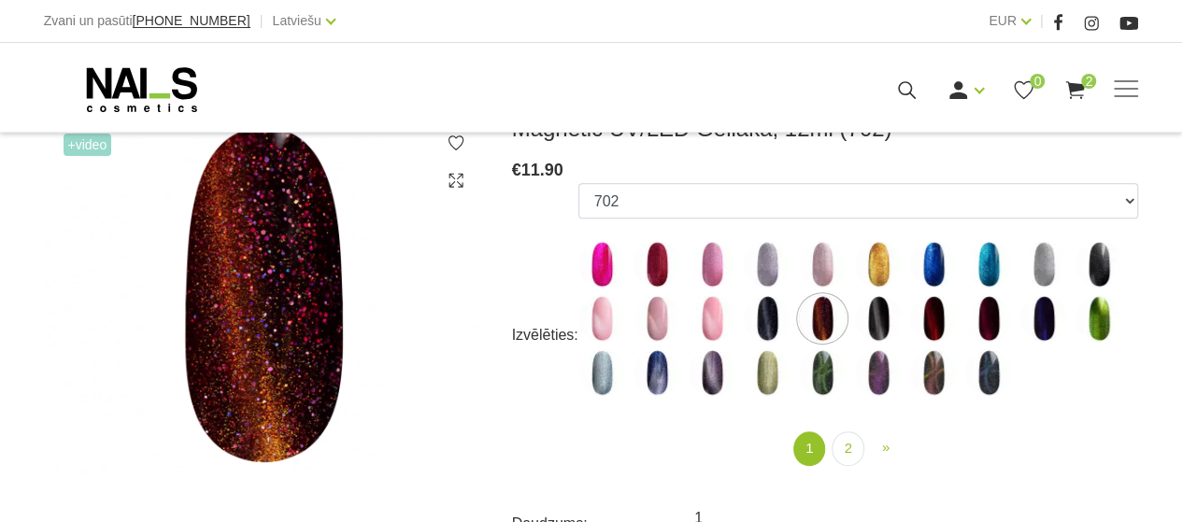
click at [932, 328] on img at bounding box center [933, 318] width 47 height 47
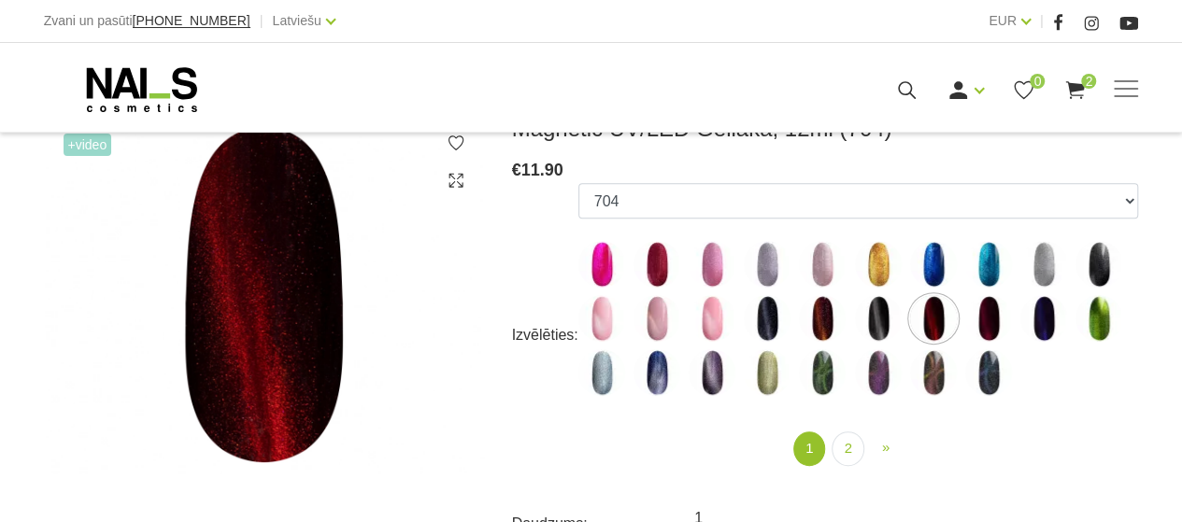
click at [987, 330] on img at bounding box center [988, 318] width 47 height 47
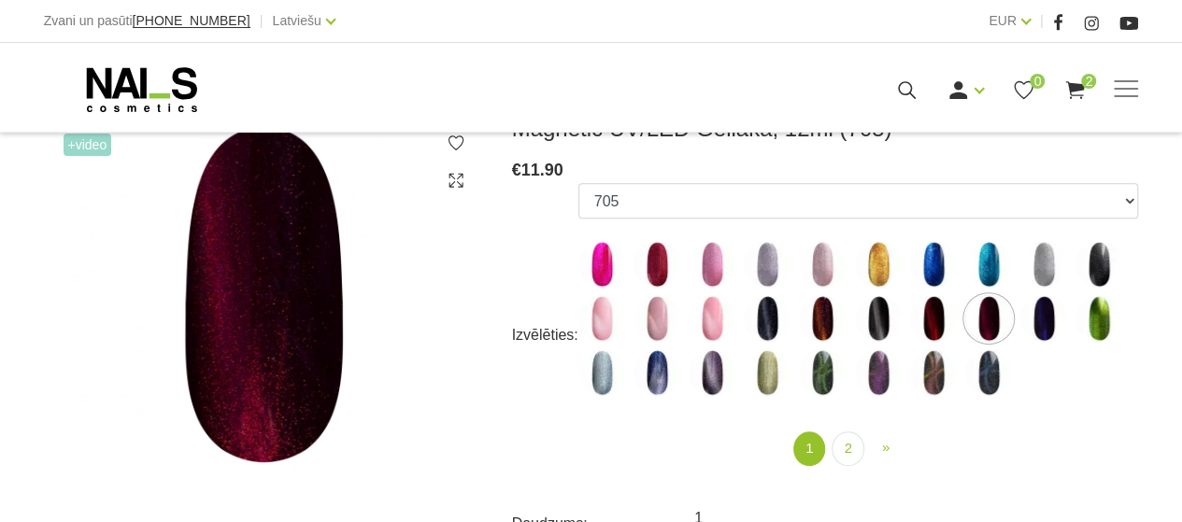
click at [770, 328] on img at bounding box center [767, 318] width 47 height 47
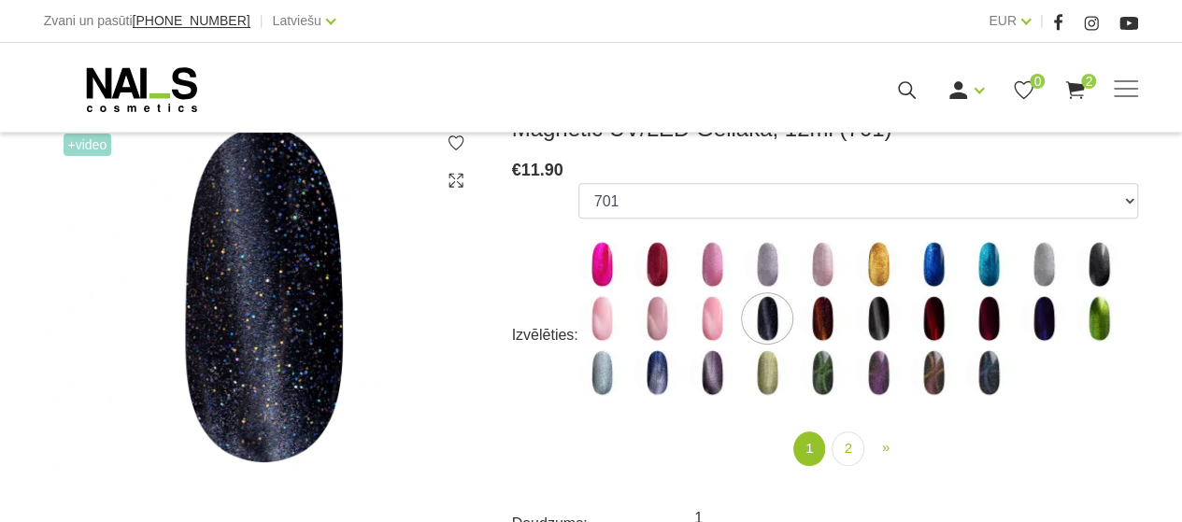
click at [706, 328] on img at bounding box center [712, 318] width 47 height 47
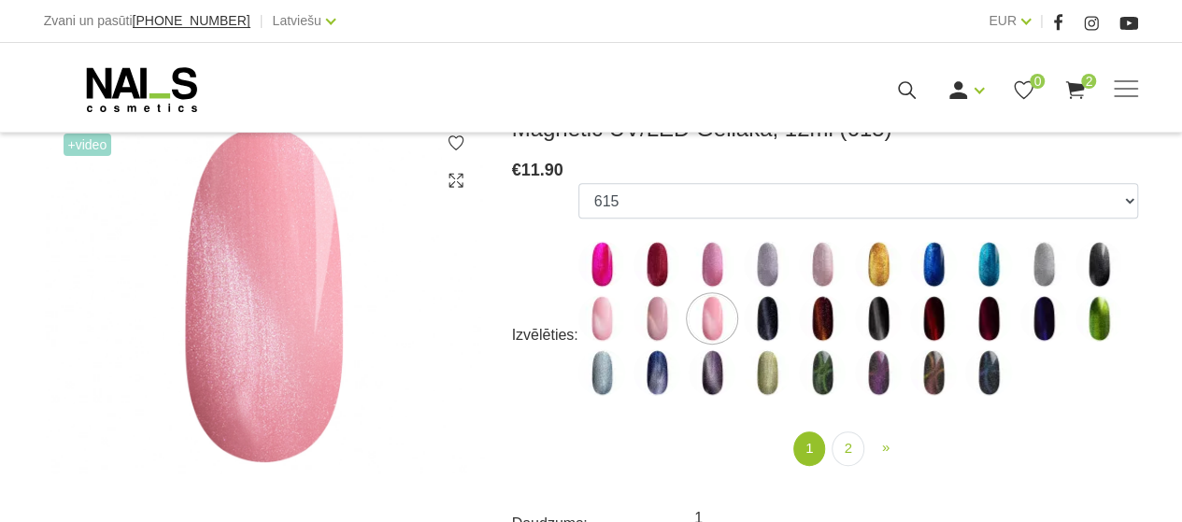
click at [659, 322] on img at bounding box center [657, 318] width 47 height 47
select select "4637"
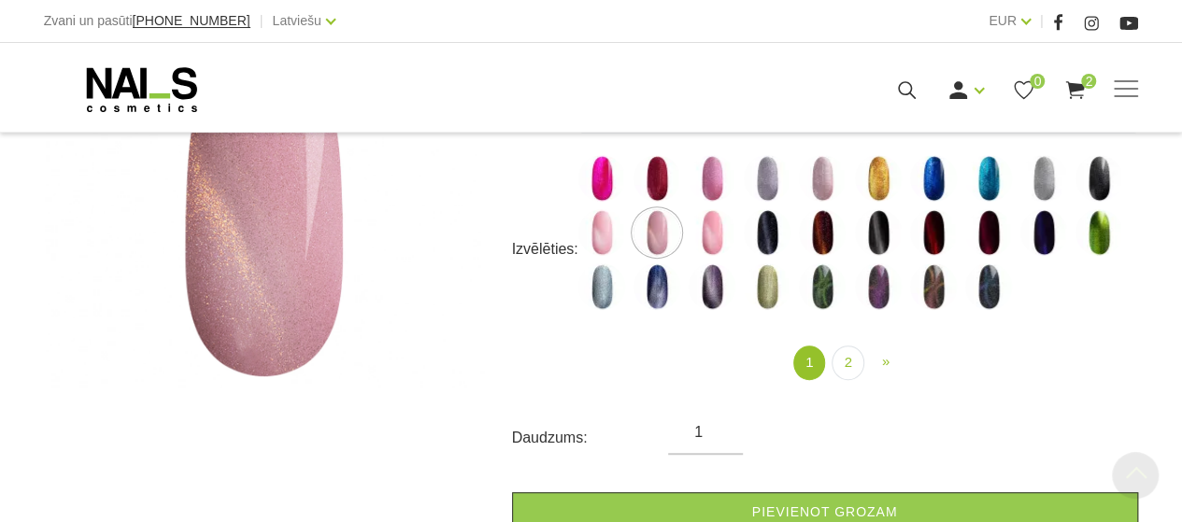
scroll to position [467, 0]
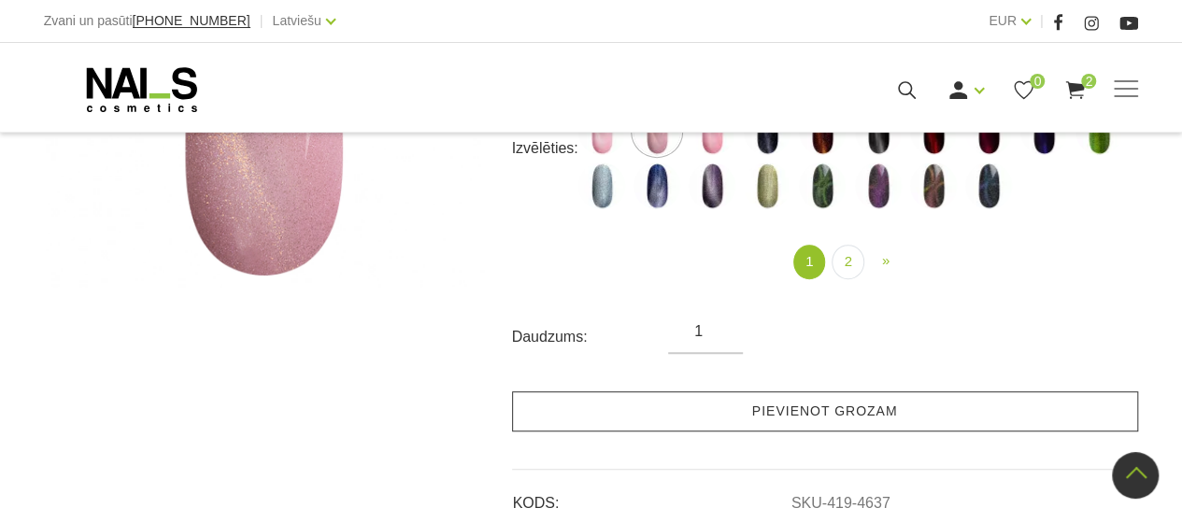
click at [804, 407] on link "Pievienot grozam" at bounding box center [825, 412] width 626 height 40
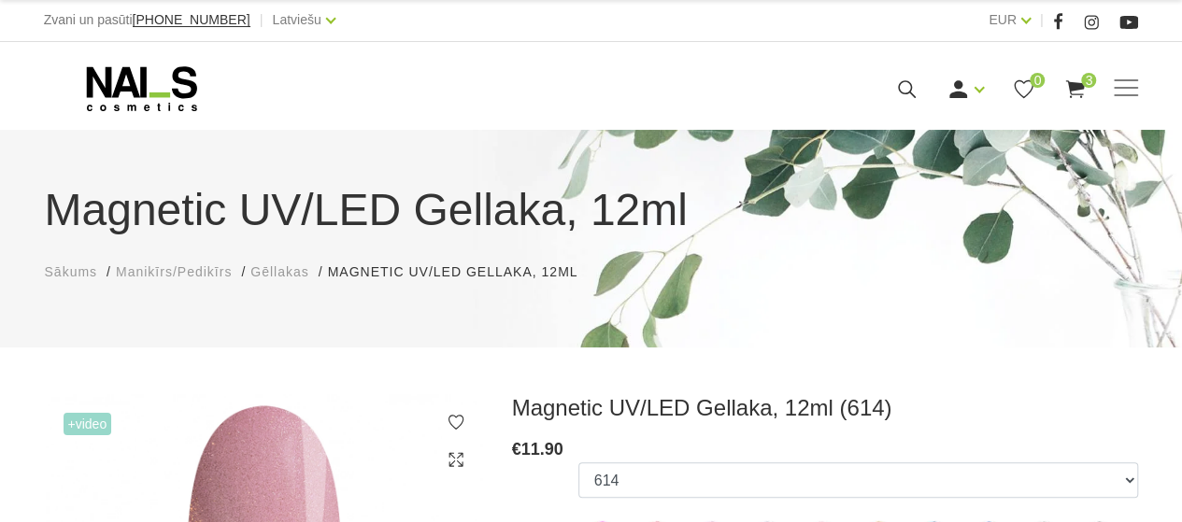
scroll to position [0, 0]
click at [63, 274] on span "Sākums" at bounding box center [71, 272] width 53 height 15
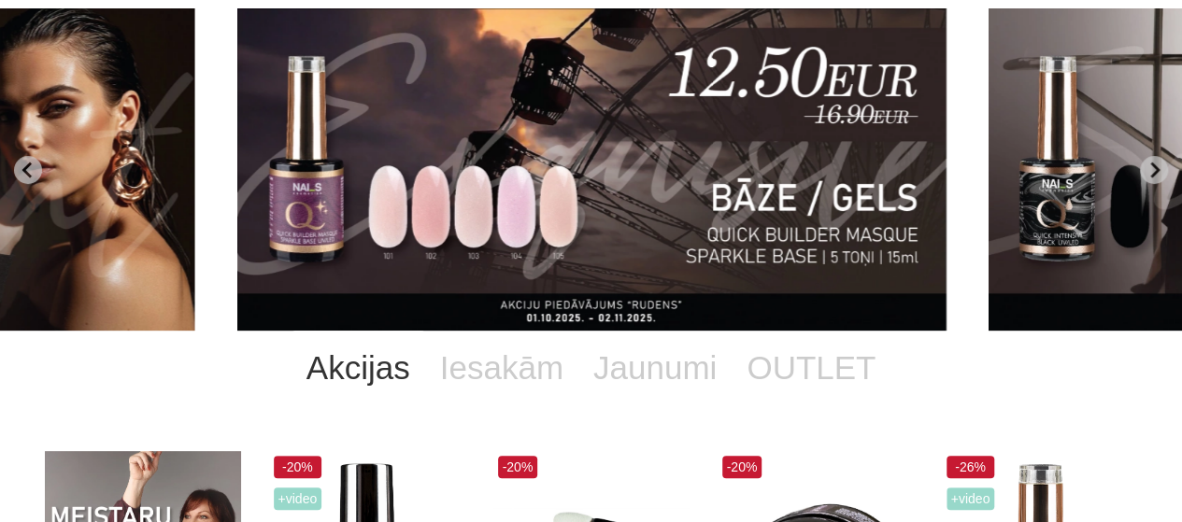
scroll to position [93, 0]
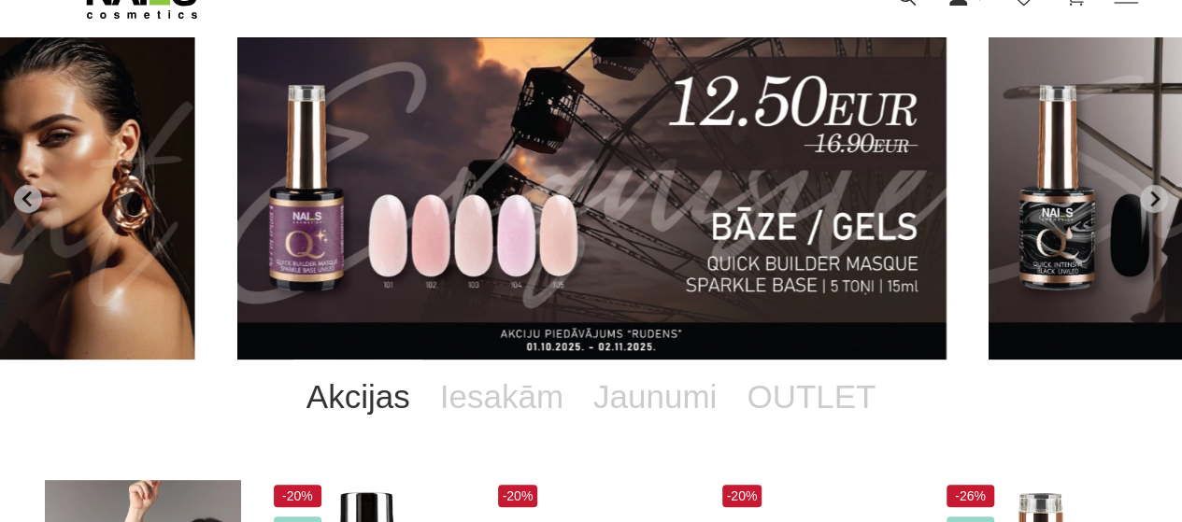
click at [368, 399] on link "Akcijas" at bounding box center [359, 397] width 134 height 75
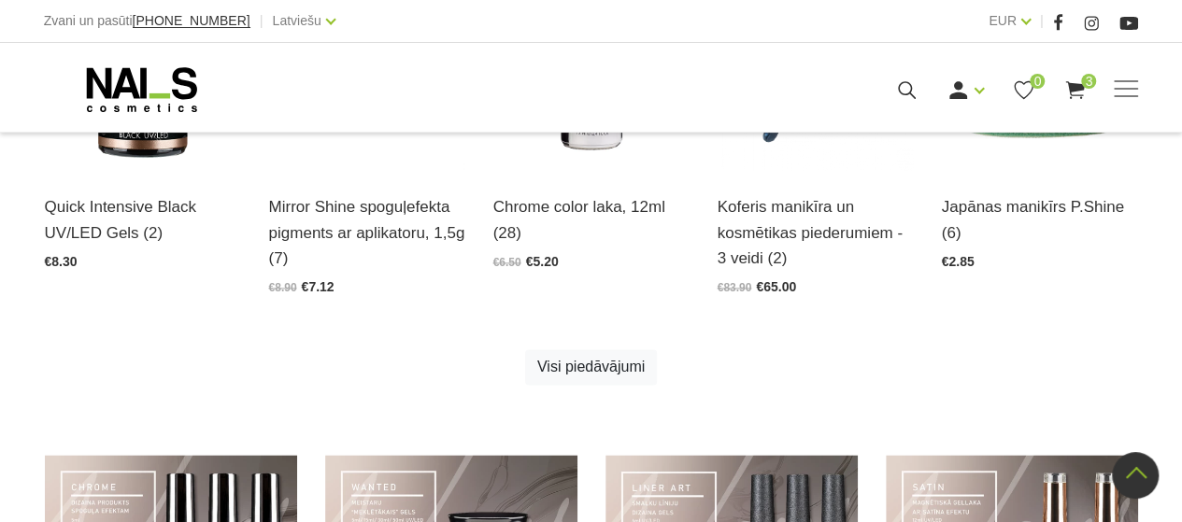
scroll to position [1122, 0]
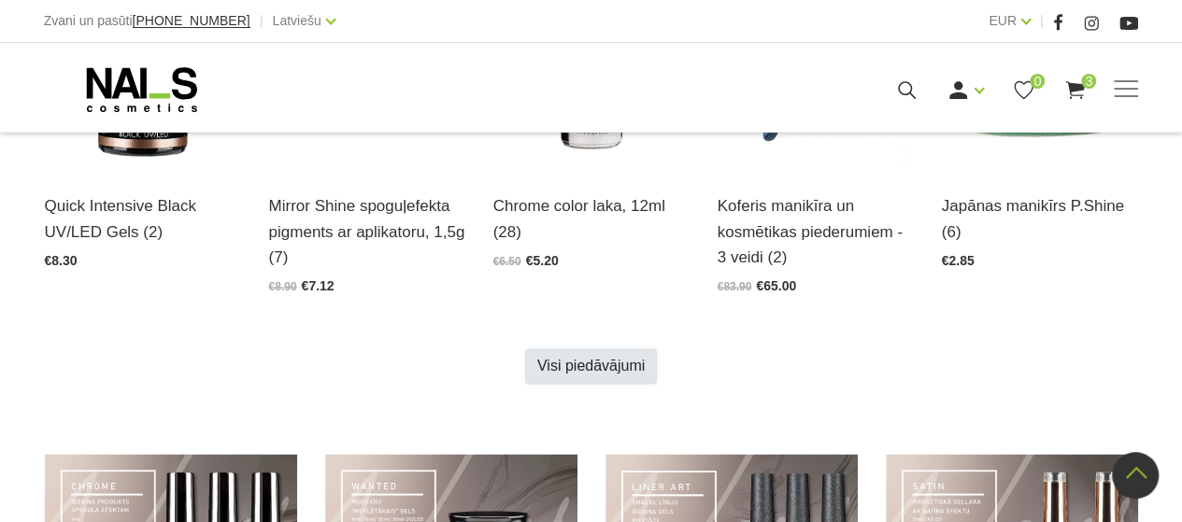
click at [590, 362] on link "Visi piedāvājumi" at bounding box center [591, 367] width 132 height 36
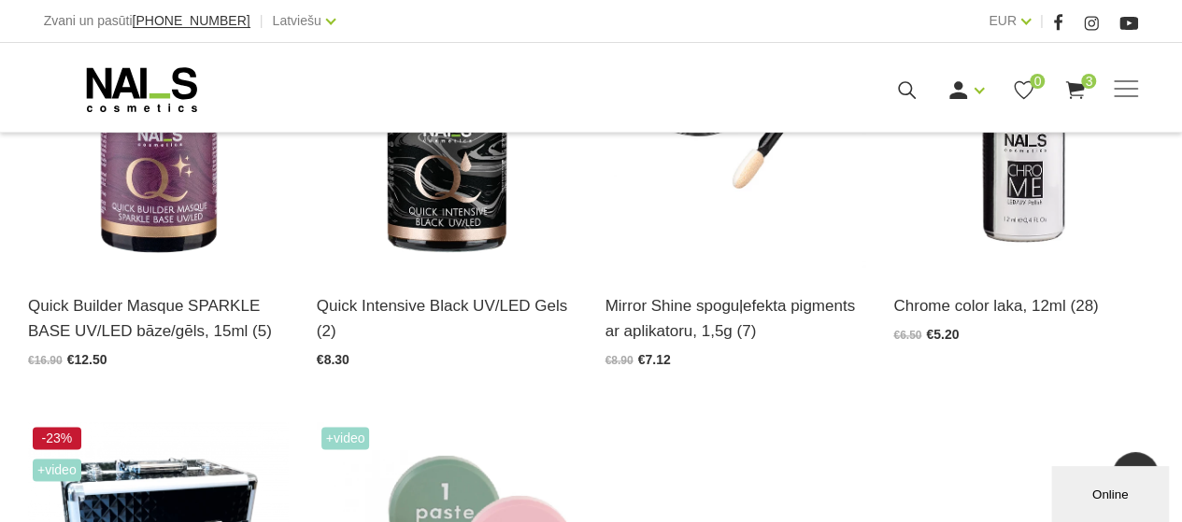
scroll to position [935, 0]
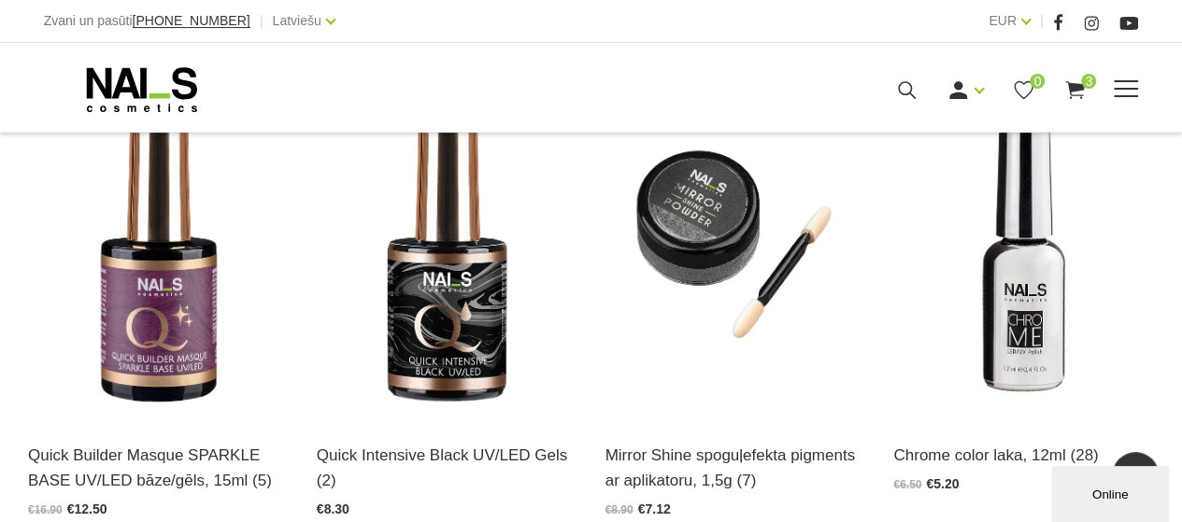
click at [1079, 83] on use at bounding box center [1075, 90] width 19 height 18
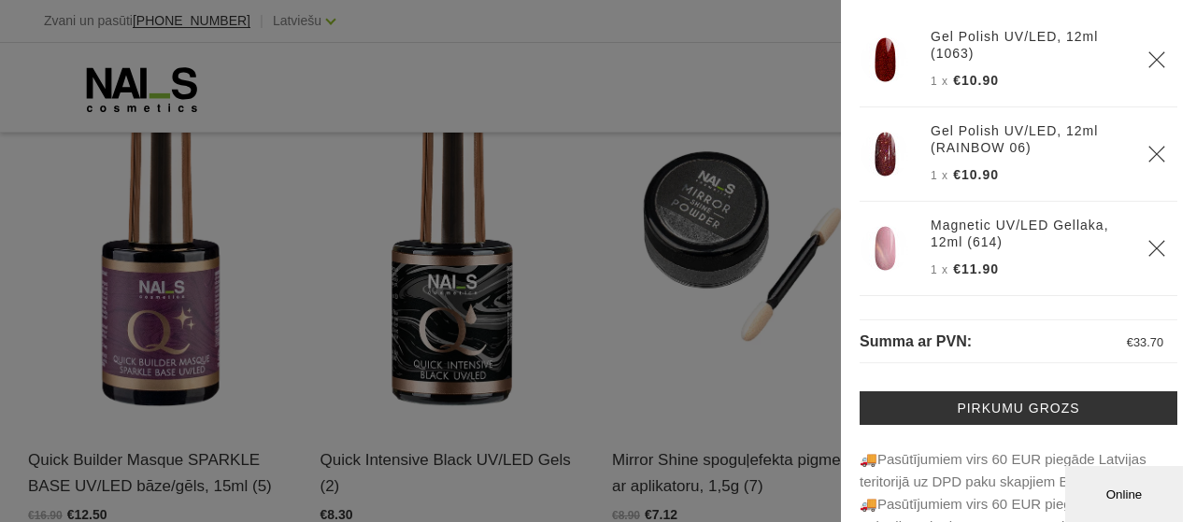
scroll to position [0, 0]
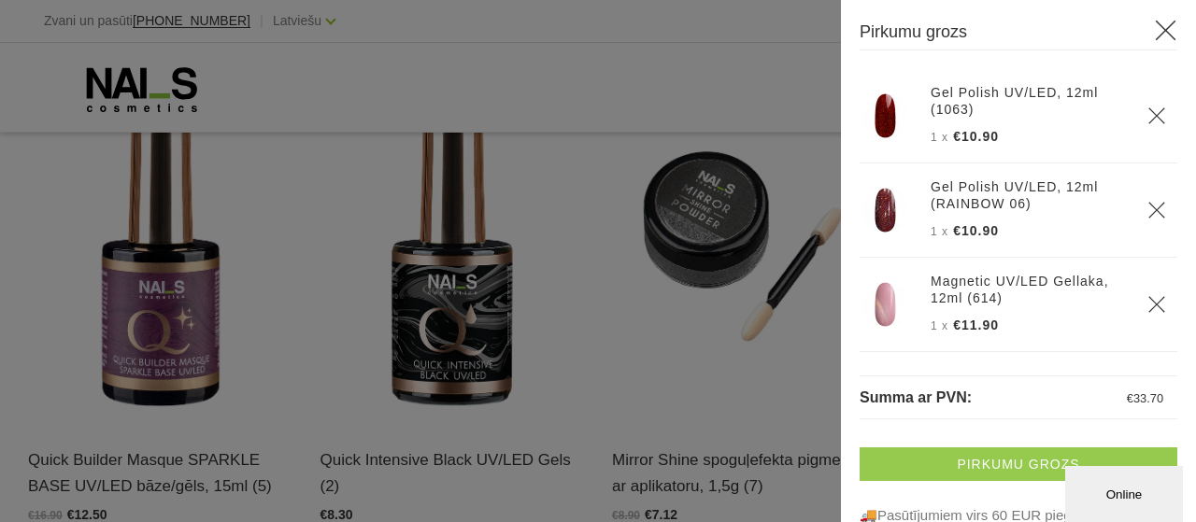
click at [1011, 459] on link "Pirkumu grozs" at bounding box center [1019, 465] width 318 height 34
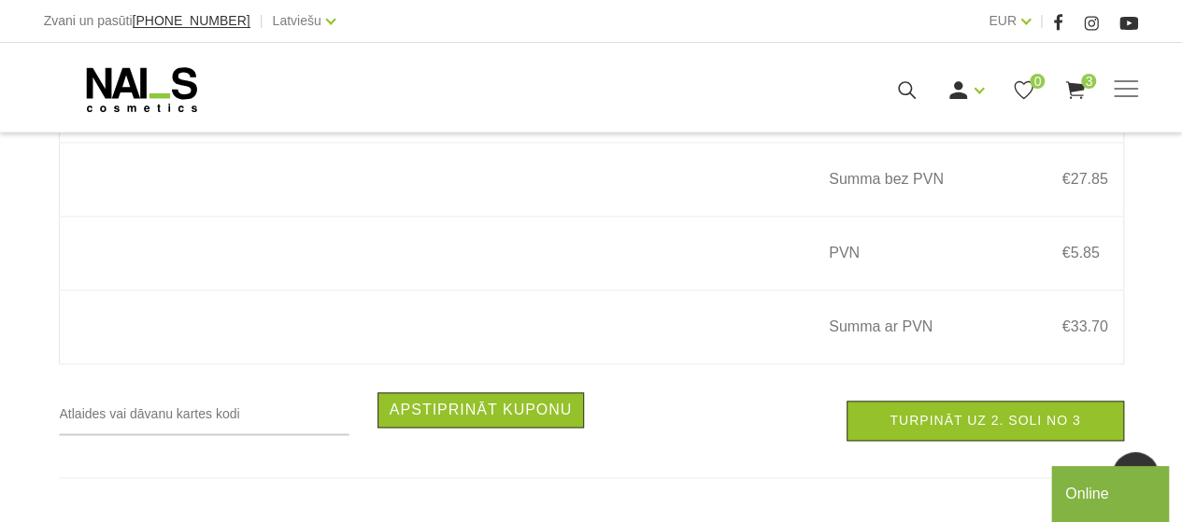
scroll to position [1028, 0]
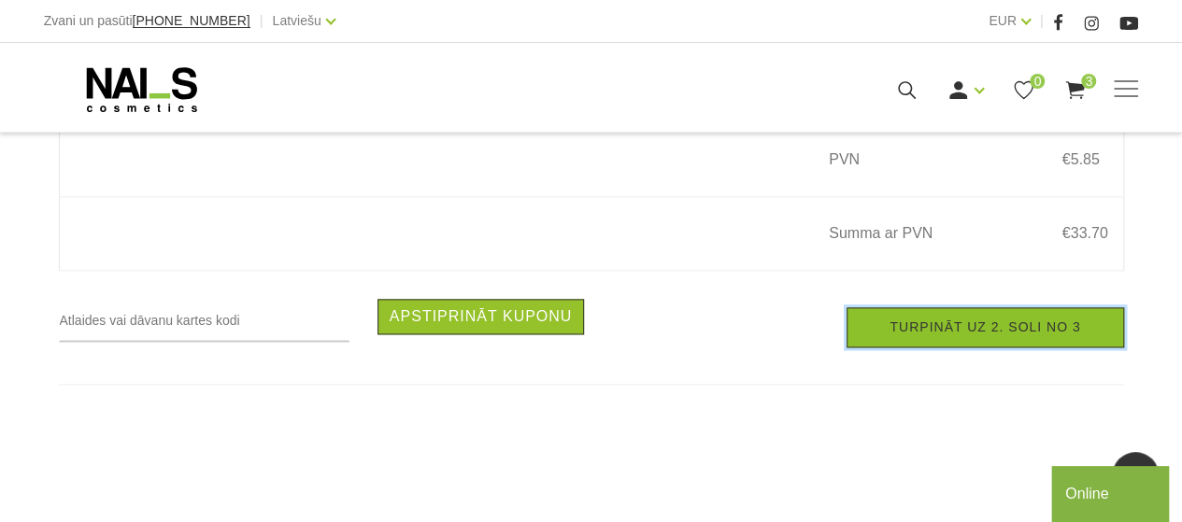
click at [954, 336] on link "Turpināt uz 2. soli no 3" at bounding box center [985, 327] width 277 height 40
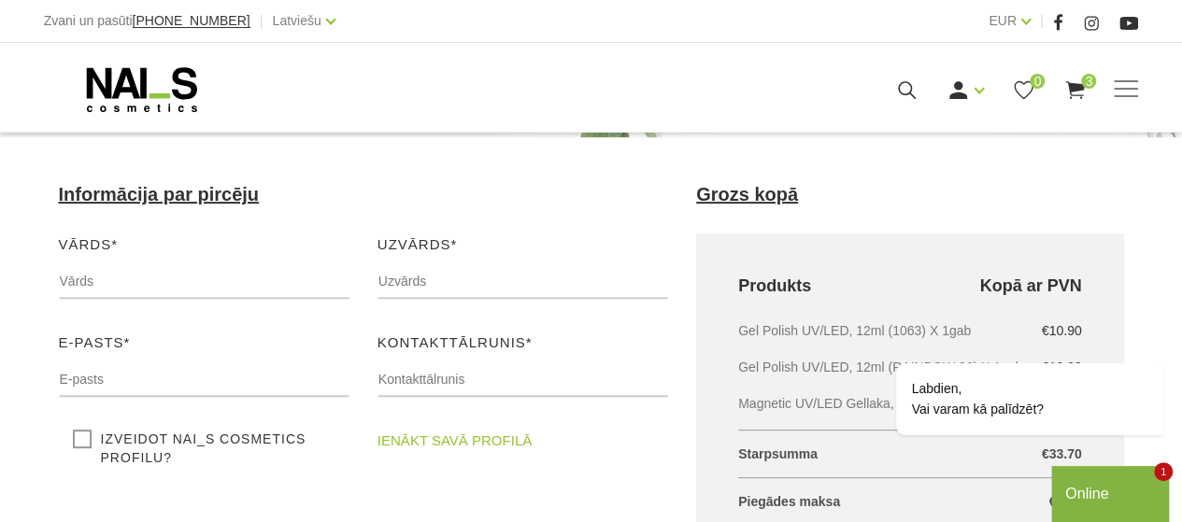
scroll to position [187, 0]
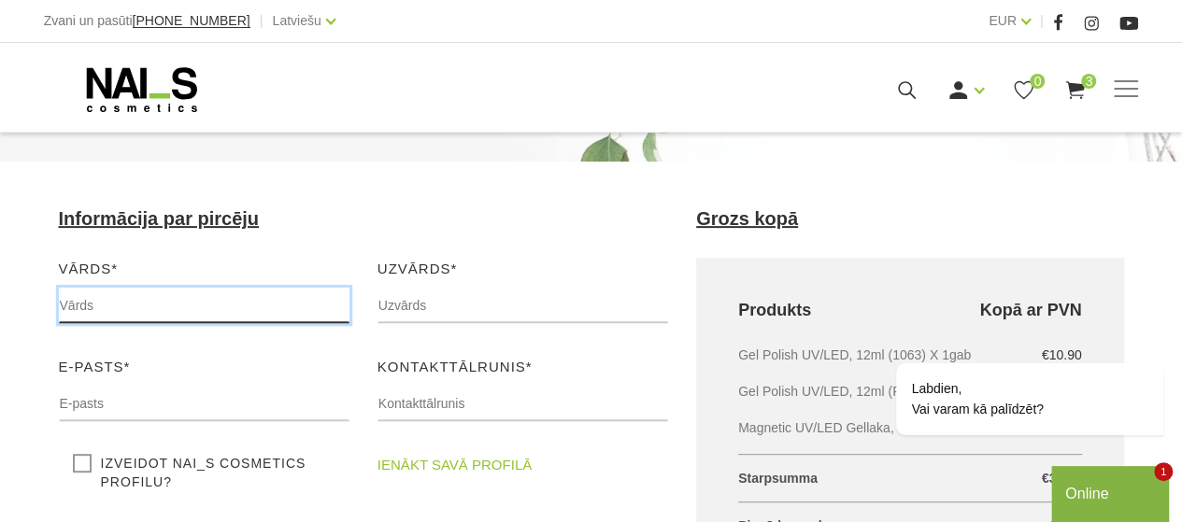
click at [59, 299] on input "text" at bounding box center [204, 306] width 291 height 36
type input "i"
type input "Ilona"
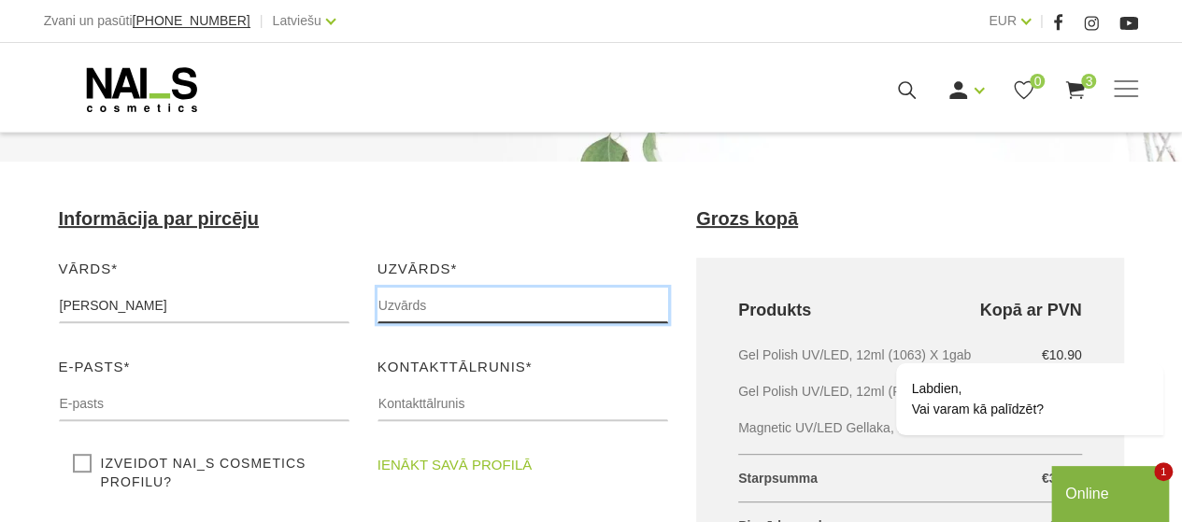
click at [379, 298] on input "text" at bounding box center [523, 306] width 291 height 36
type input "Cirule"
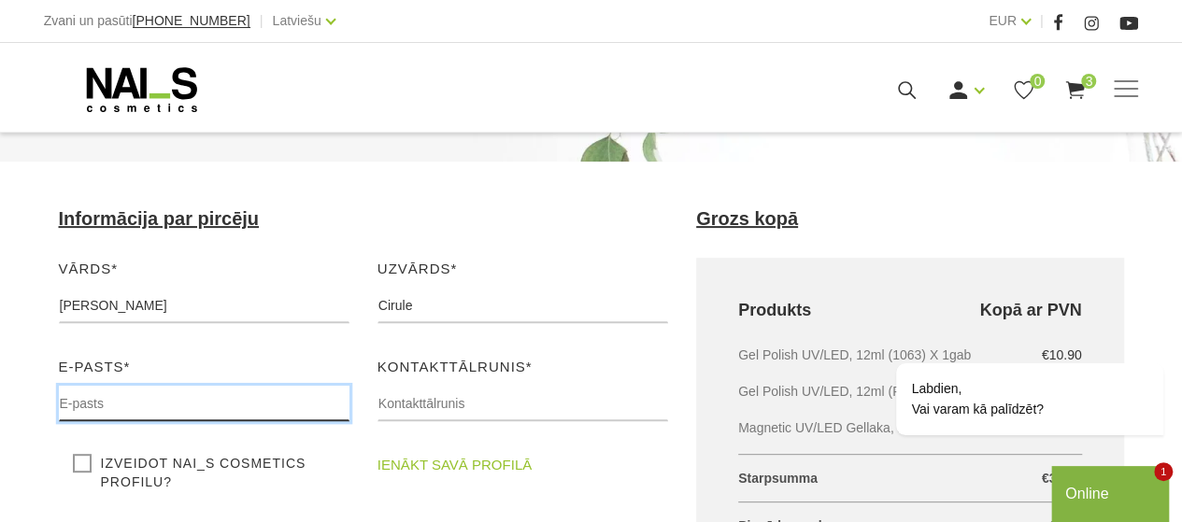
click at [59, 401] on input "text" at bounding box center [204, 404] width 291 height 36
type input "ilonacirule@inbox.lv"
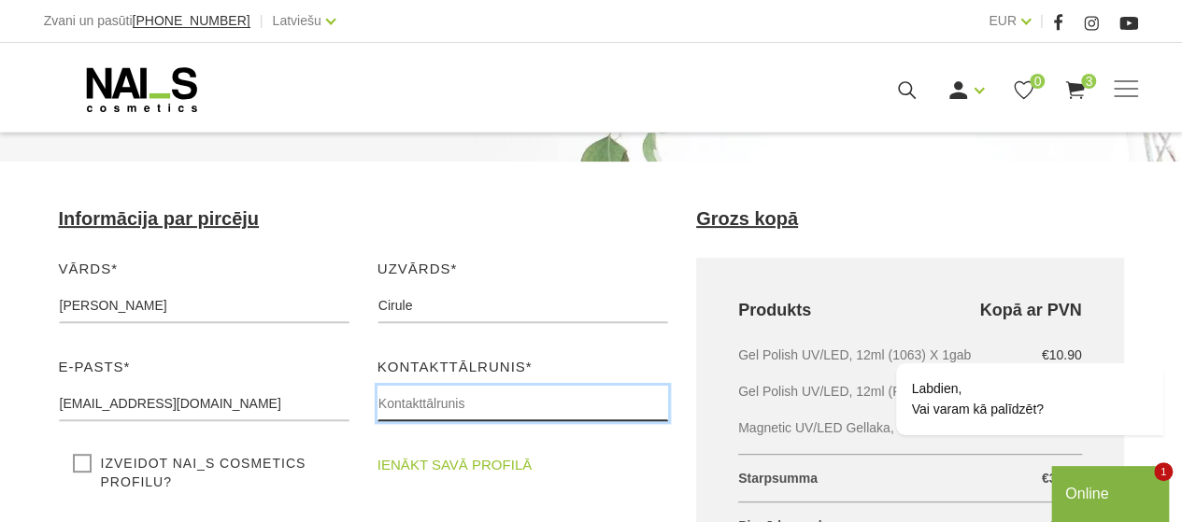
click at [379, 402] on input "text" at bounding box center [523, 404] width 291 height 36
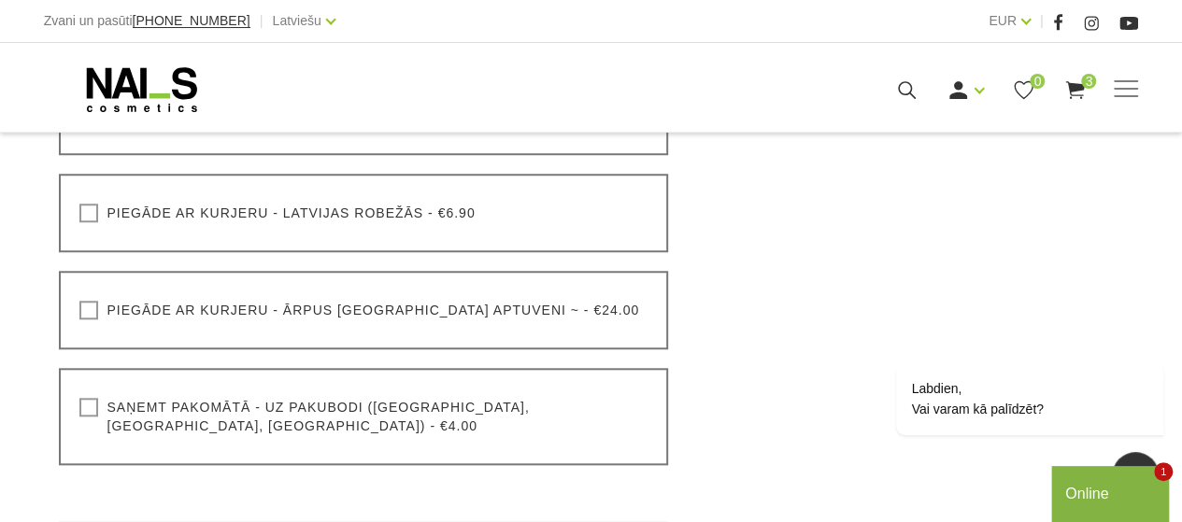
scroll to position [748, 0]
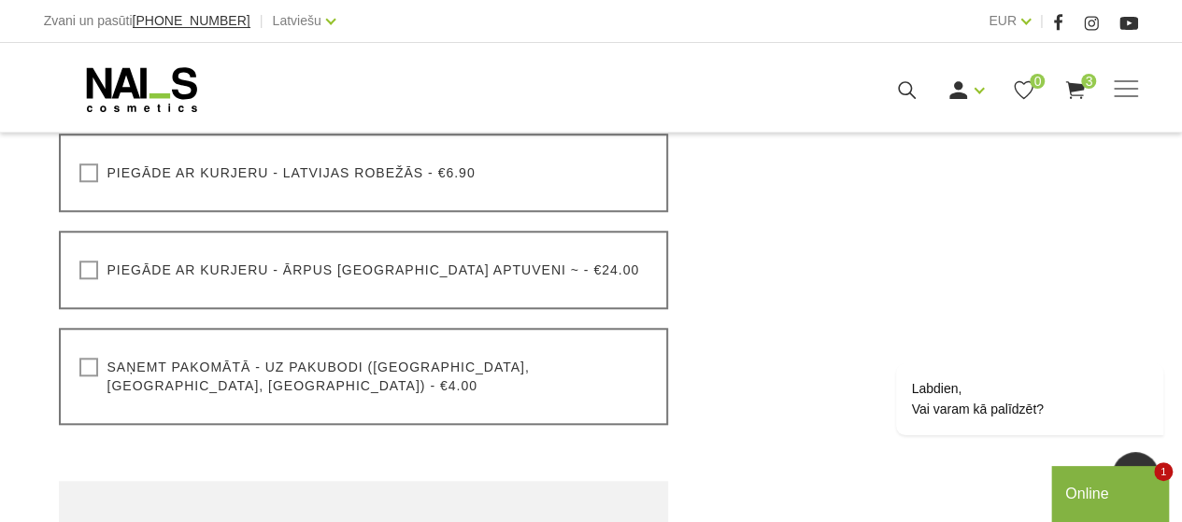
type input "29686808"
click at [87, 366] on label "Saņemt pakomātā - uz pakubodi (Latvija, Lietuva, Igaunija) - €4.00" at bounding box center [363, 376] width 569 height 37
click at [0, 0] on input "Saņemt pakomātā - uz pakubodi (Latvija, Lietuva, Igaunija) - €4.00" at bounding box center [0, 0] width 0 height 0
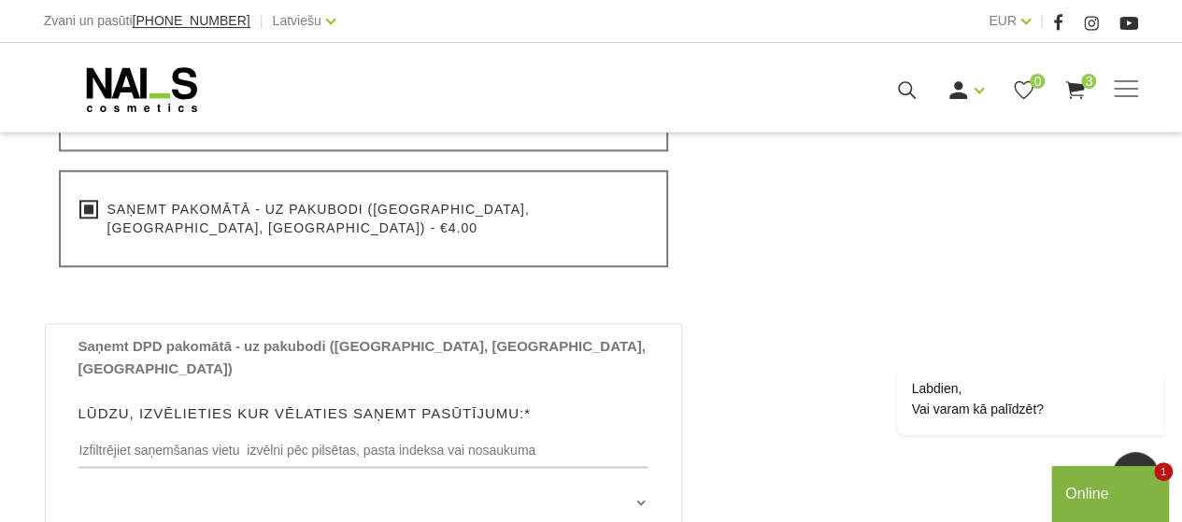
scroll to position [935, 0]
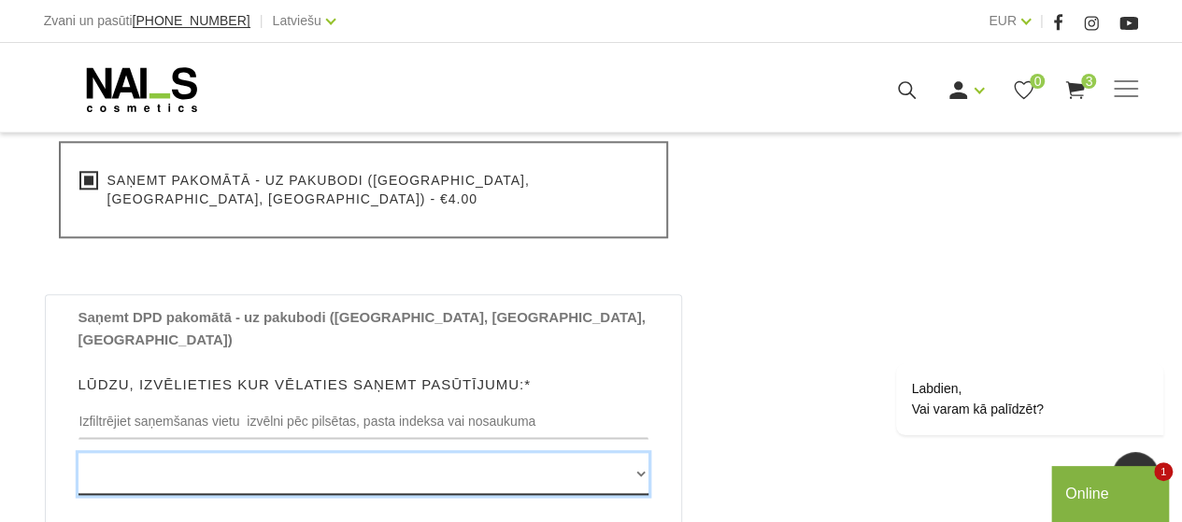
click at [642, 453] on select "Edvarta Virzas iela 2 , IECAVA, LV3913, (Paku Skapis TOP Iecava) Rīgas iela 27 …" at bounding box center [364, 474] width 571 height 42
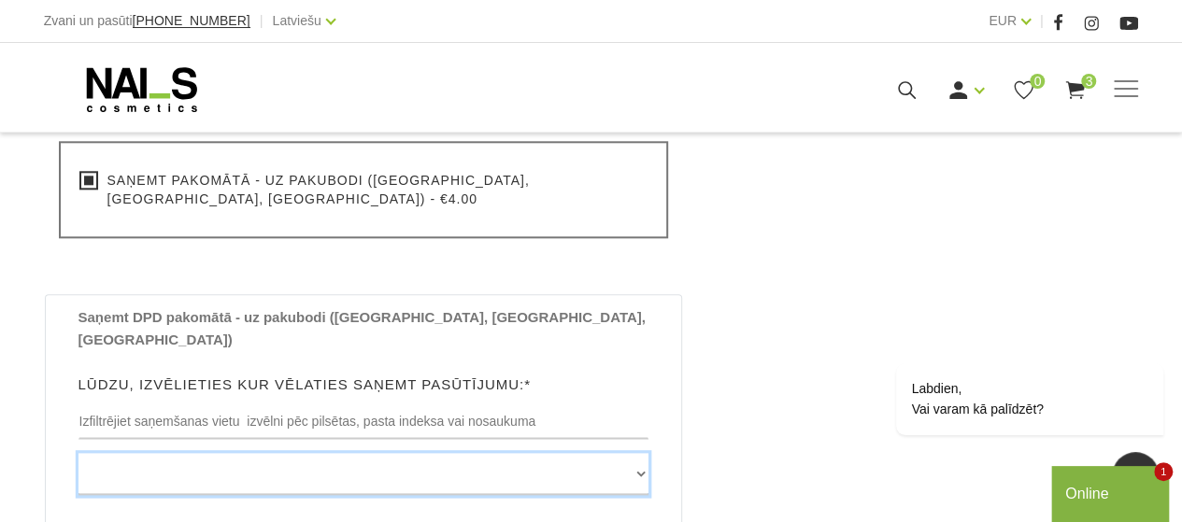
select select "Meža iela 28 , TUKUMS, LV3101, (Paku Skapis Elvi Tukums)"
click at [79, 453] on select "Edvarta Virzas iela 2 , IECAVA, LV3913, (Paku Skapis TOP Iecava) Rīgas iela 27 …" at bounding box center [364, 474] width 571 height 42
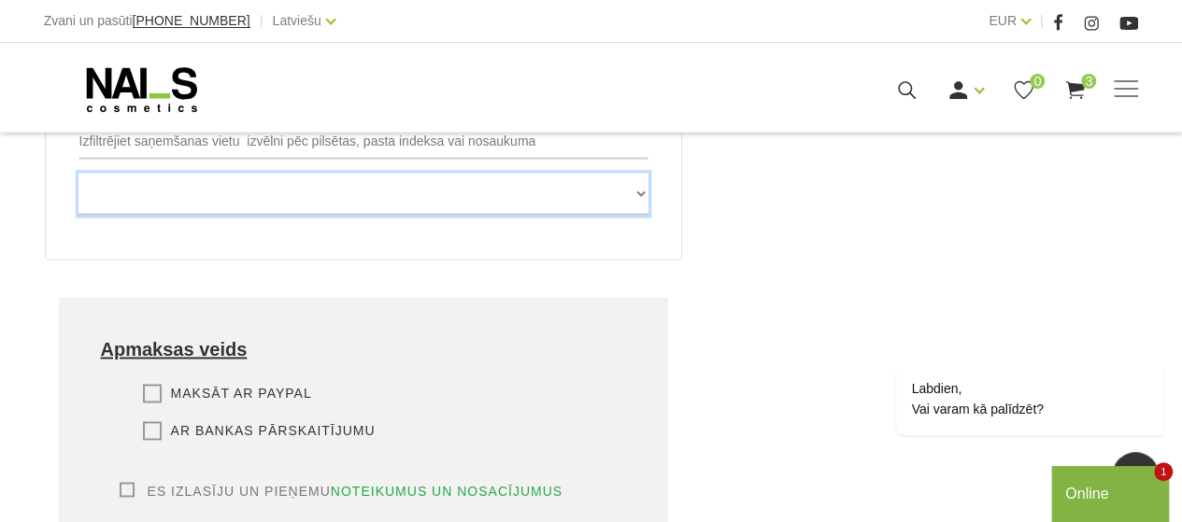
scroll to position [1308, 0]
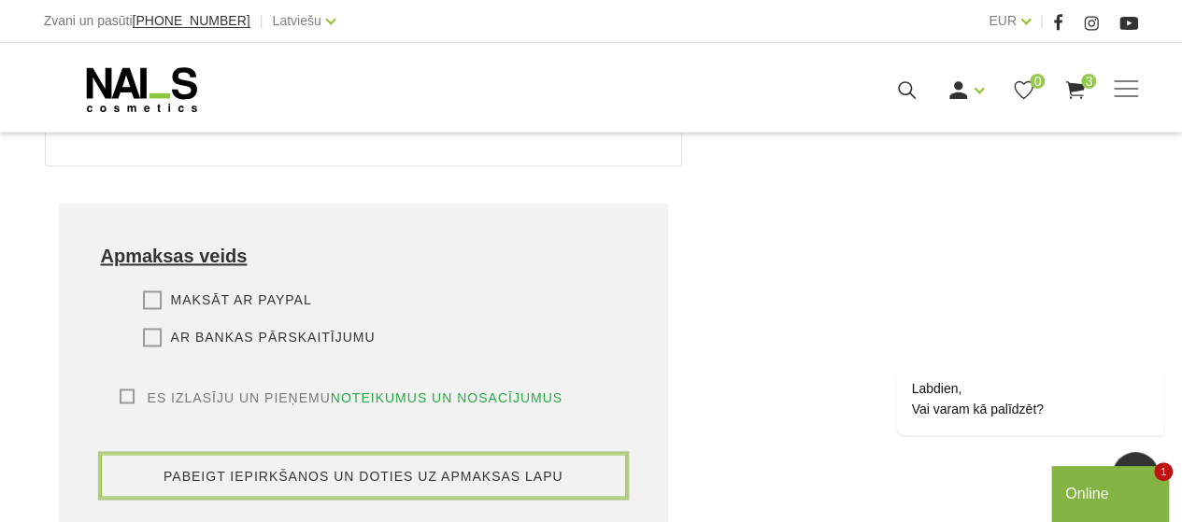
click at [346, 454] on button "pabeigt iepirkšanos un doties uz apmaksas lapu" at bounding box center [364, 475] width 526 height 43
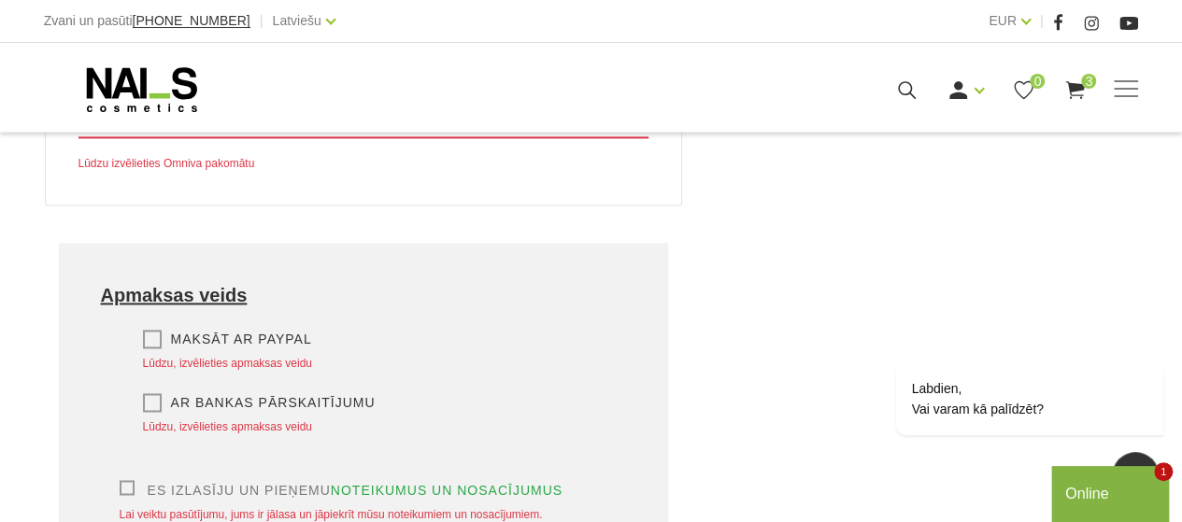
scroll to position [1330, 0]
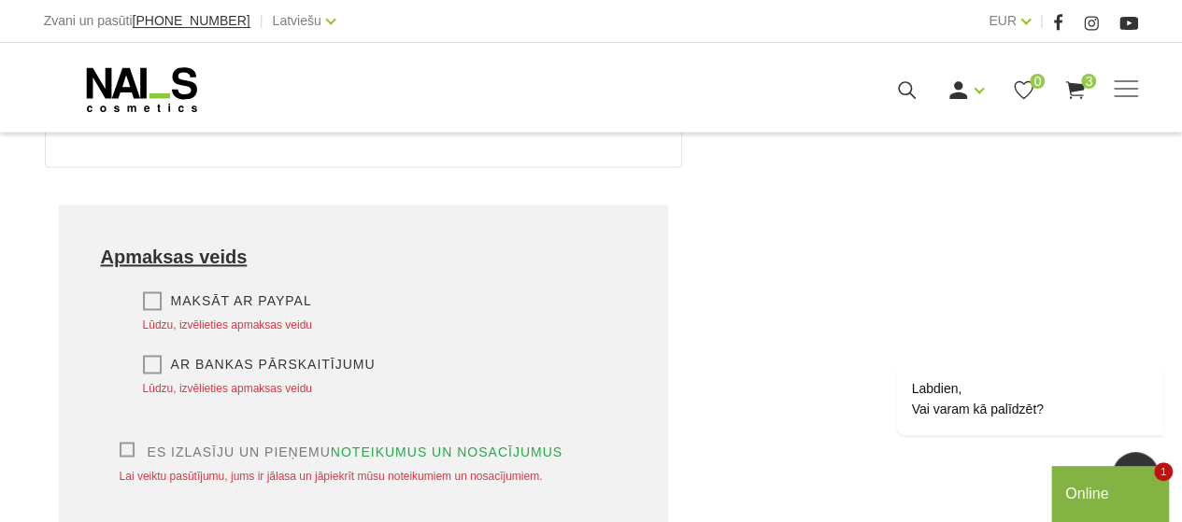
click at [150, 355] on label "Ar bankas pārskaitījumu" at bounding box center [259, 364] width 233 height 19
click at [0, 0] on input "Ar bankas pārskaitījumu" at bounding box center [0, 0] width 0 height 0
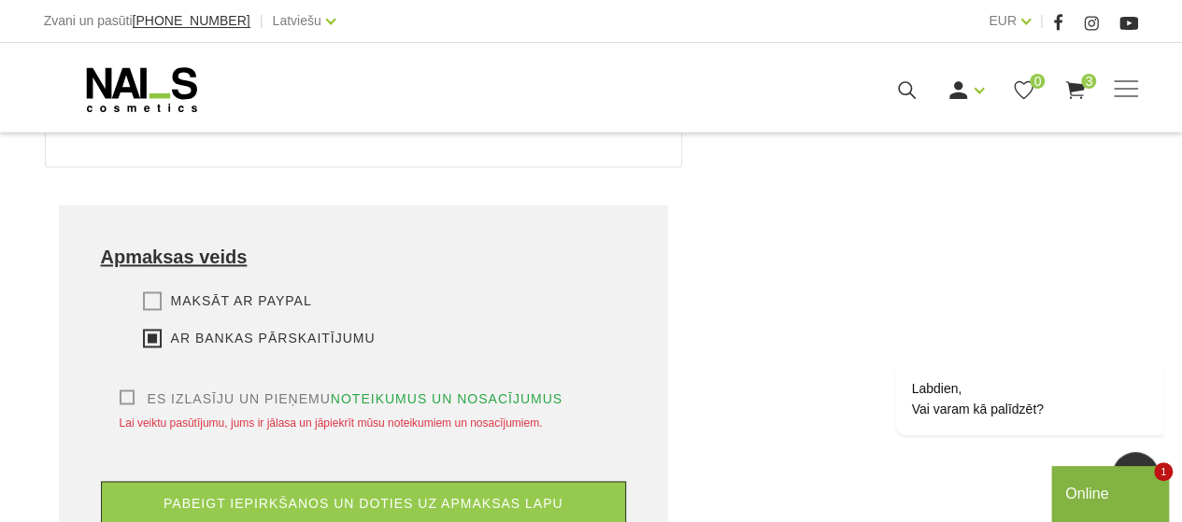
click at [125, 390] on label "Es izlasīju un pieņemu noteikumus un nosacījumus" at bounding box center [342, 399] width 444 height 19
click at [0, 0] on input "Es izlasīju un pieņemu noteikumus un nosacījumus" at bounding box center [0, 0] width 0 height 0
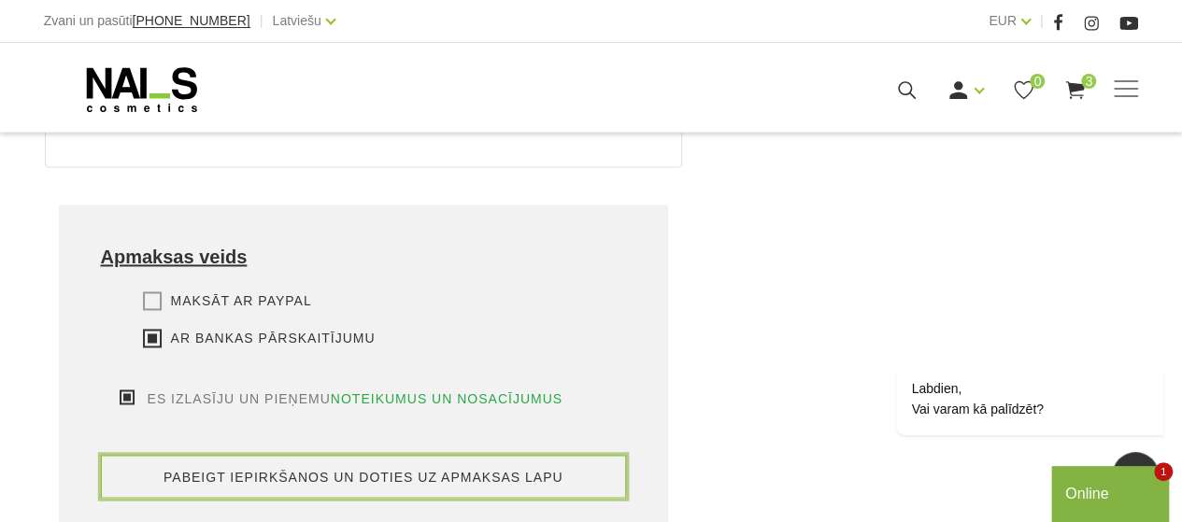
click at [329, 455] on button "pabeigt iepirkšanos un doties uz apmaksas lapu" at bounding box center [364, 476] width 526 height 43
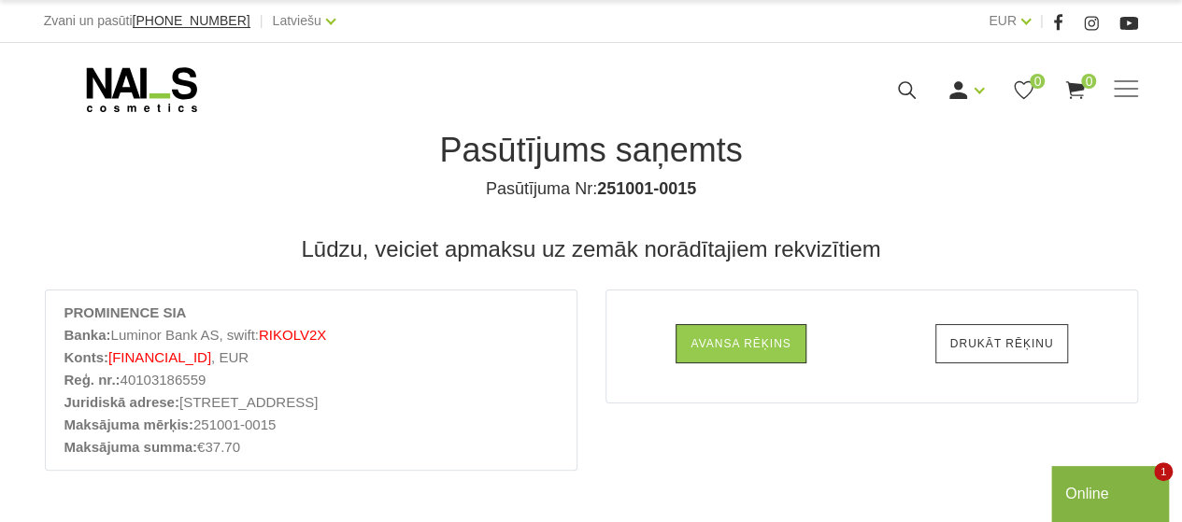
click at [994, 341] on link "Drukāt rēķinu" at bounding box center [1003, 343] width 134 height 39
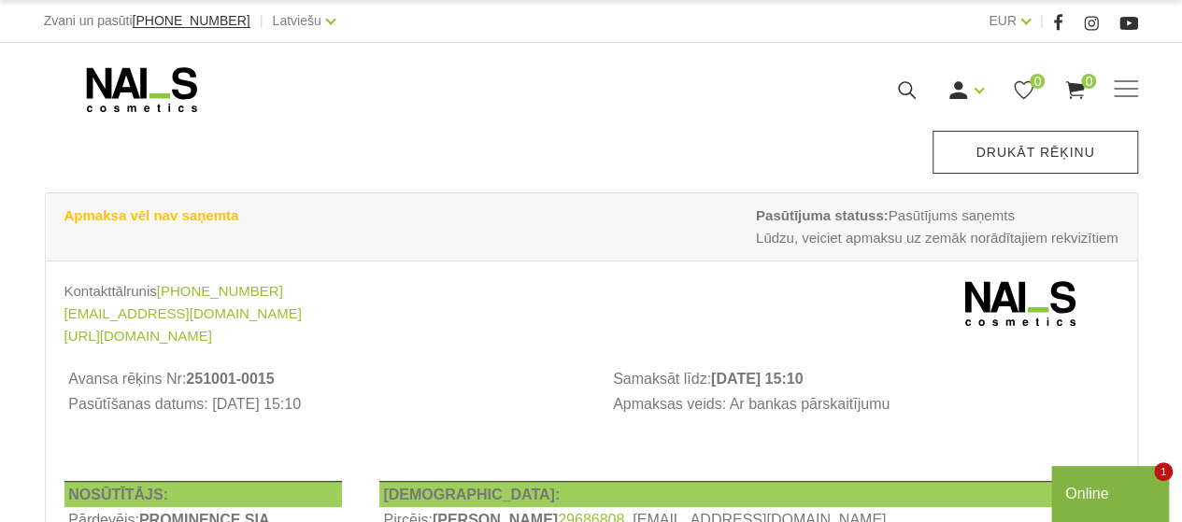
click at [1017, 150] on link "Drukāt rēķinu" at bounding box center [1035, 152] width 205 height 43
